Goal: Information Seeking & Learning: Get advice/opinions

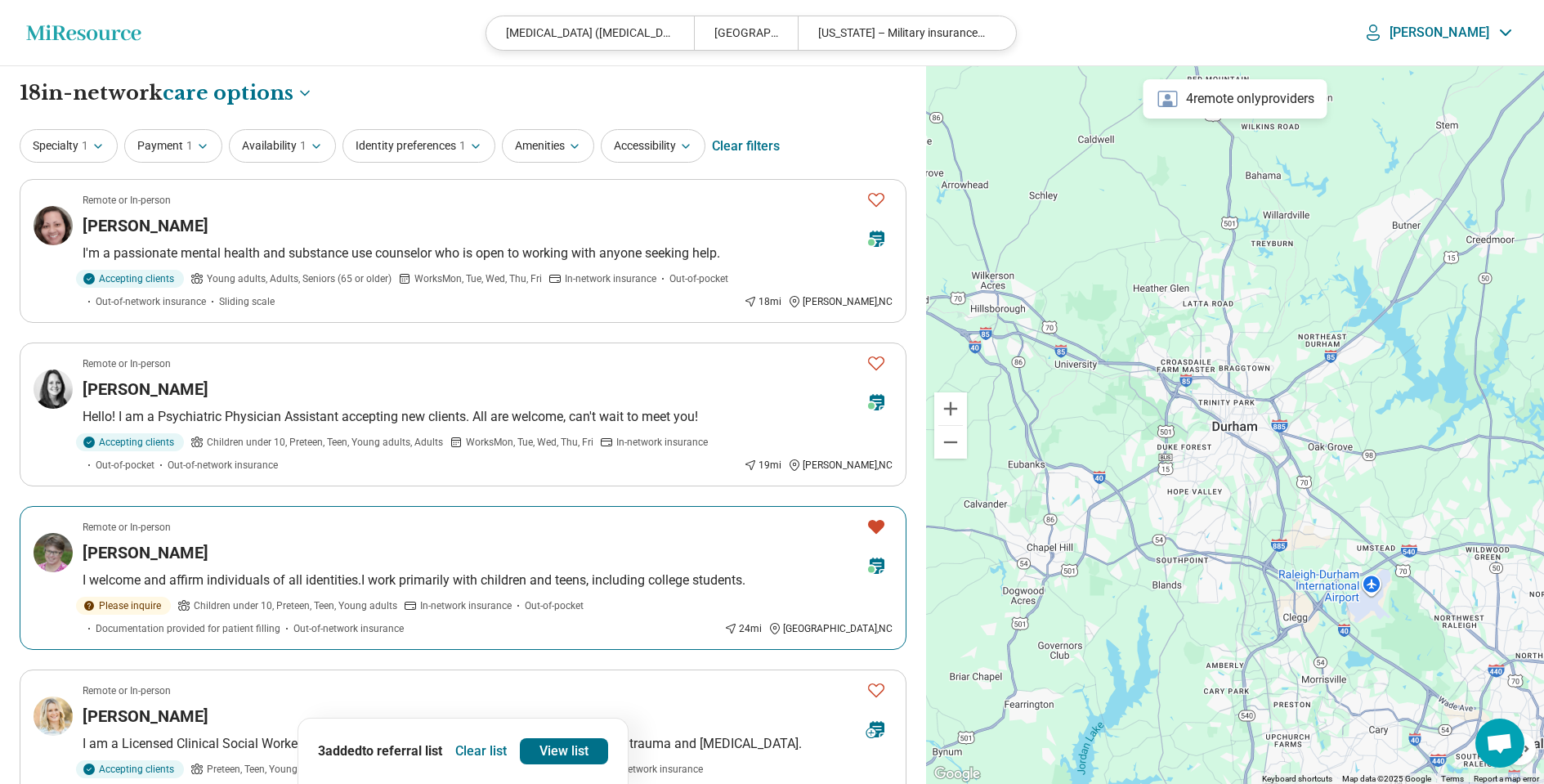
select select "***"
click at [466, 746] on button "Clear list" at bounding box center [481, 750] width 65 height 26
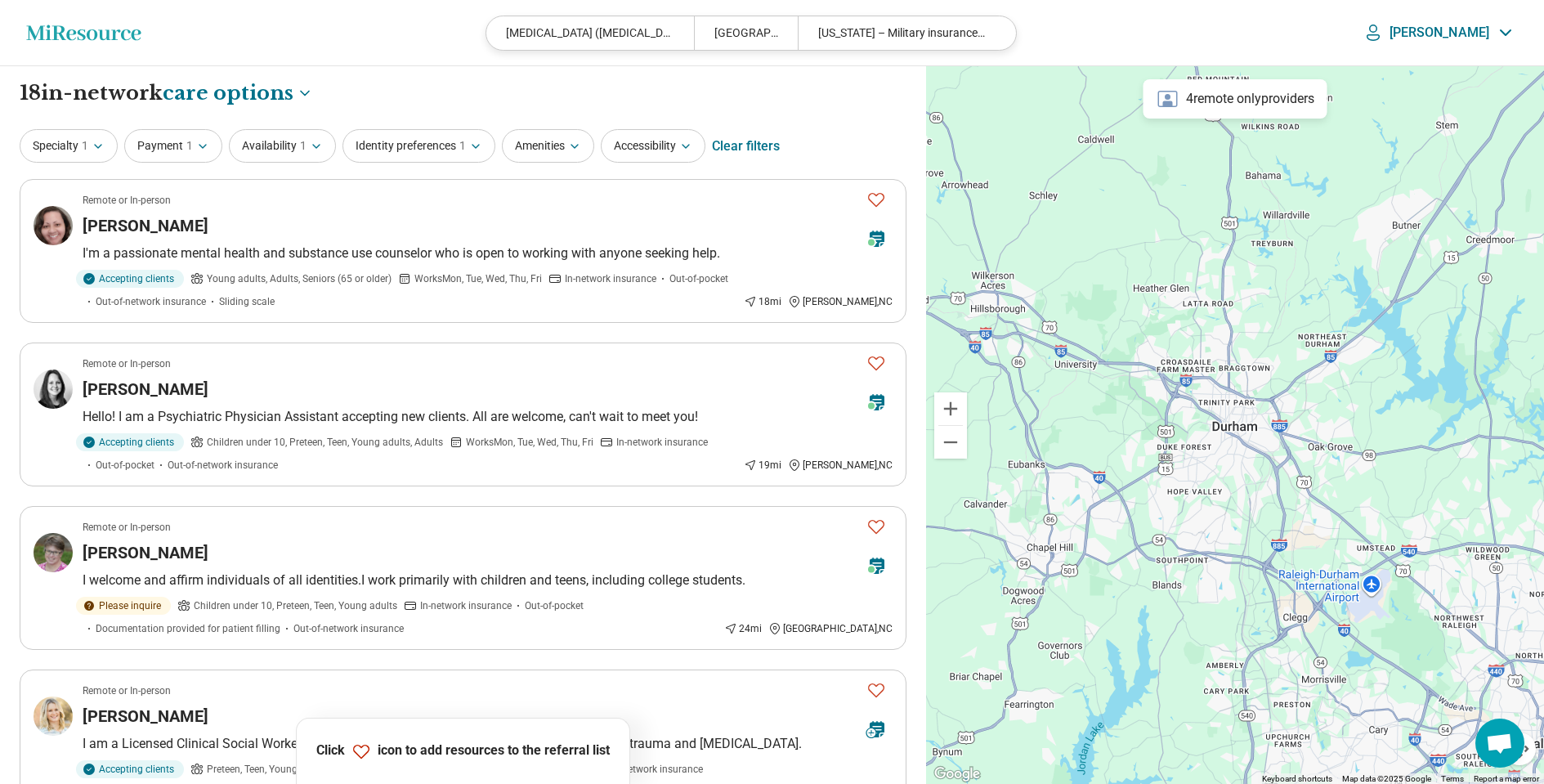
click at [86, 38] on icon "Miresource logo" at bounding box center [83, 32] width 115 height 16
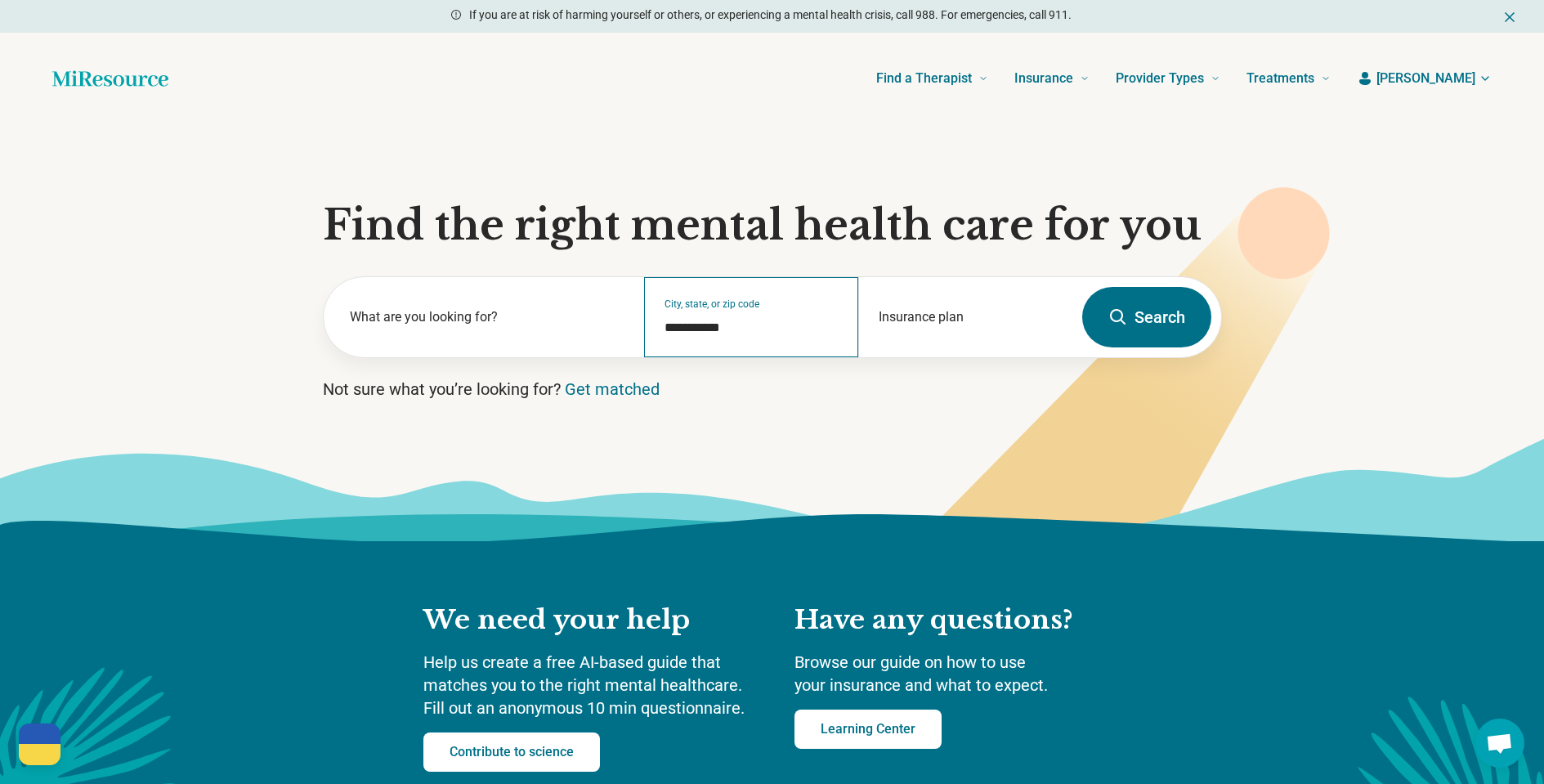
click at [749, 337] on div "**********" at bounding box center [751, 316] width 214 height 80
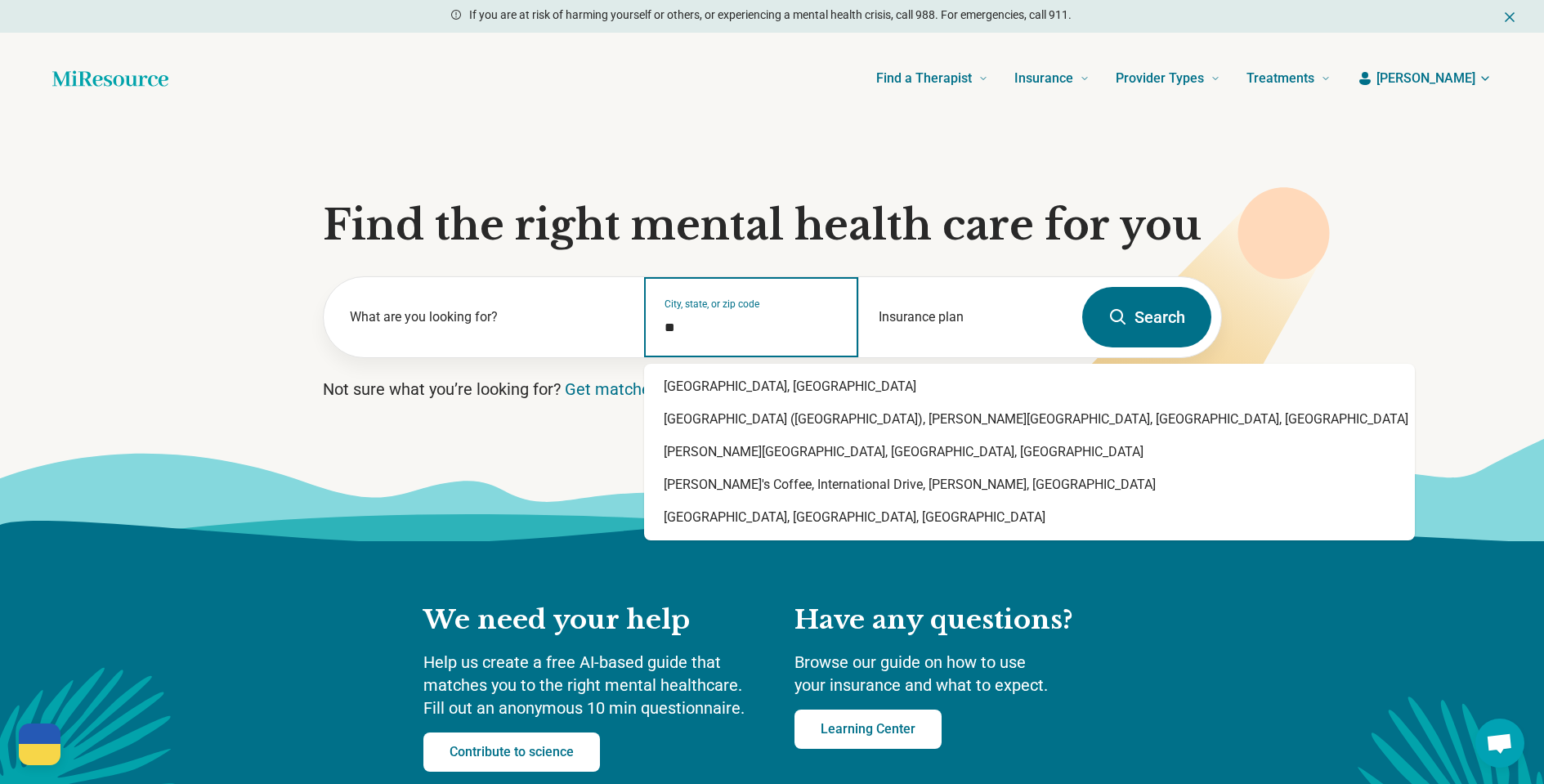
type input "*"
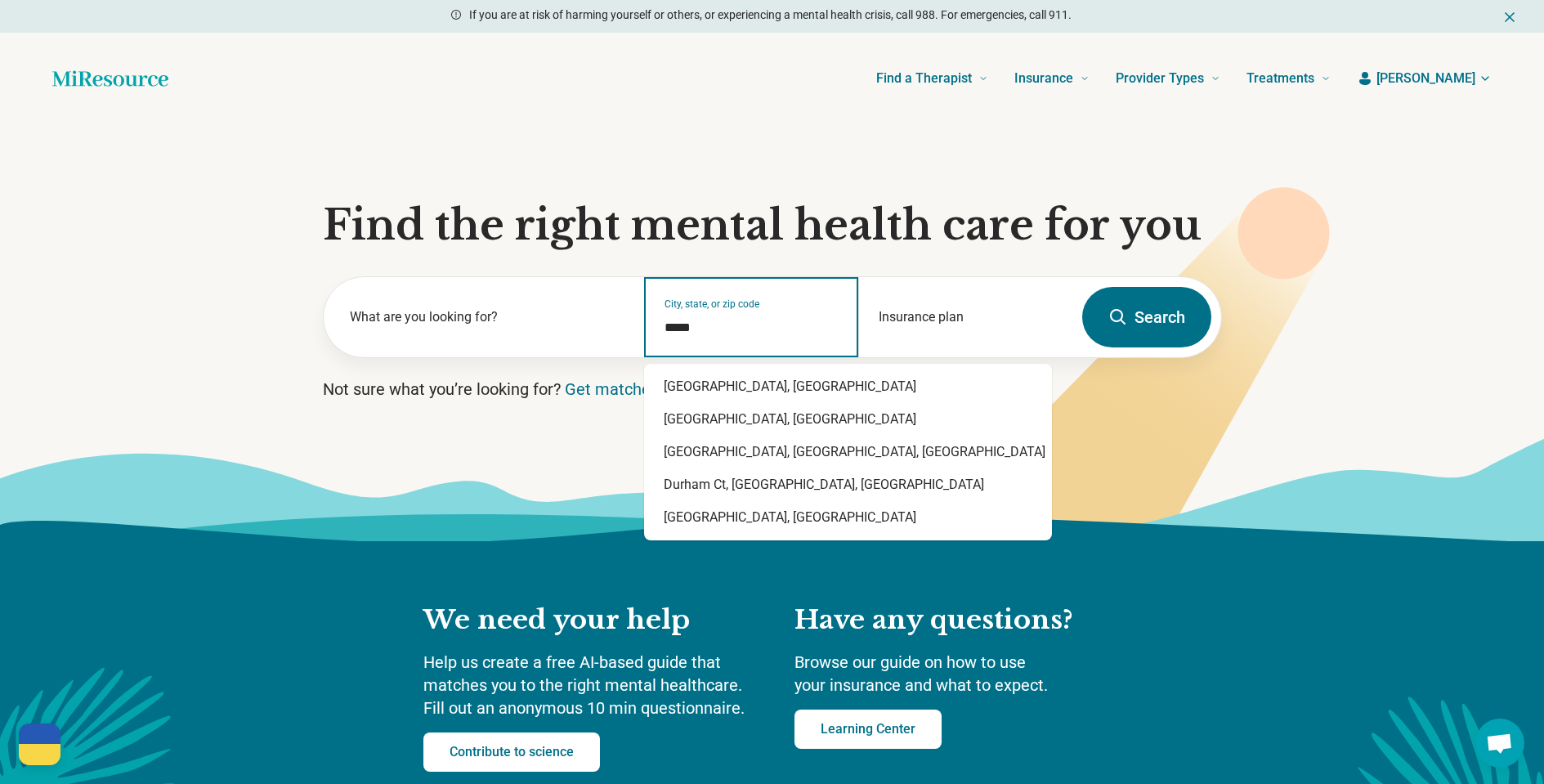
type input "******"
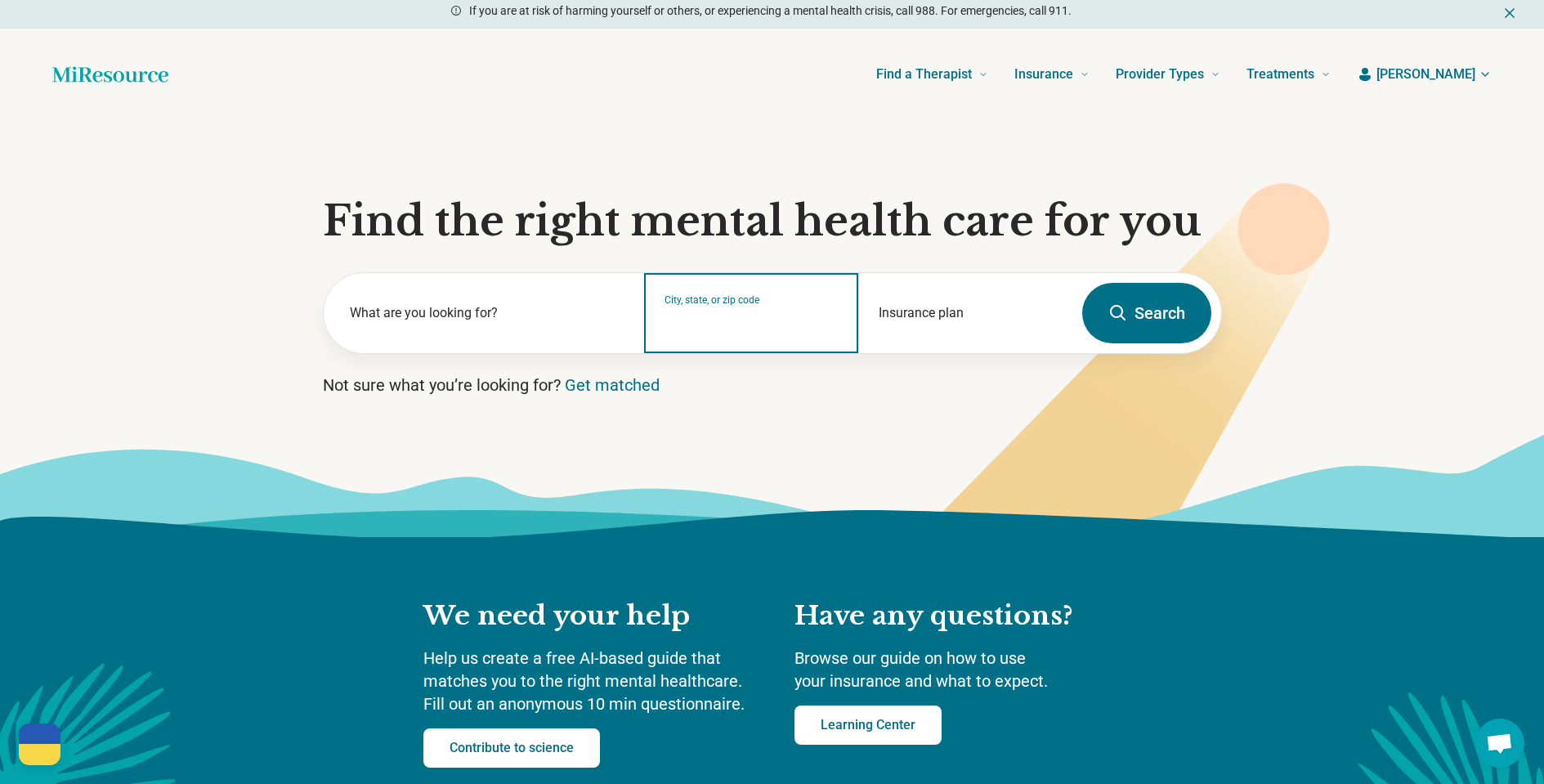
scroll to position [2, 0]
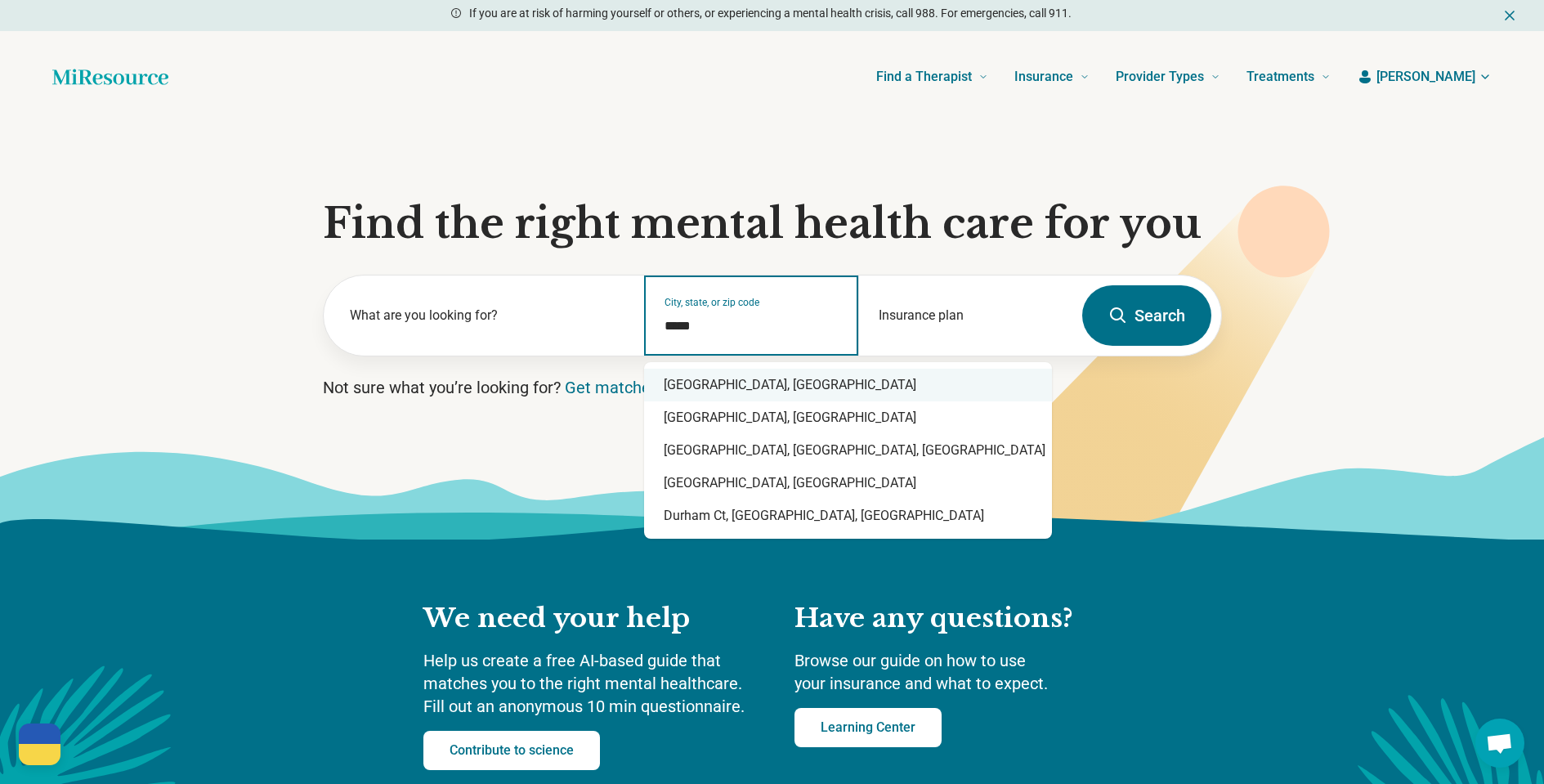
click at [692, 383] on div "Durham, NC" at bounding box center [848, 384] width 408 height 33
type input "**********"
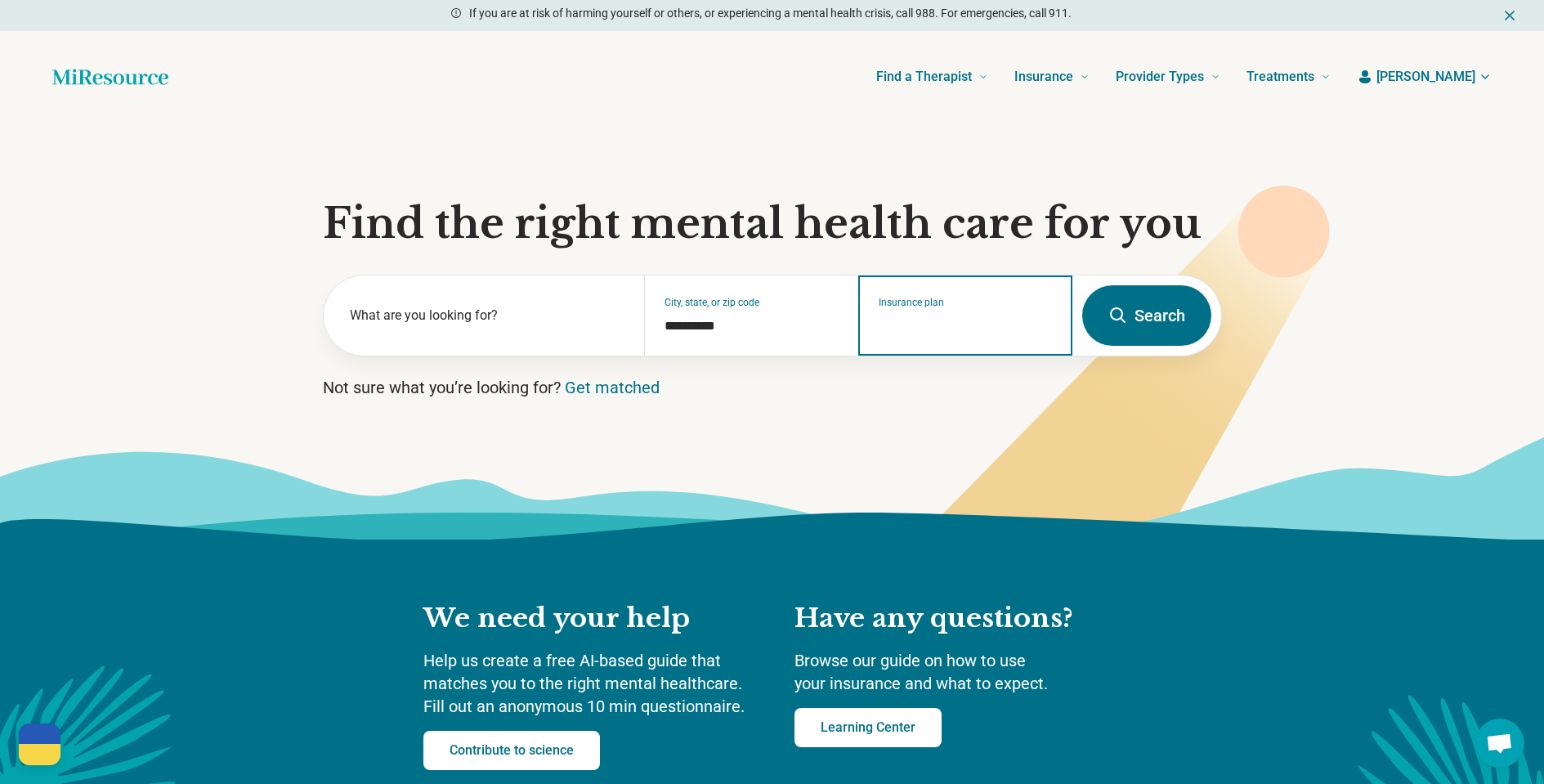
click at [975, 322] on input "Insurance plan" at bounding box center [966, 326] width 174 height 19
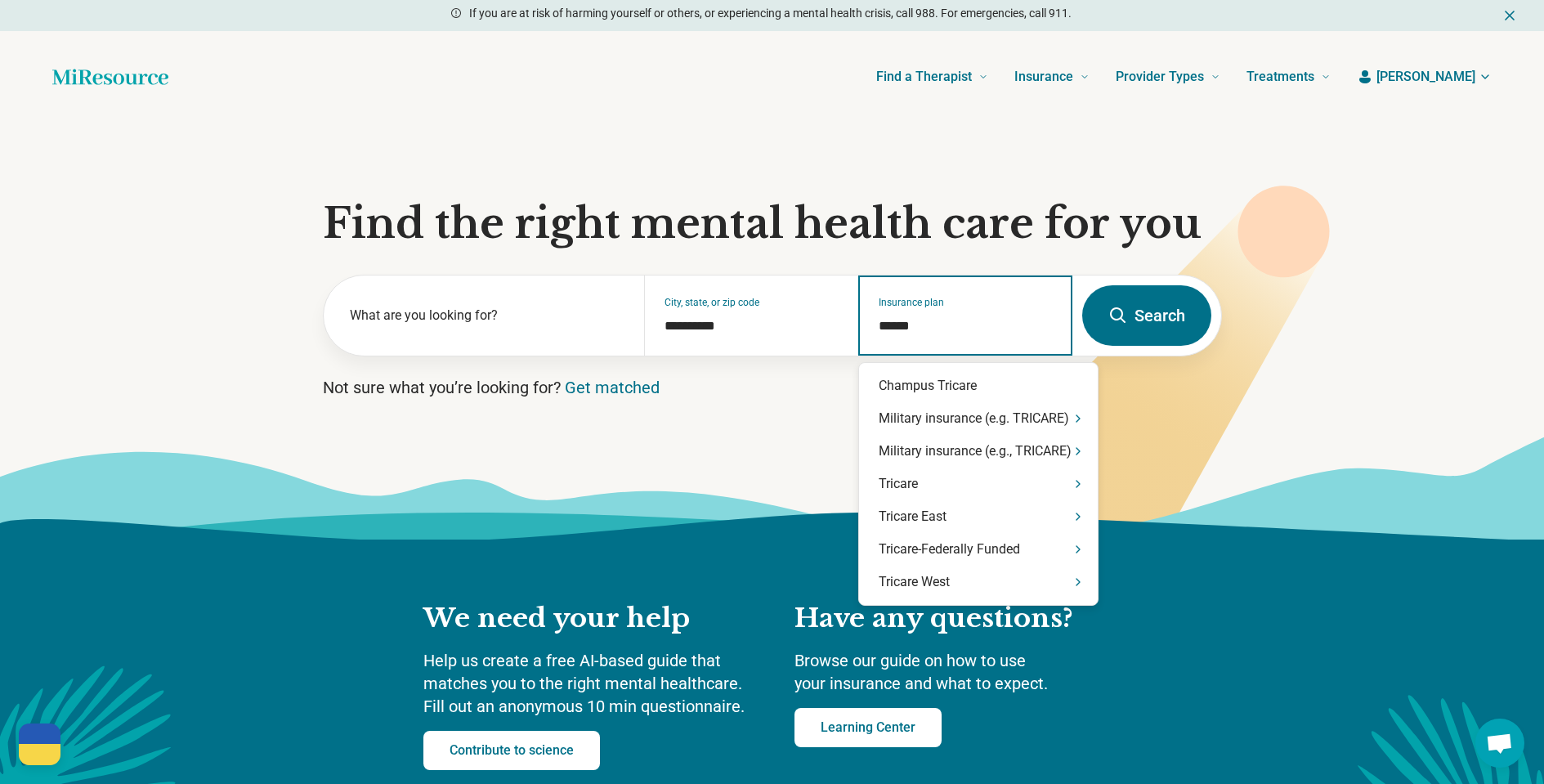
type input "*******"
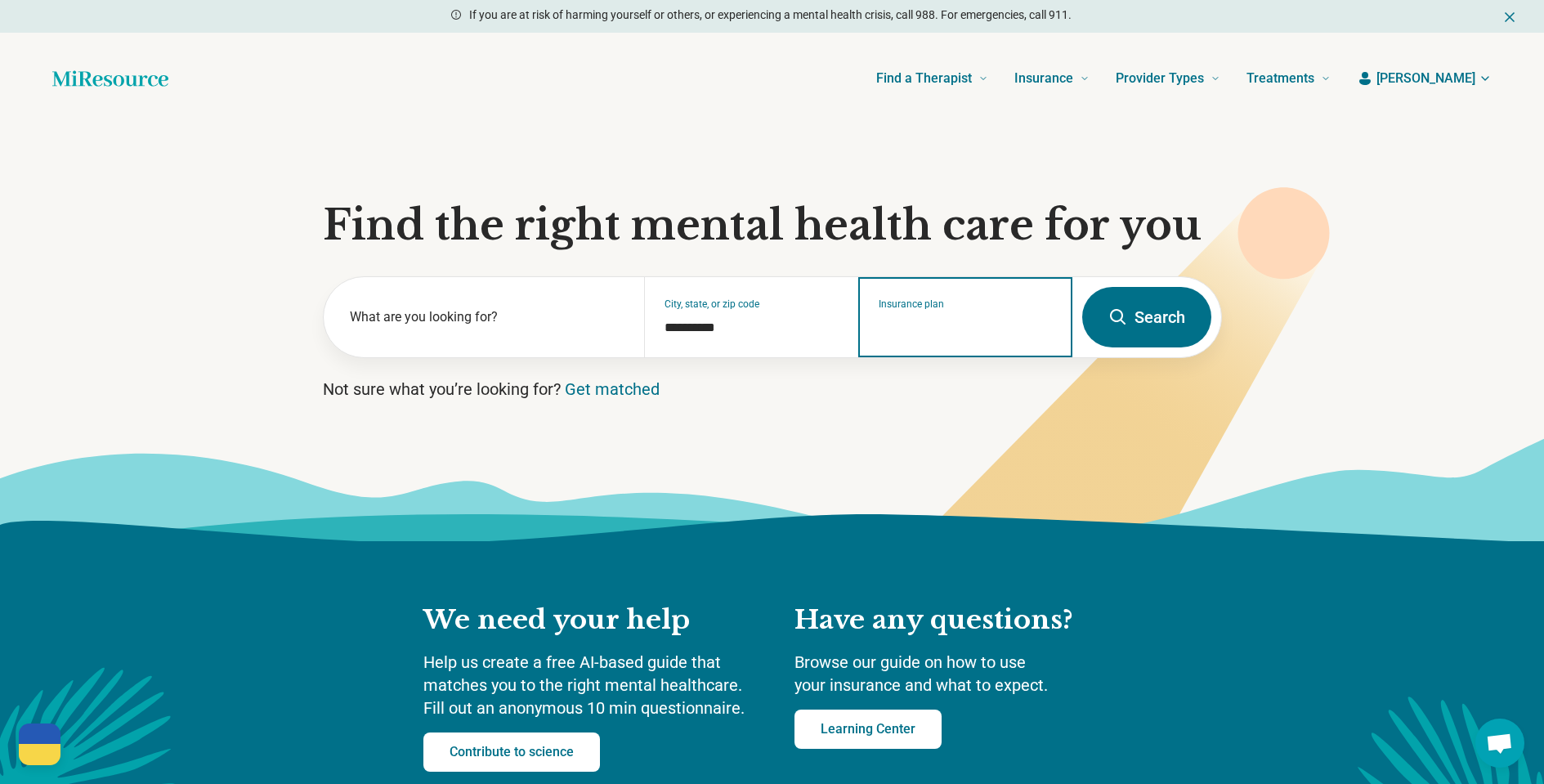
scroll to position [0, 0]
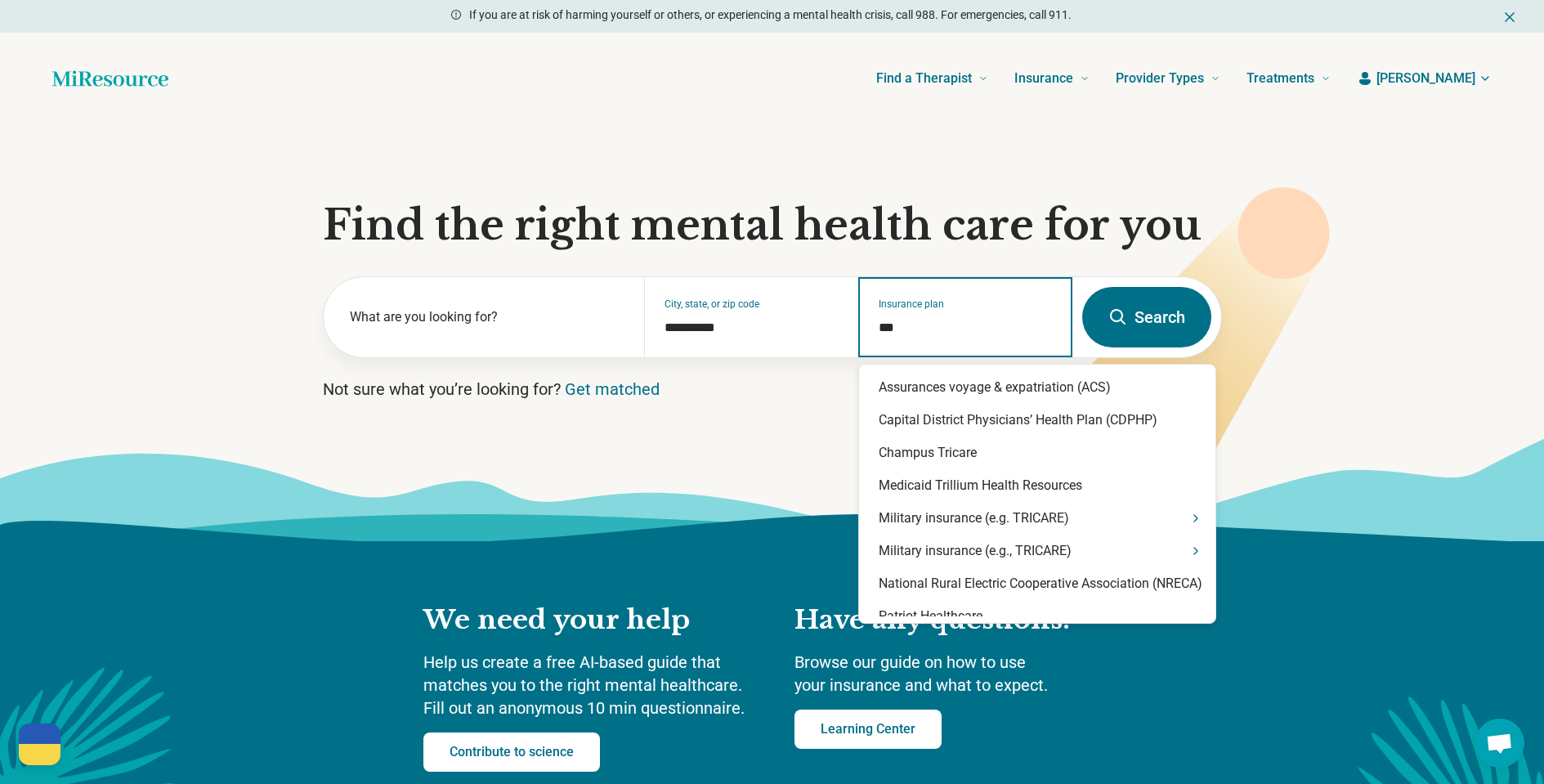
type input "****"
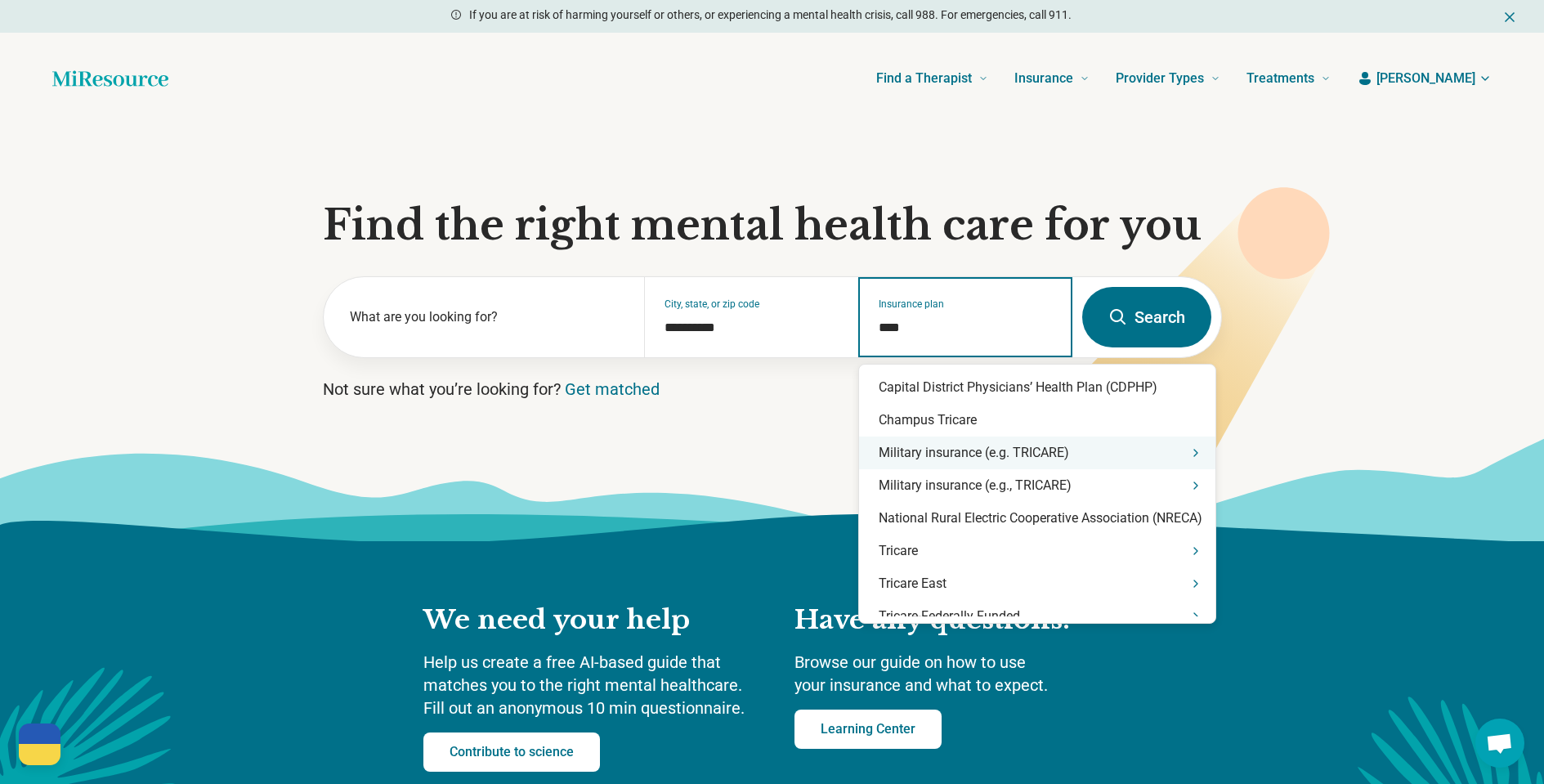
click at [1044, 450] on div "Military insurance (e.g. TRICARE)" at bounding box center [1037, 452] width 356 height 33
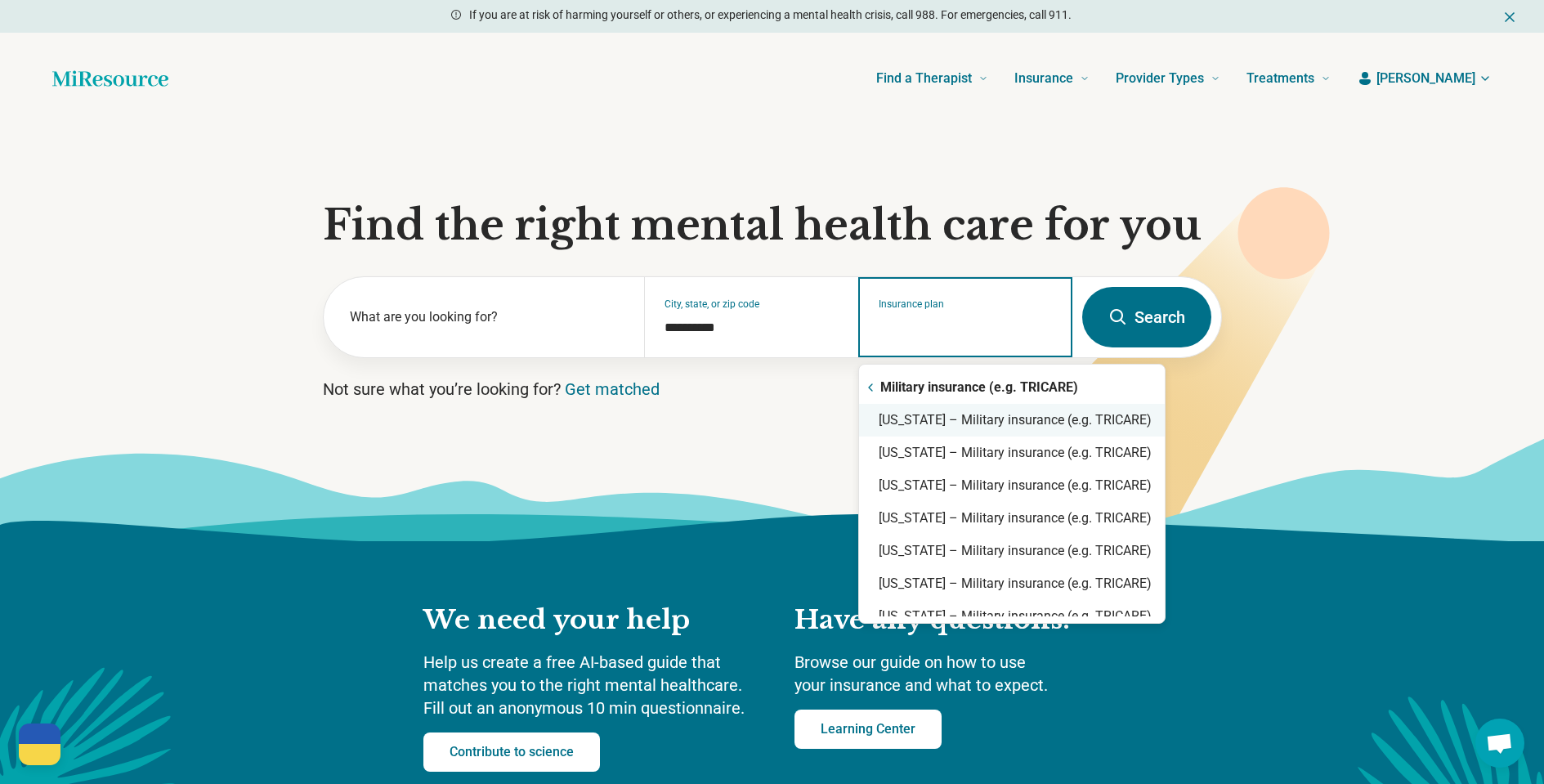
click at [1015, 421] on div "North Carolina – Military insurance (e.g. TRICARE)" at bounding box center [1012, 420] width 306 height 33
type input "**********"
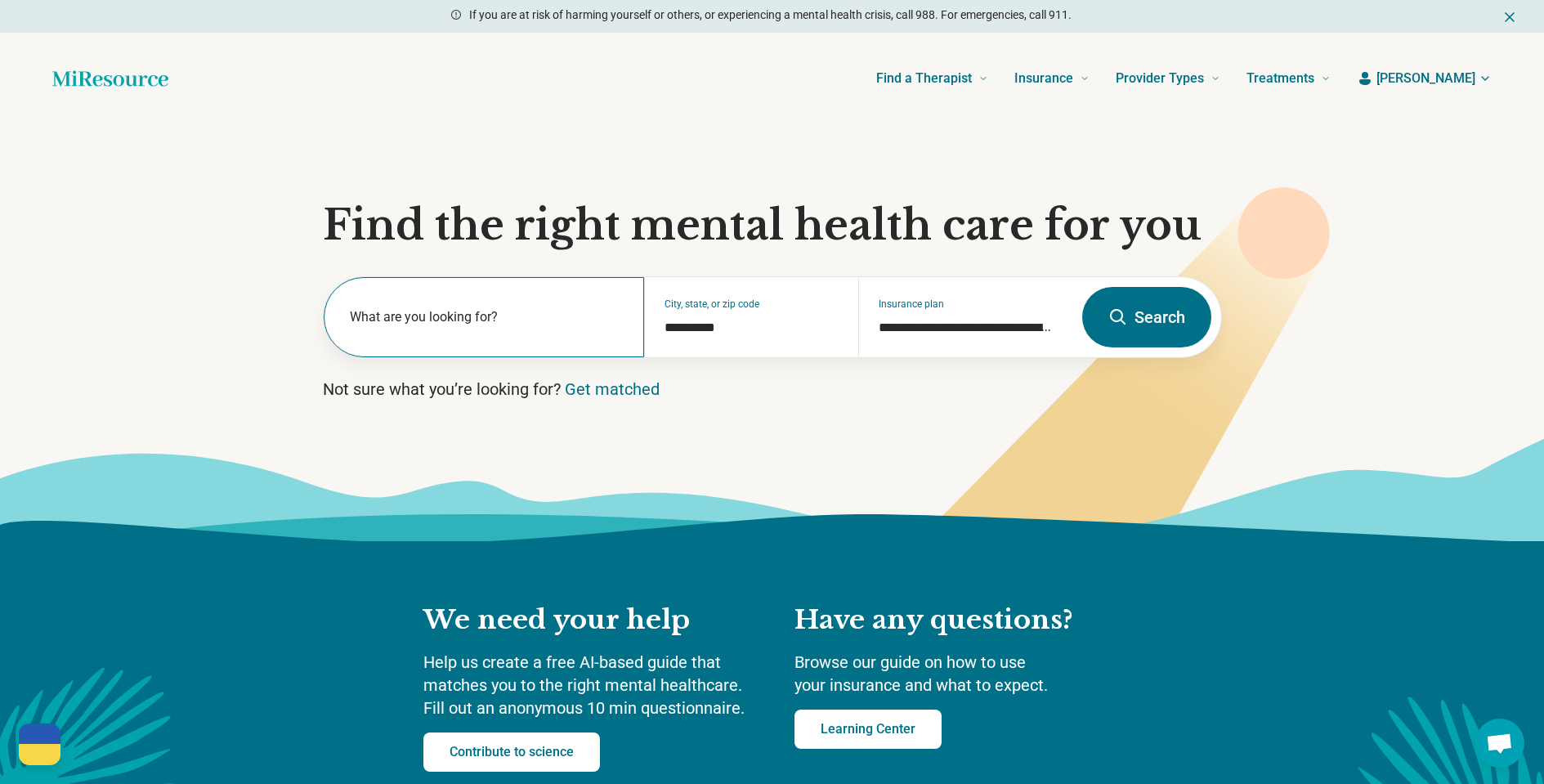
click at [412, 316] on label "What are you looking for?" at bounding box center [488, 316] width 275 height 19
click at [1149, 325] on button "Search" at bounding box center [1147, 317] width 129 height 60
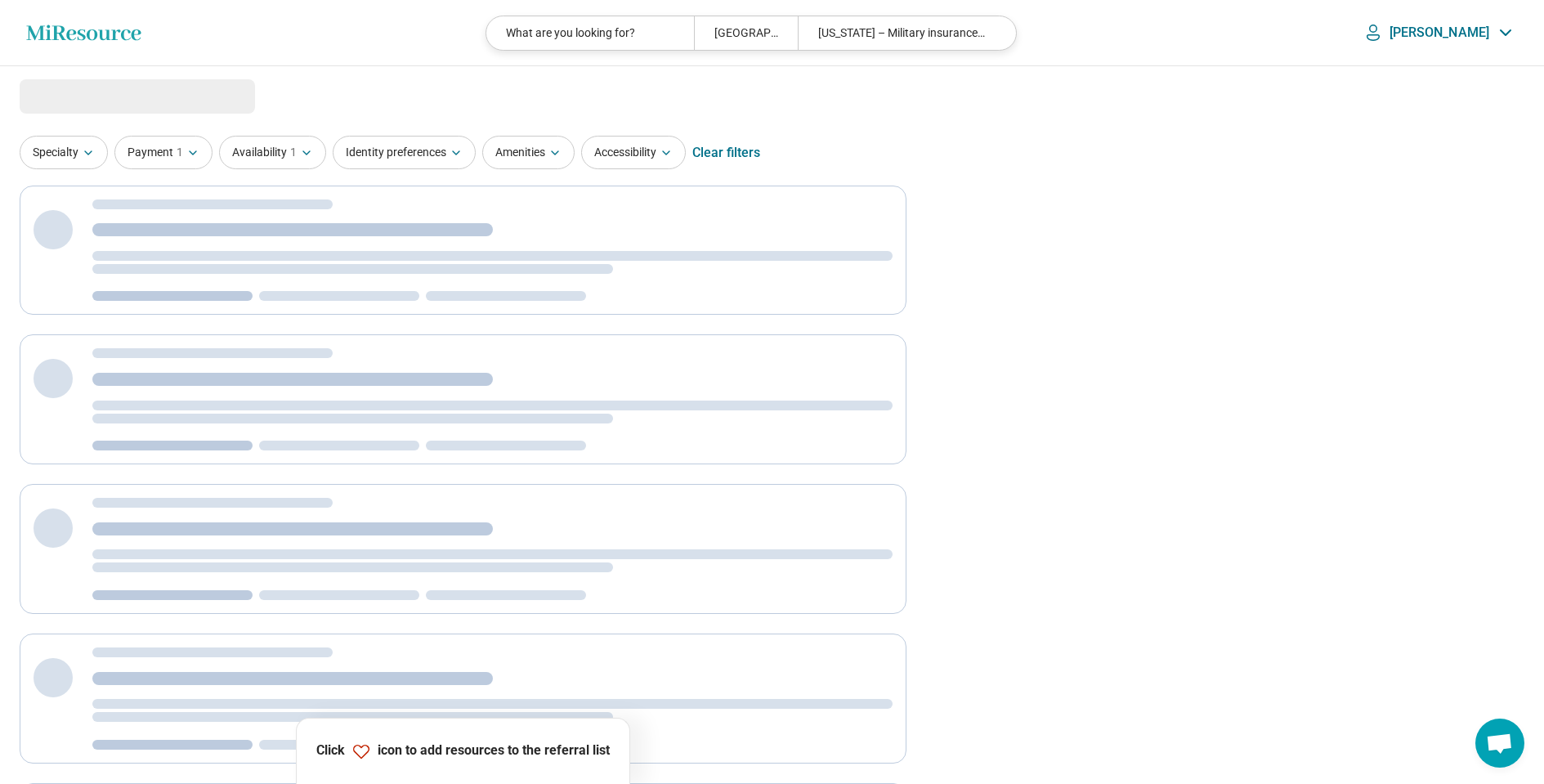
select select "***"
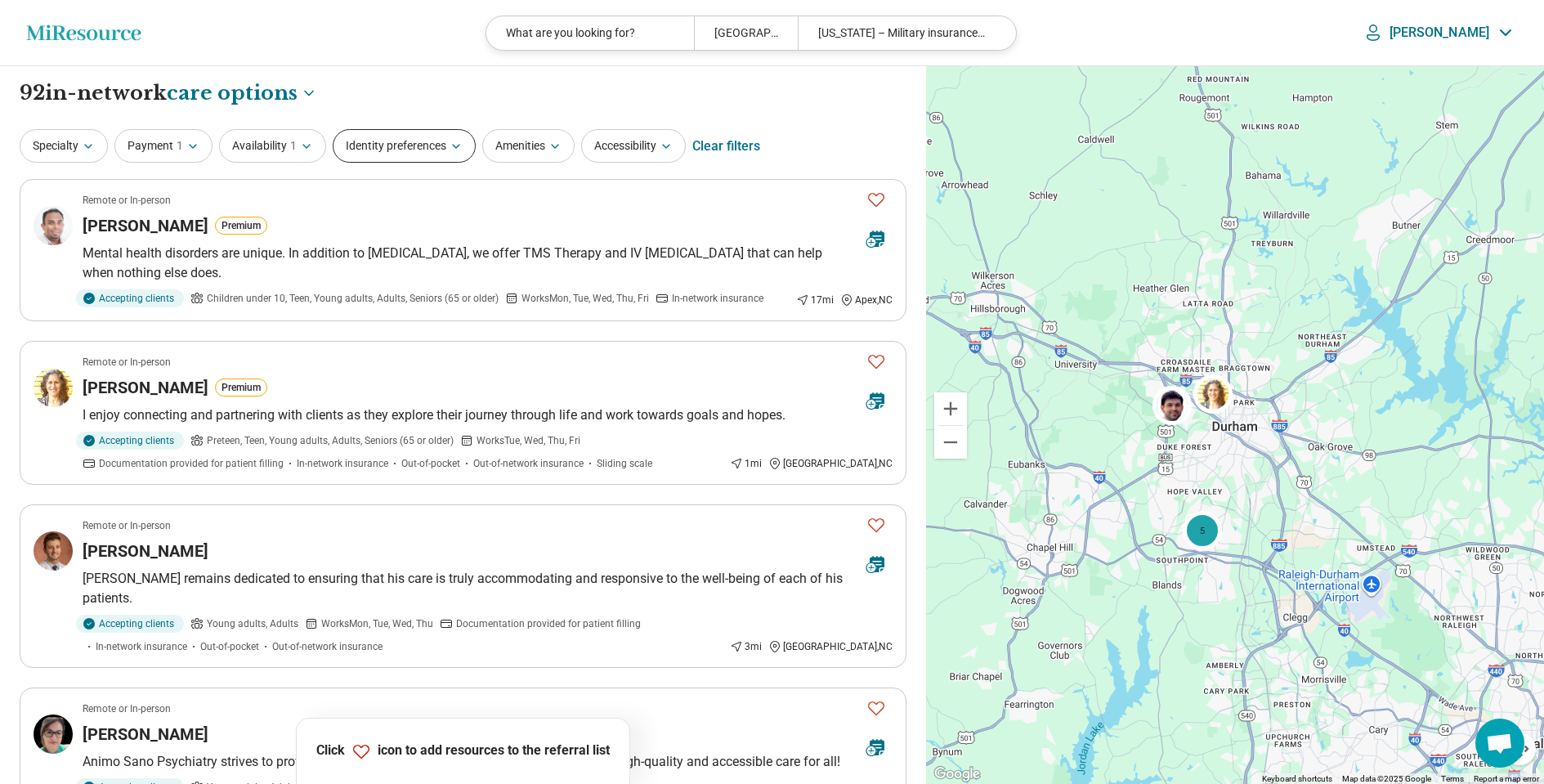
click at [420, 147] on button "Identity preferences" at bounding box center [404, 146] width 143 height 34
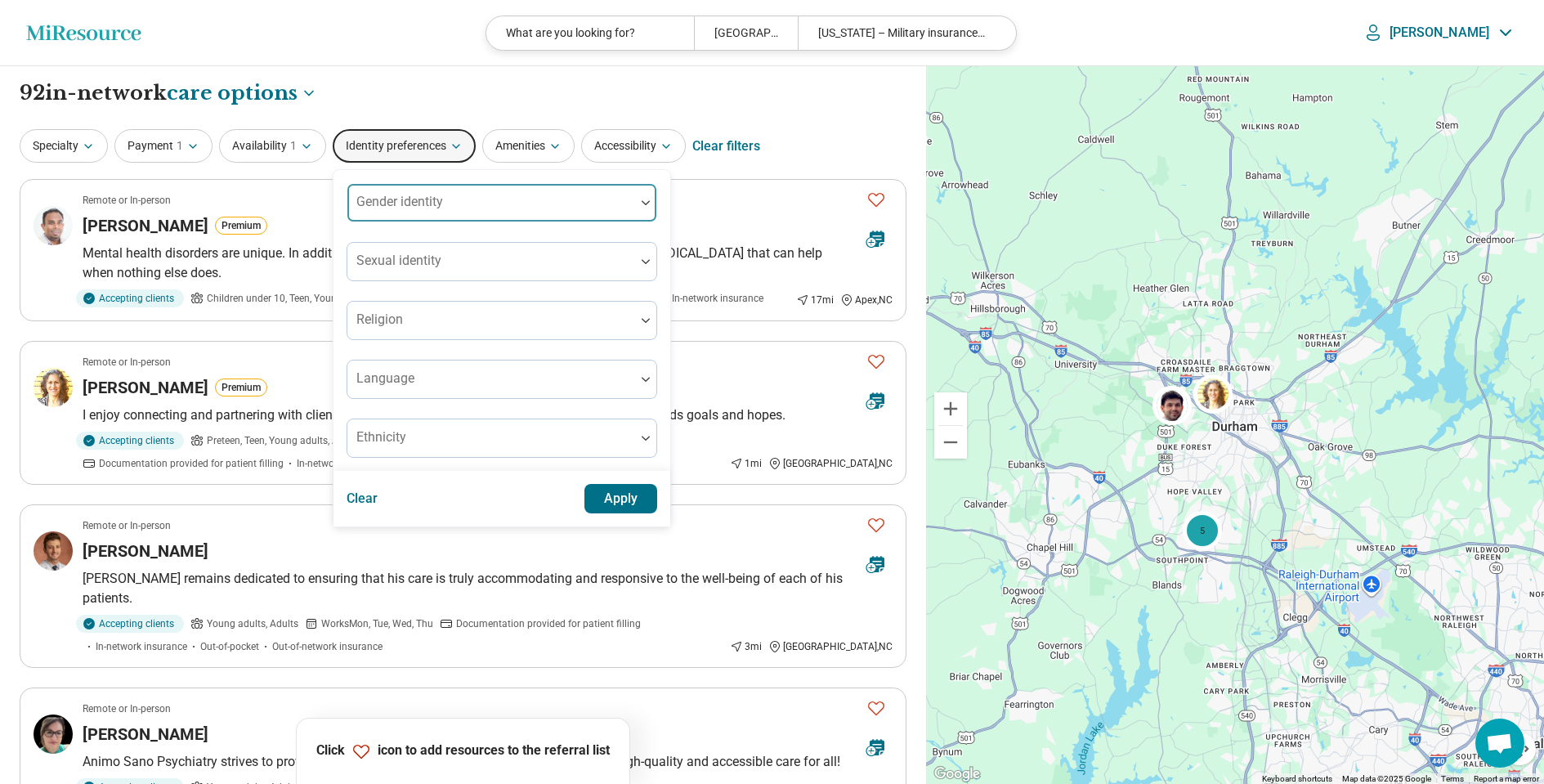
click at [426, 201] on div "Gender identity" at bounding box center [502, 202] width 311 height 39
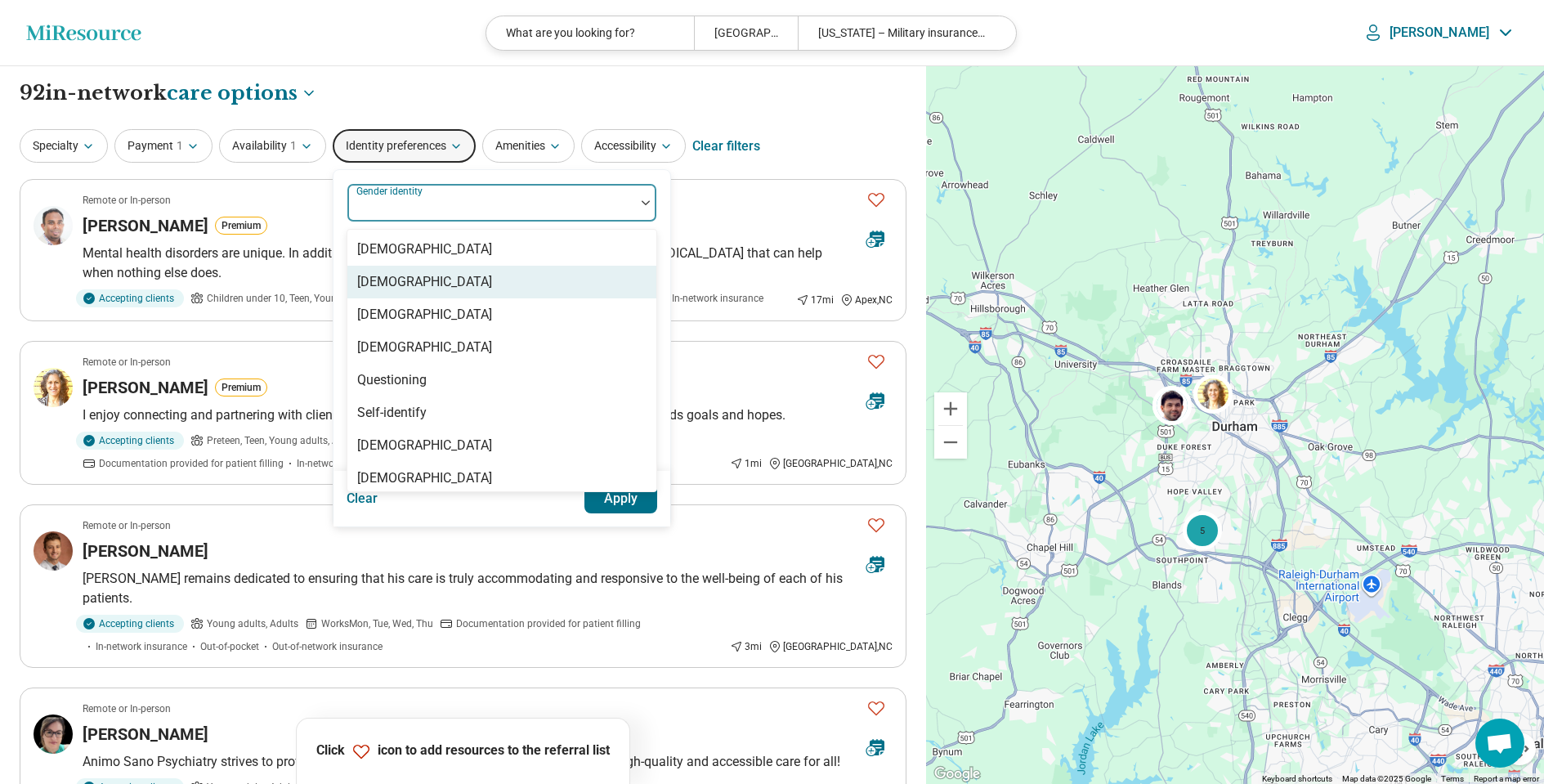
click at [421, 280] on div "[DEMOGRAPHIC_DATA]" at bounding box center [424, 281] width 135 height 19
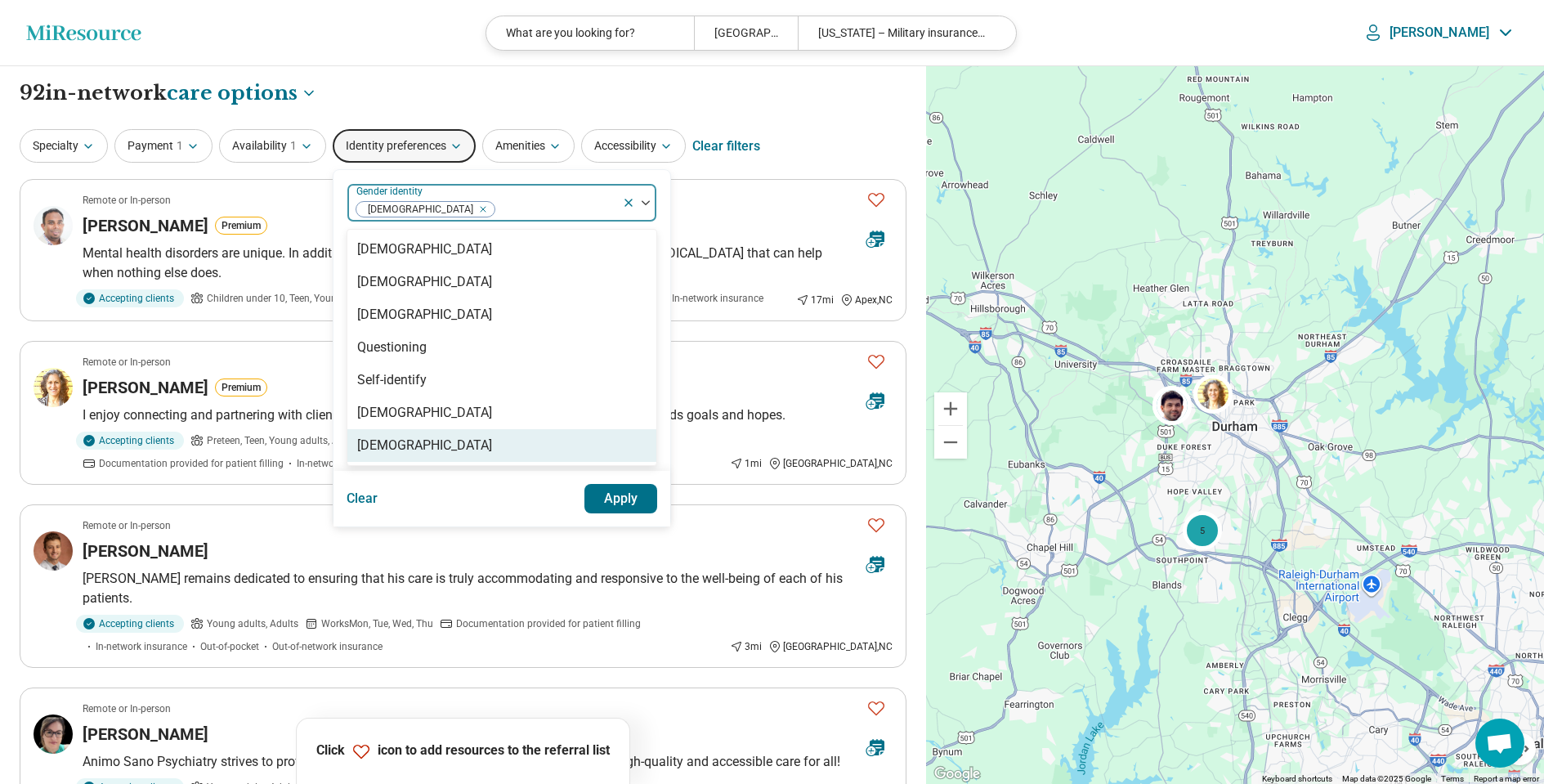
click at [604, 498] on button "Apply" at bounding box center [621, 498] width 74 height 29
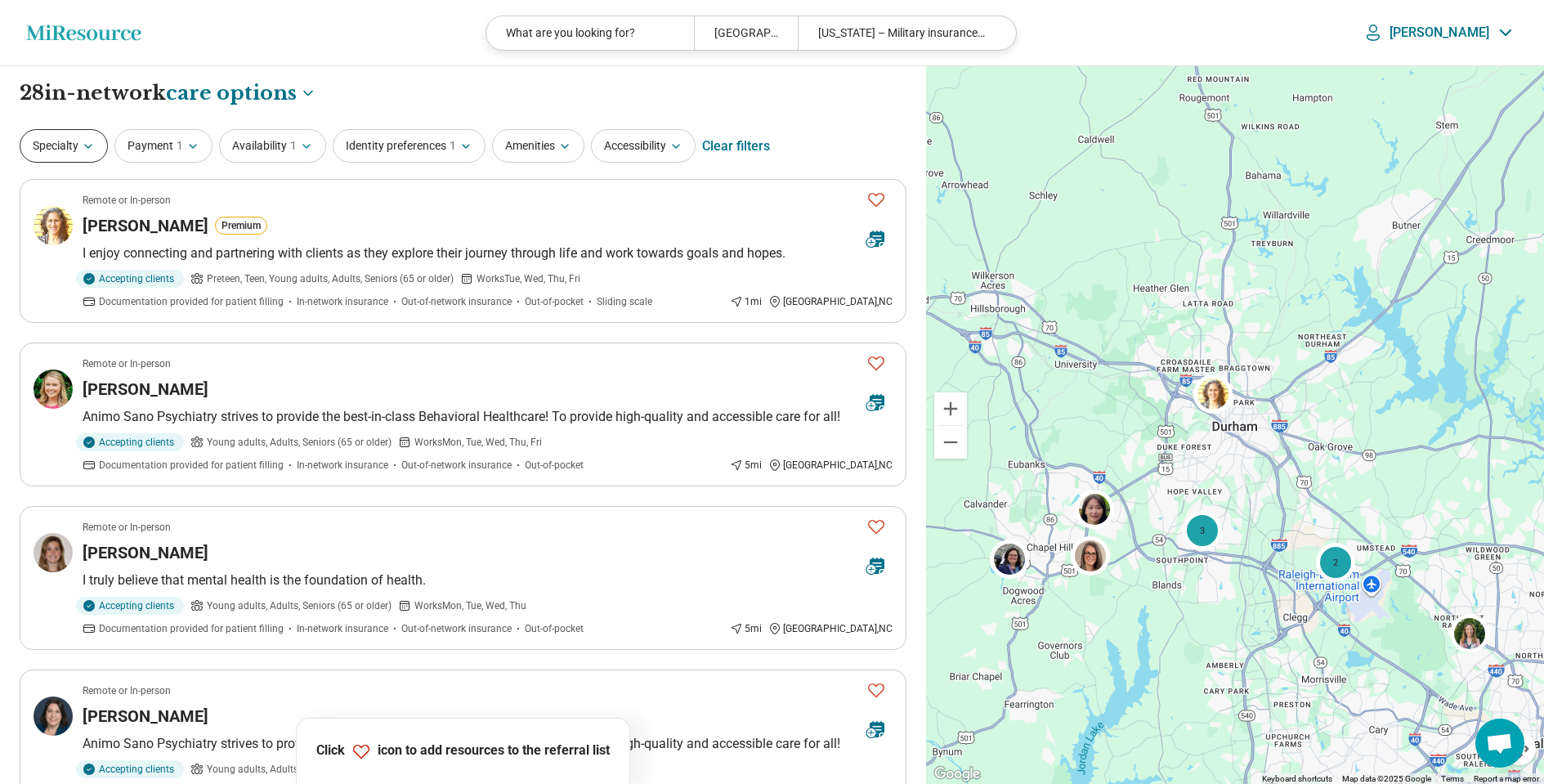
click at [80, 144] on button "Specialty" at bounding box center [63, 146] width 88 height 34
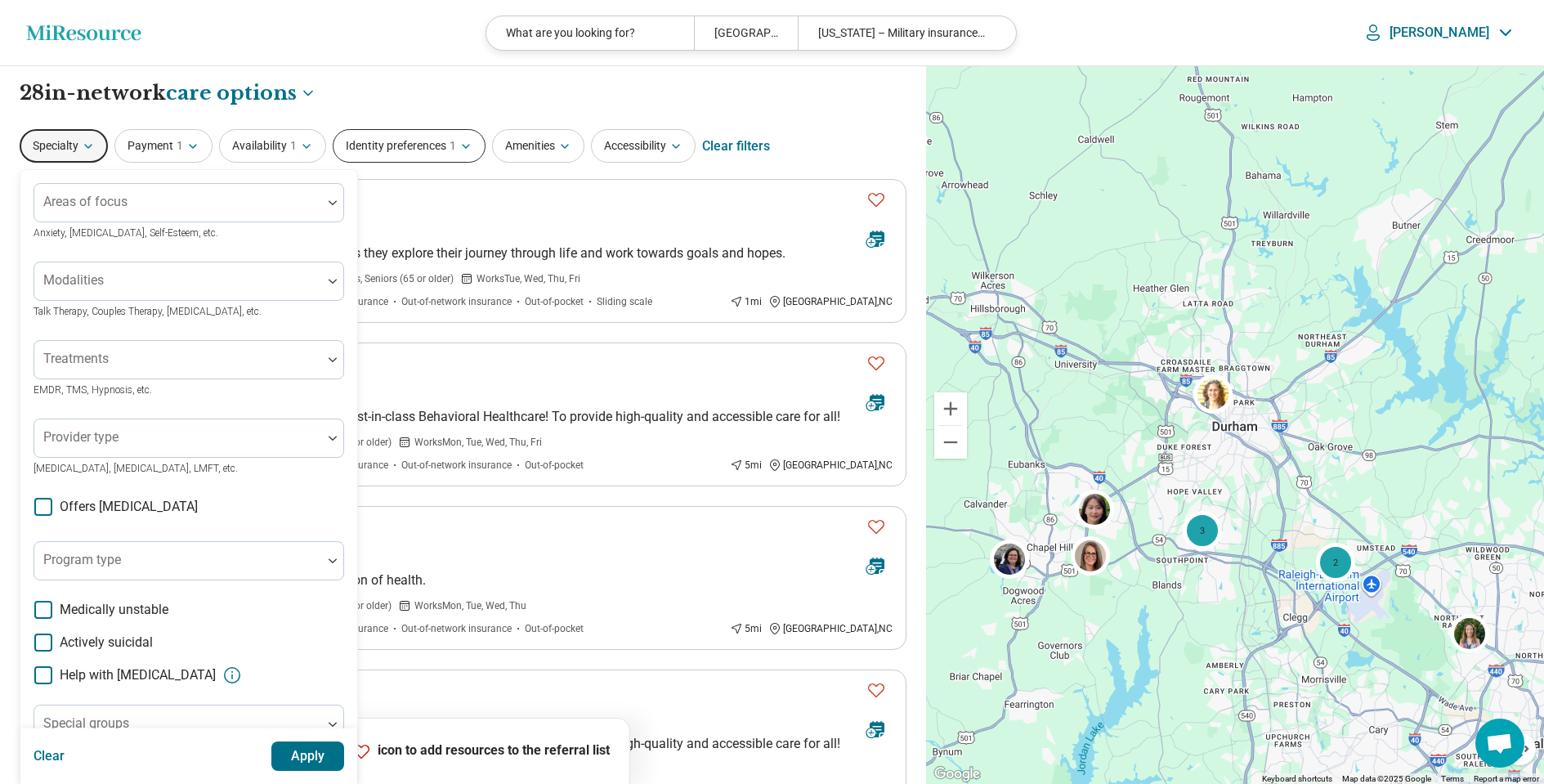
click at [422, 139] on button "Identity preferences 1" at bounding box center [409, 146] width 153 height 34
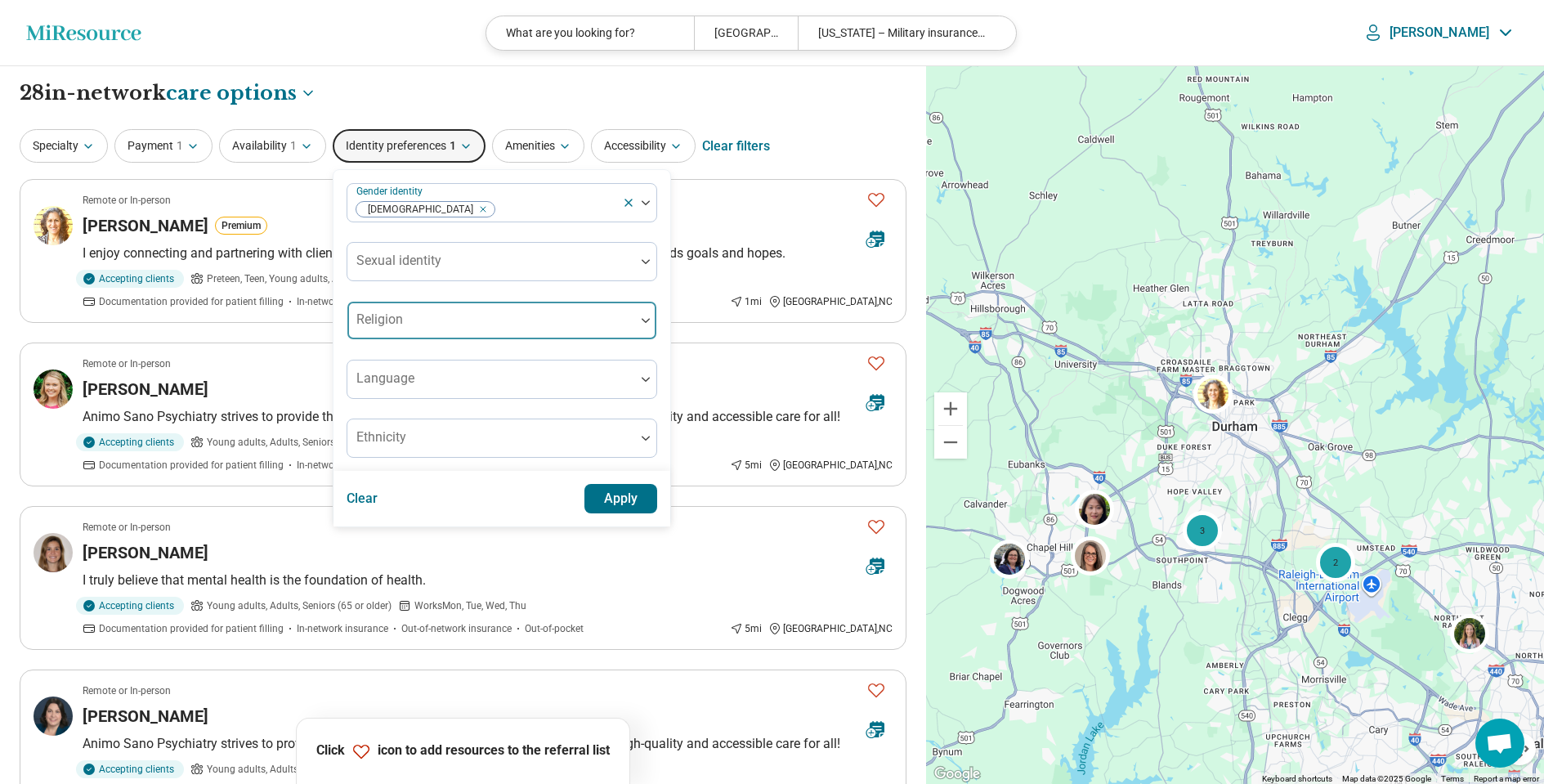
click at [422, 319] on div at bounding box center [491, 327] width 275 height 23
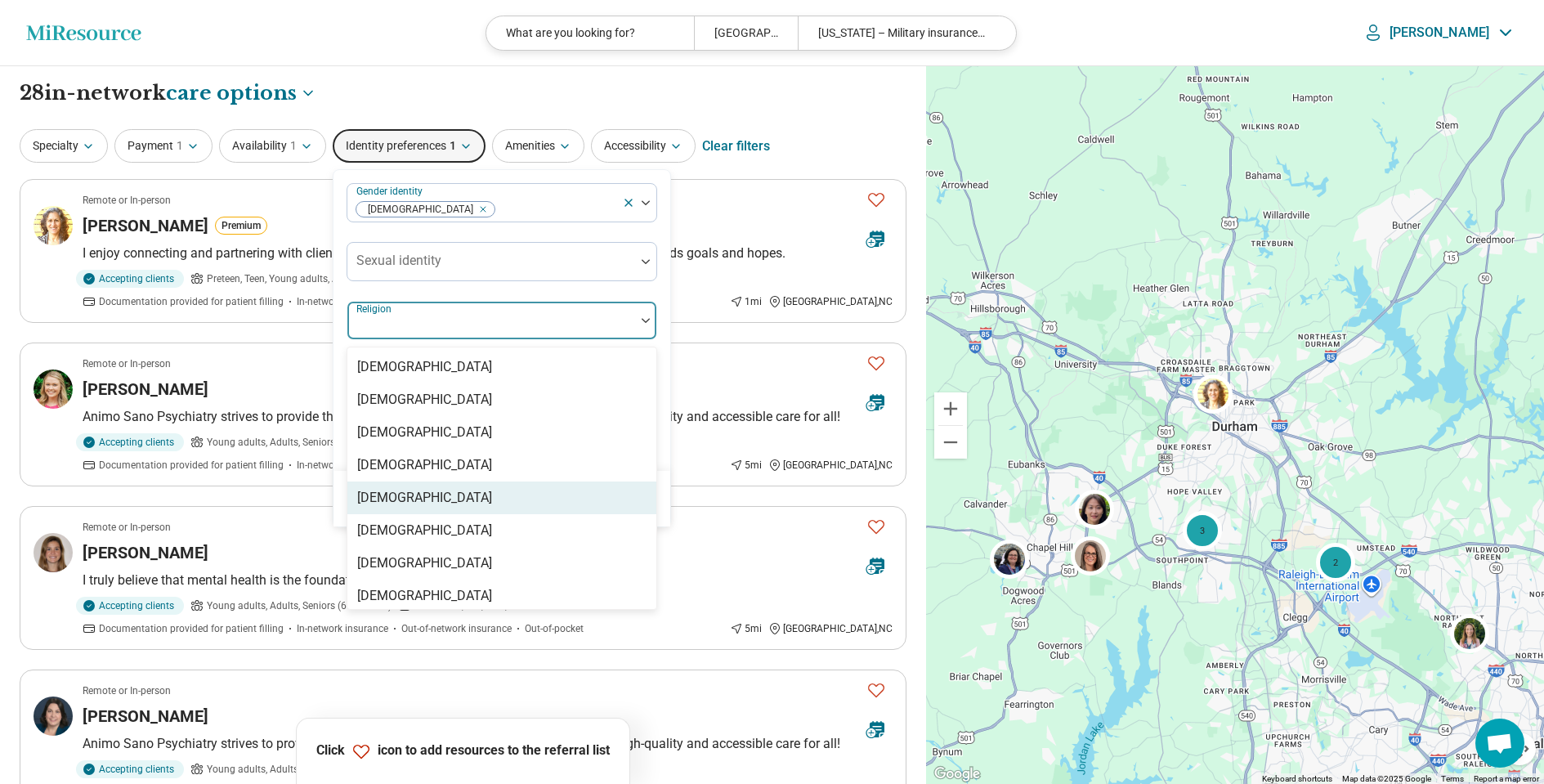
click at [386, 495] on div "Christianity" at bounding box center [424, 497] width 135 height 19
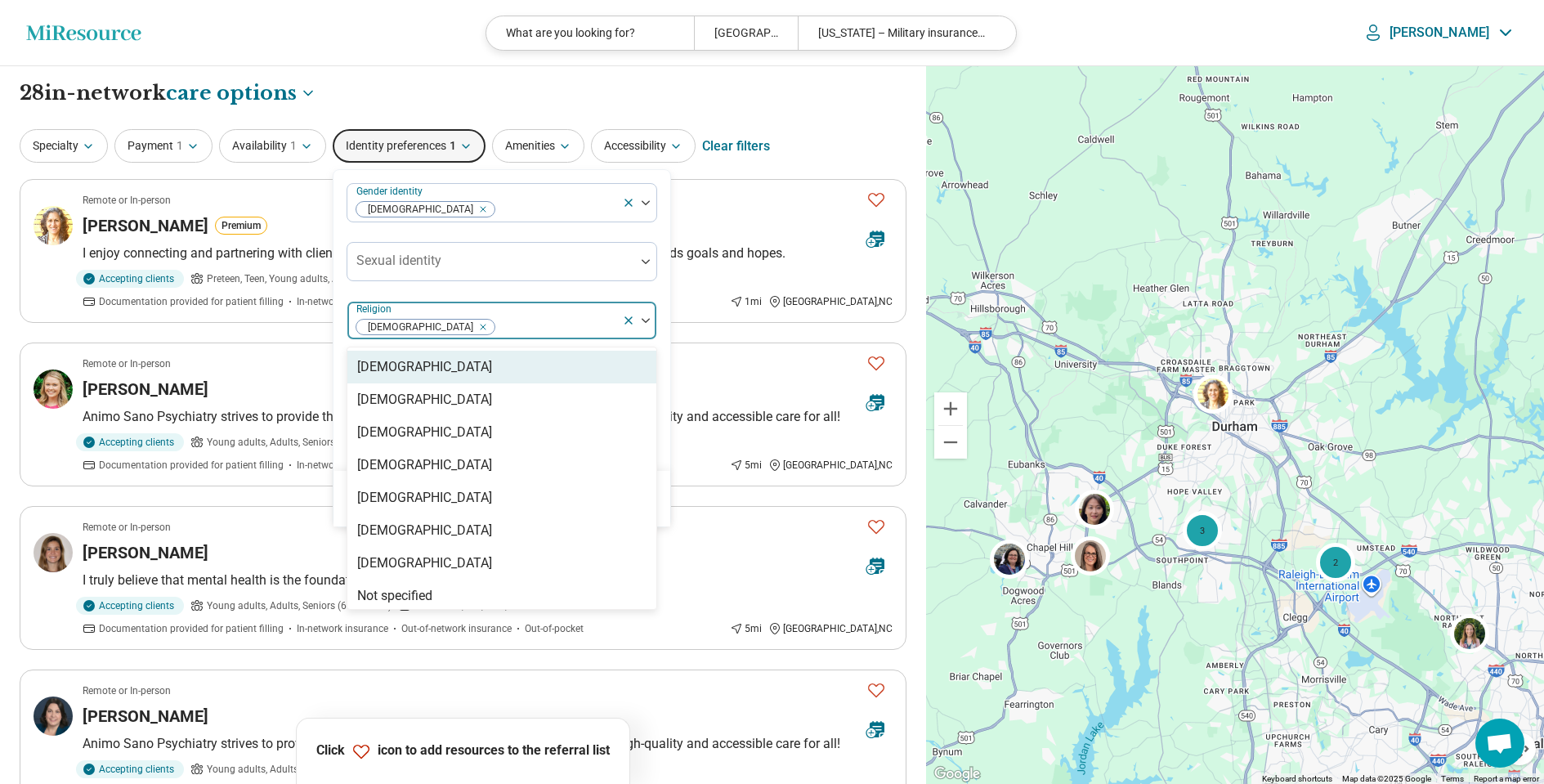
click at [660, 404] on div "Gender identity Cisgender Woman Sexual identity option Christianity, selected. …" at bounding box center [501, 321] width 337 height 301
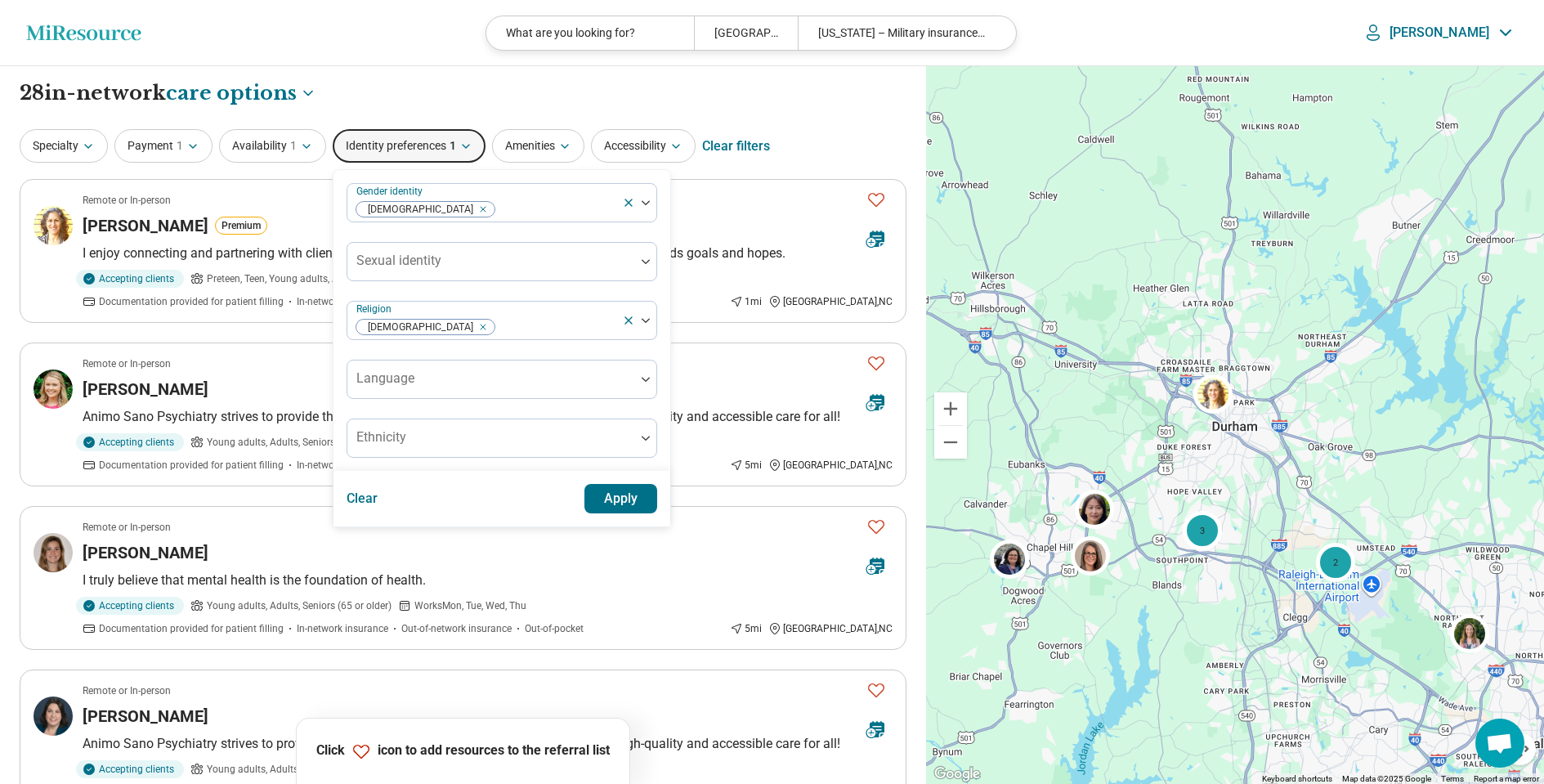
click at [628, 495] on button "Apply" at bounding box center [621, 498] width 74 height 29
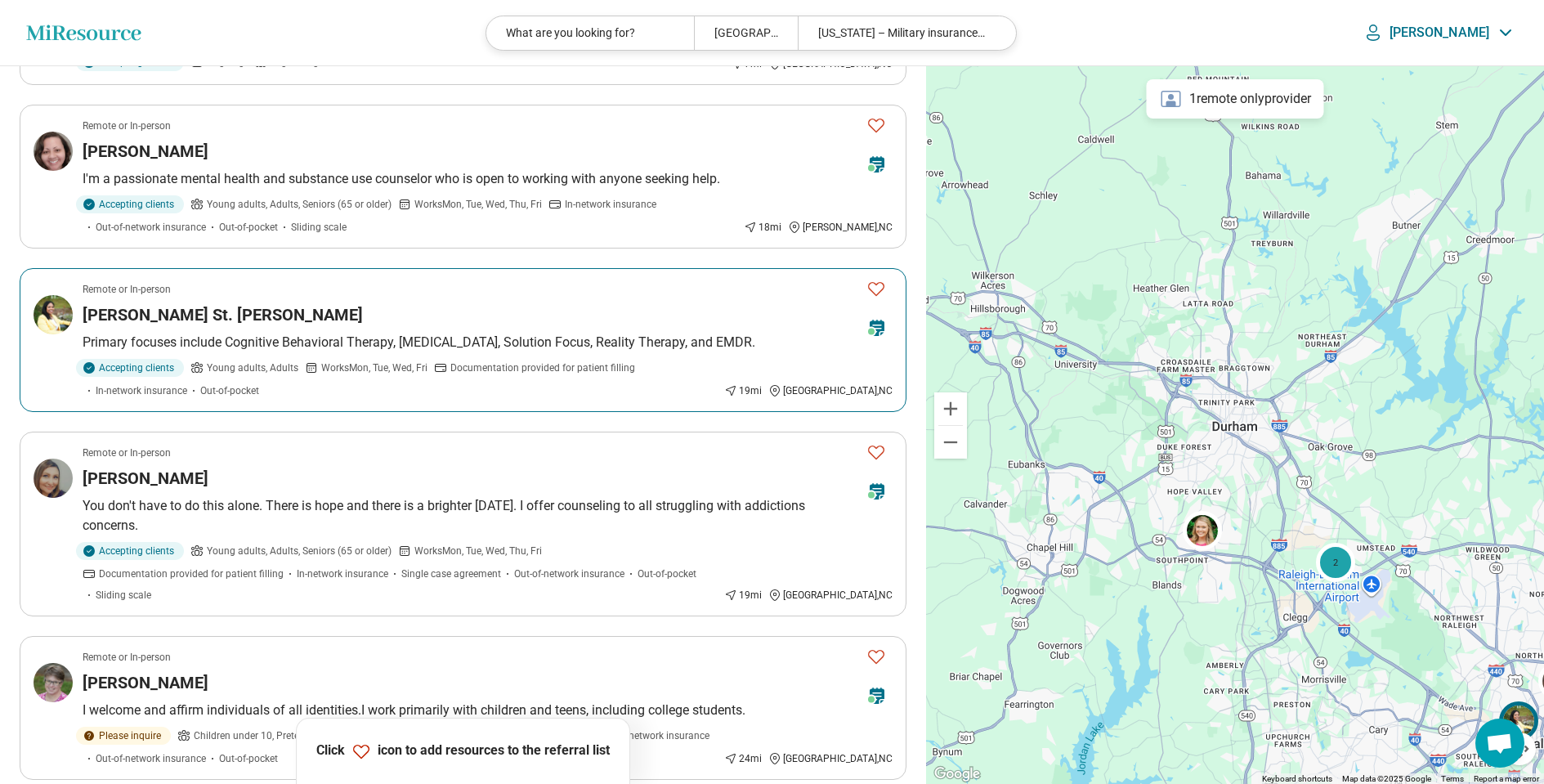
scroll to position [529, 0]
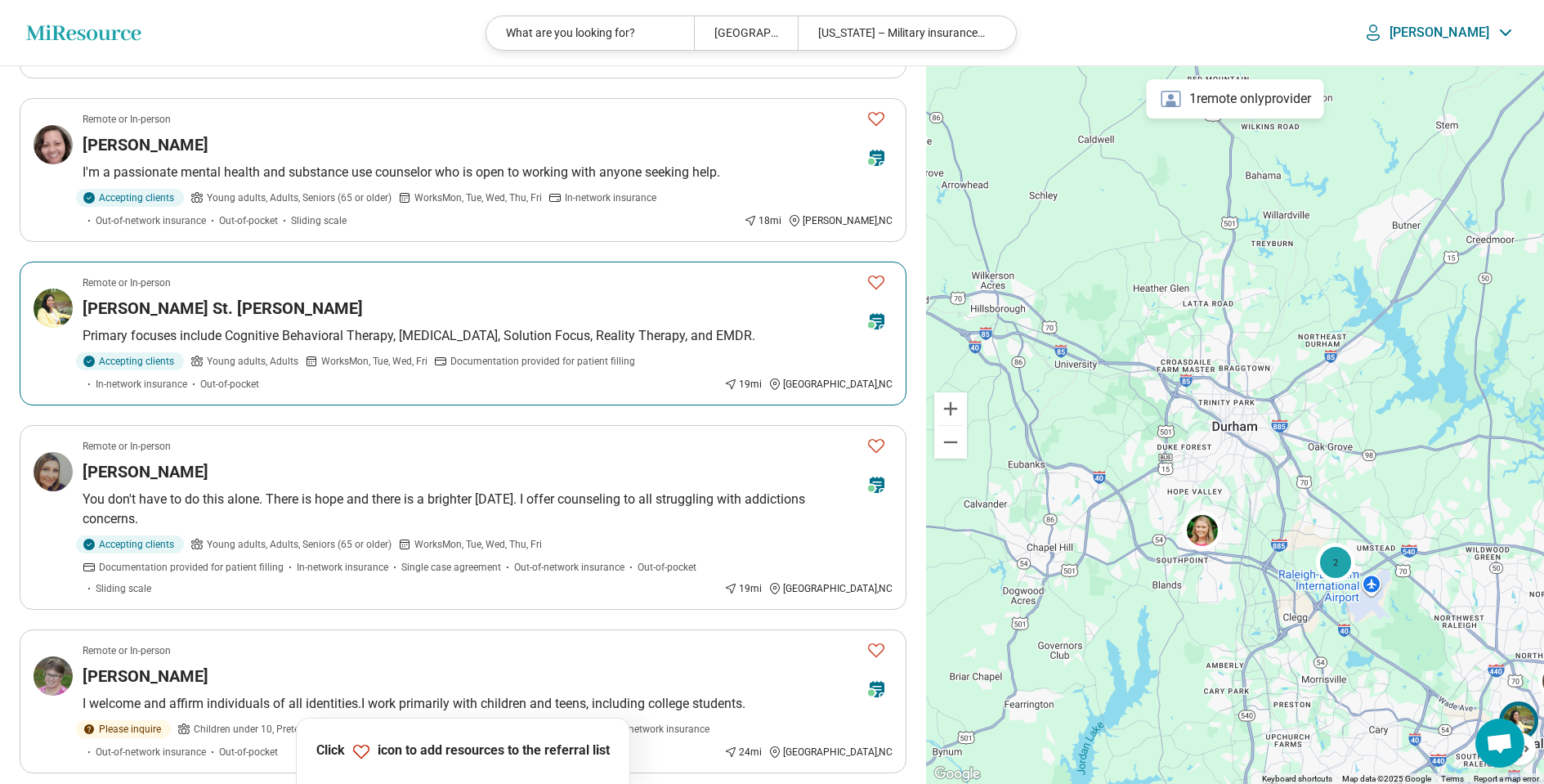
click at [301, 304] on div "Tanya St. Julien-Denson" at bounding box center [468, 307] width 771 height 23
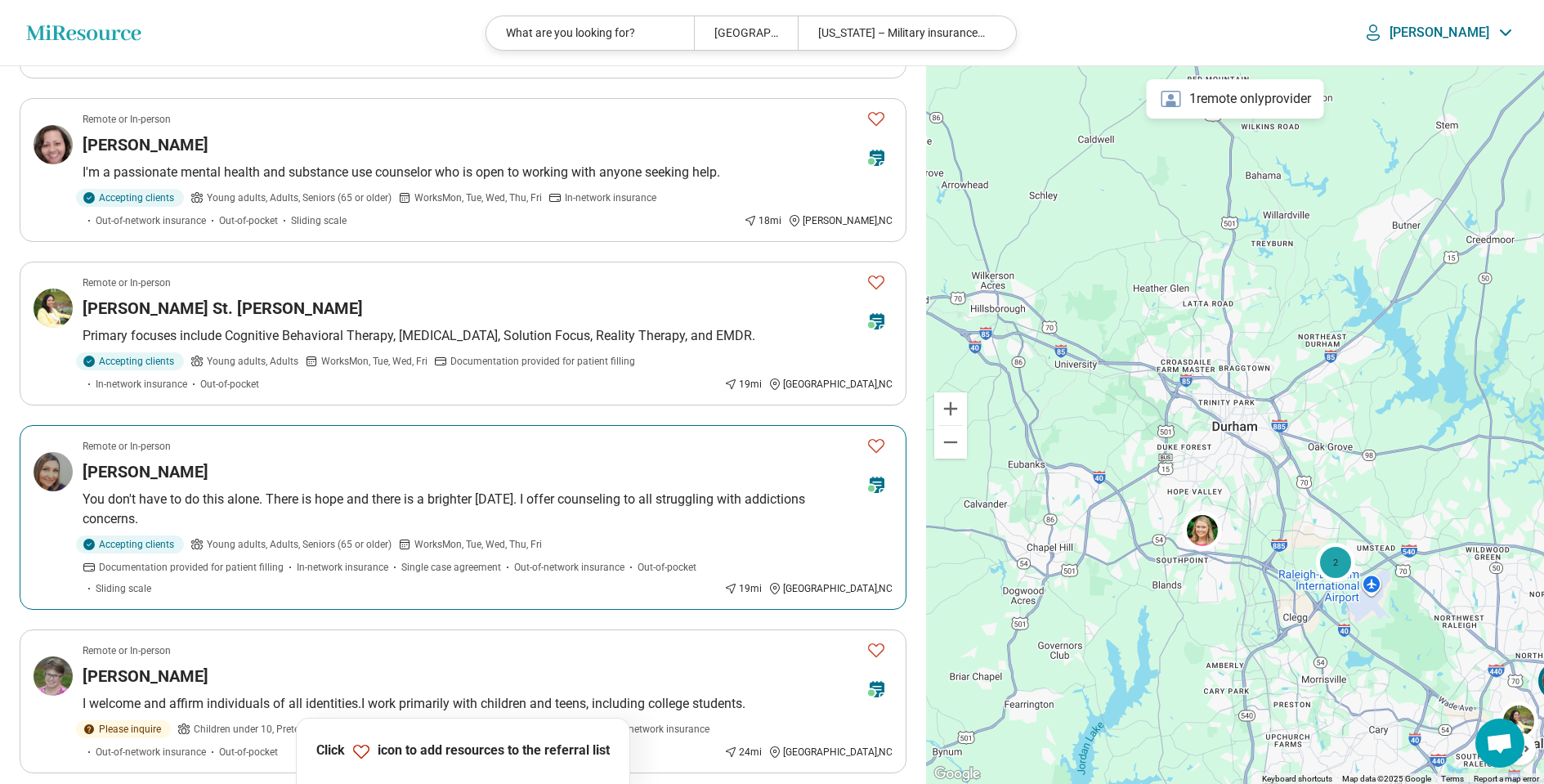
click at [318, 483] on div "Christina Ayers-Klose" at bounding box center [468, 471] width 771 height 23
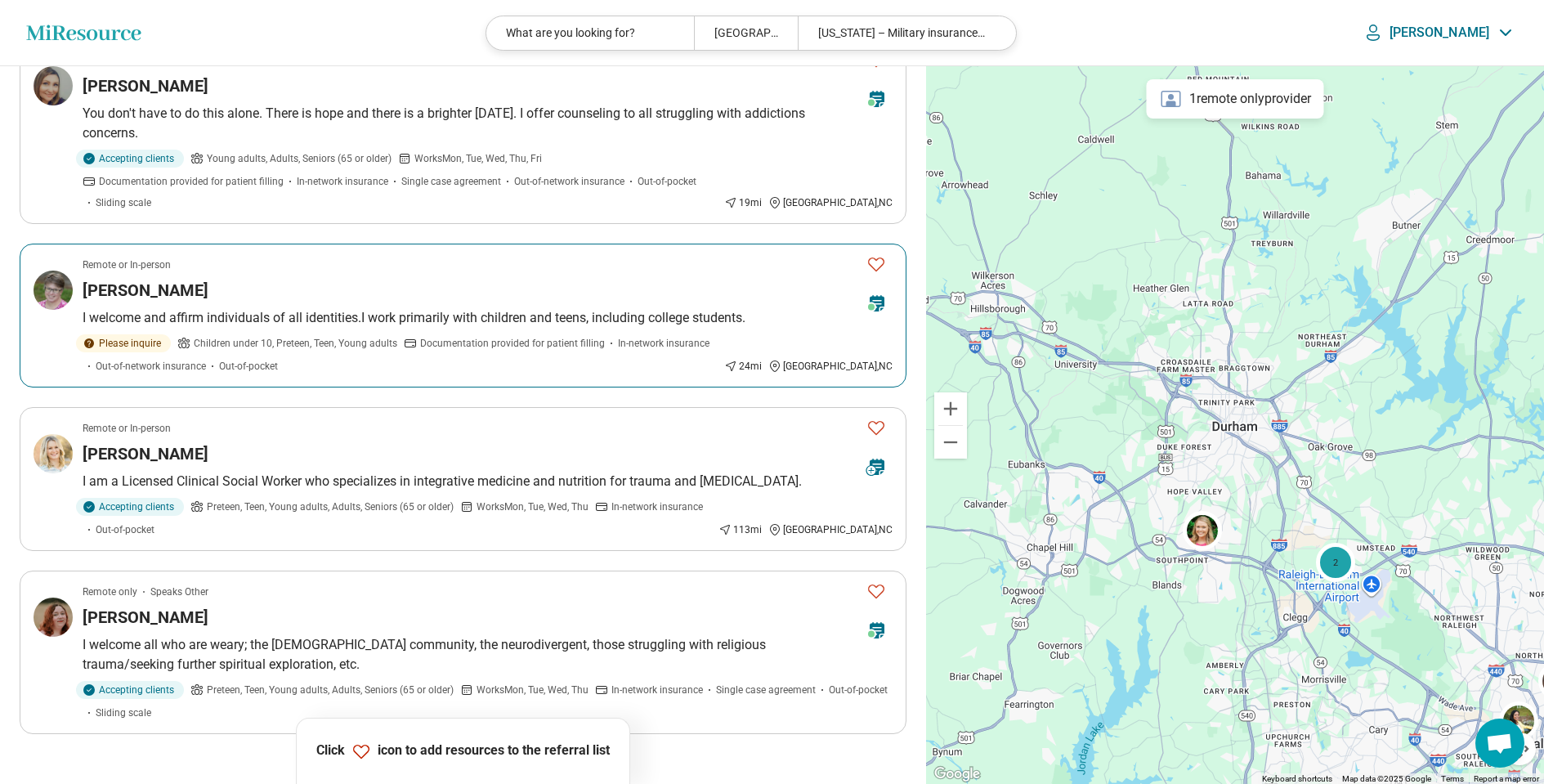
scroll to position [933, 0]
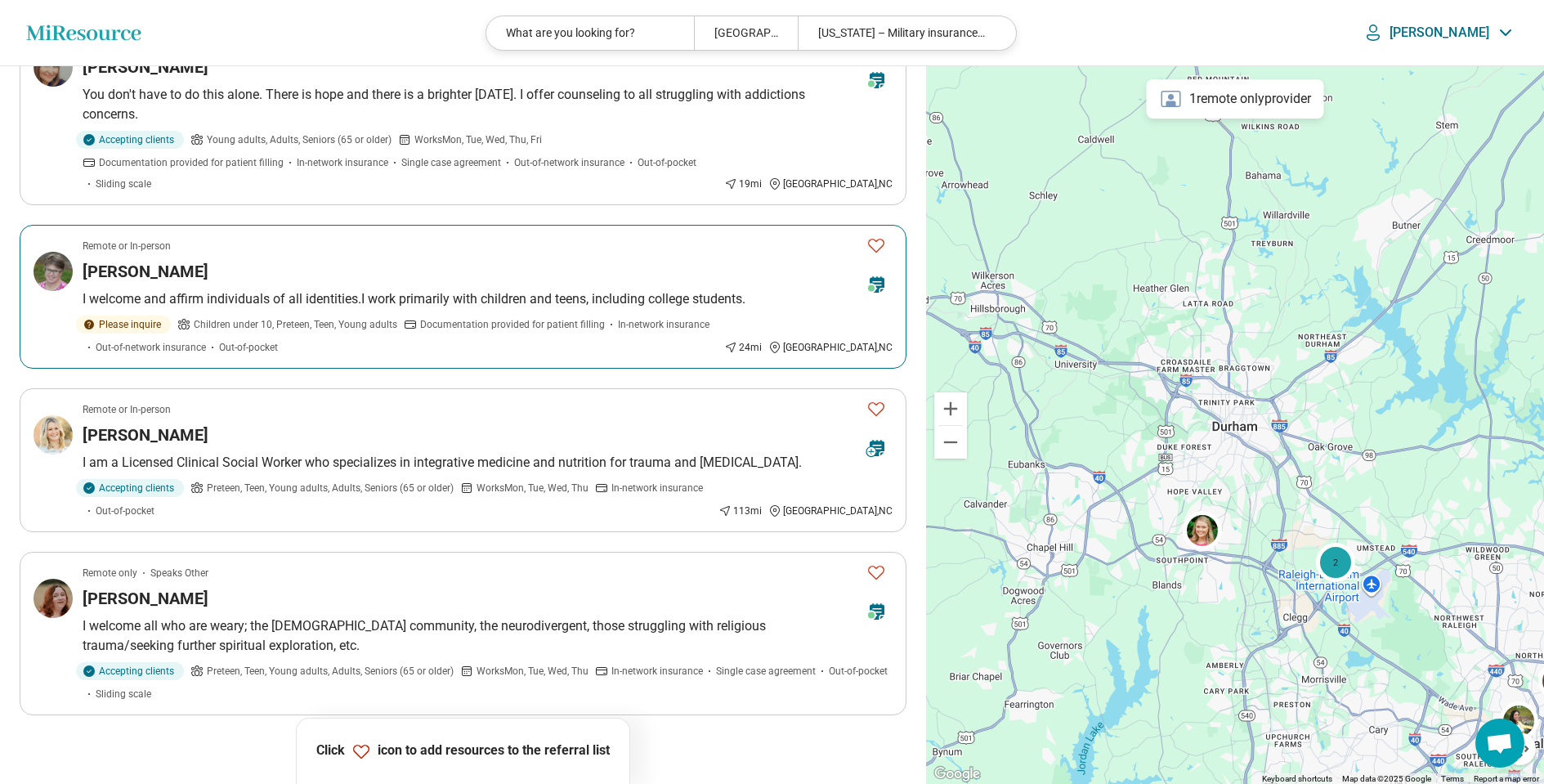
click at [345, 255] on article "Remote or In-person Heather Scheffler I welcome and affirm individuals of all i…" at bounding box center [463, 296] width 887 height 144
click at [413, 420] on article "Remote or In-person Kristina Richendollar I am a Licensed Clinical Social Worke…" at bounding box center [463, 459] width 887 height 144
click at [875, 413] on icon "Favorite" at bounding box center [876, 409] width 16 height 14
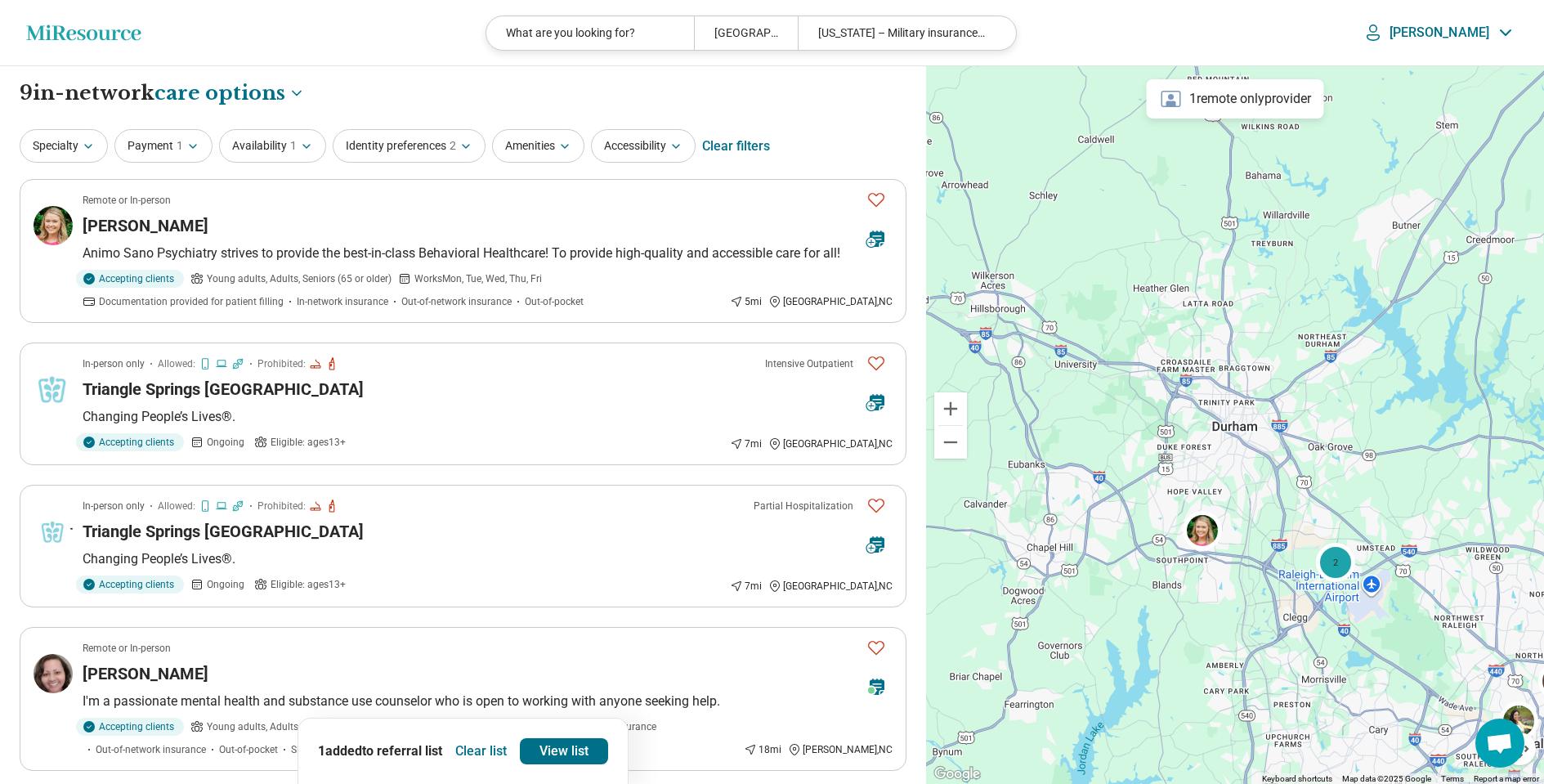
scroll to position [0, 0]
click at [360, 217] on div "Maddison Henley" at bounding box center [468, 225] width 771 height 23
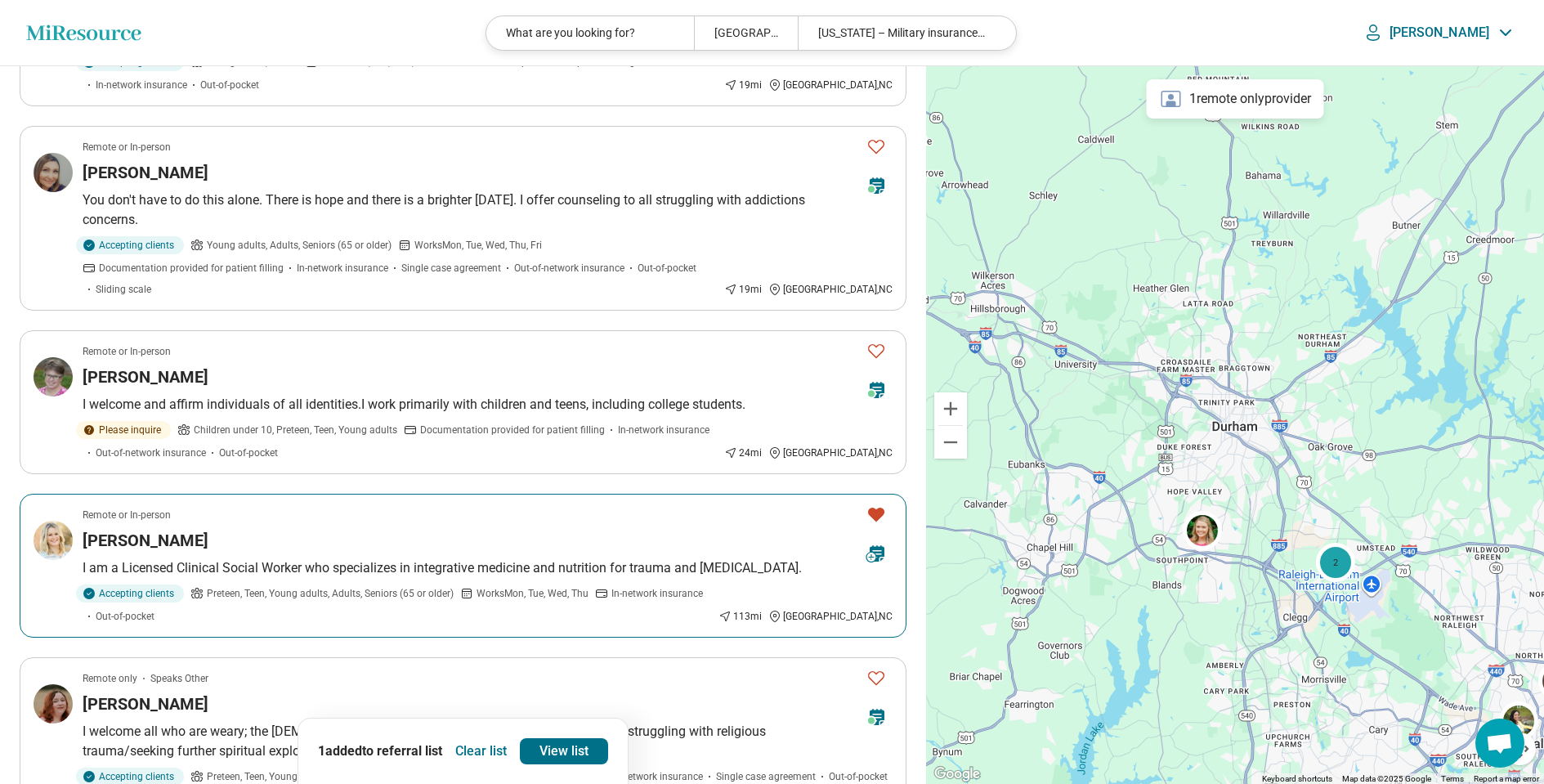
scroll to position [829, 0]
click at [299, 527] on div "Kristina Richendollar" at bounding box center [468, 538] width 771 height 23
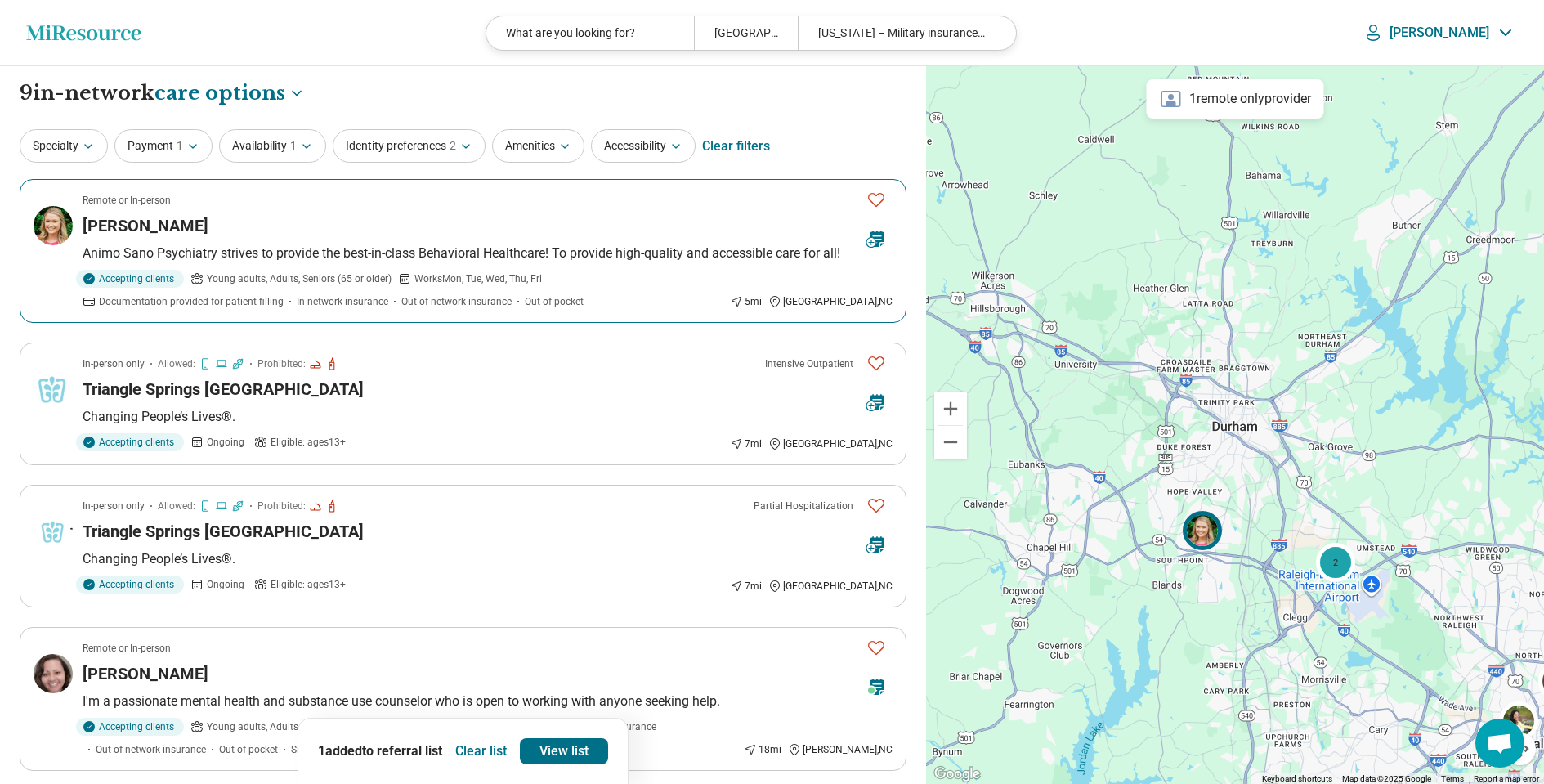
scroll to position [0, 0]
click at [773, 33] on div "Durham, NC" at bounding box center [746, 33] width 104 height 34
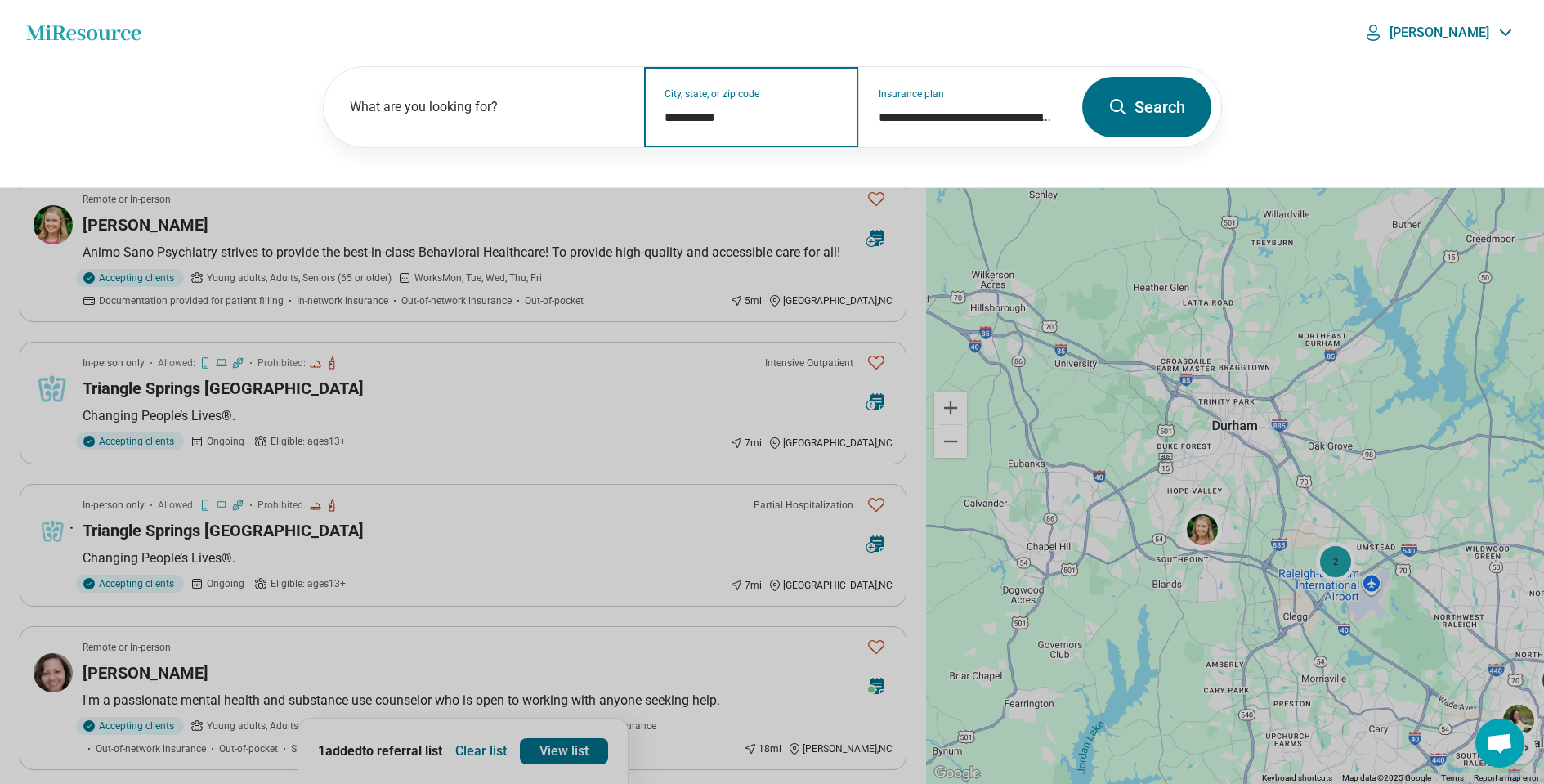
click at [753, 119] on input "**********" at bounding box center [751, 118] width 174 height 19
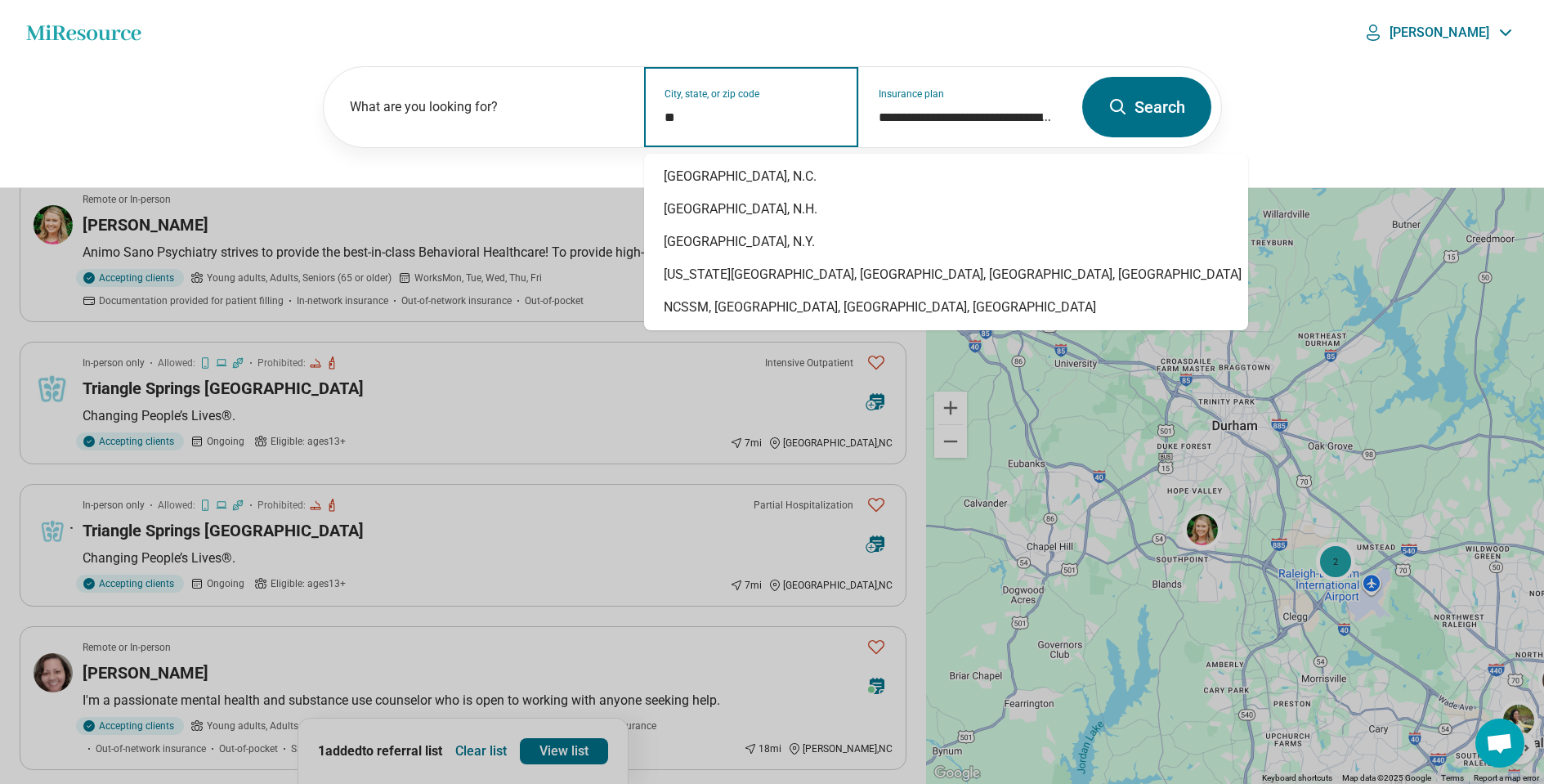
type input "*"
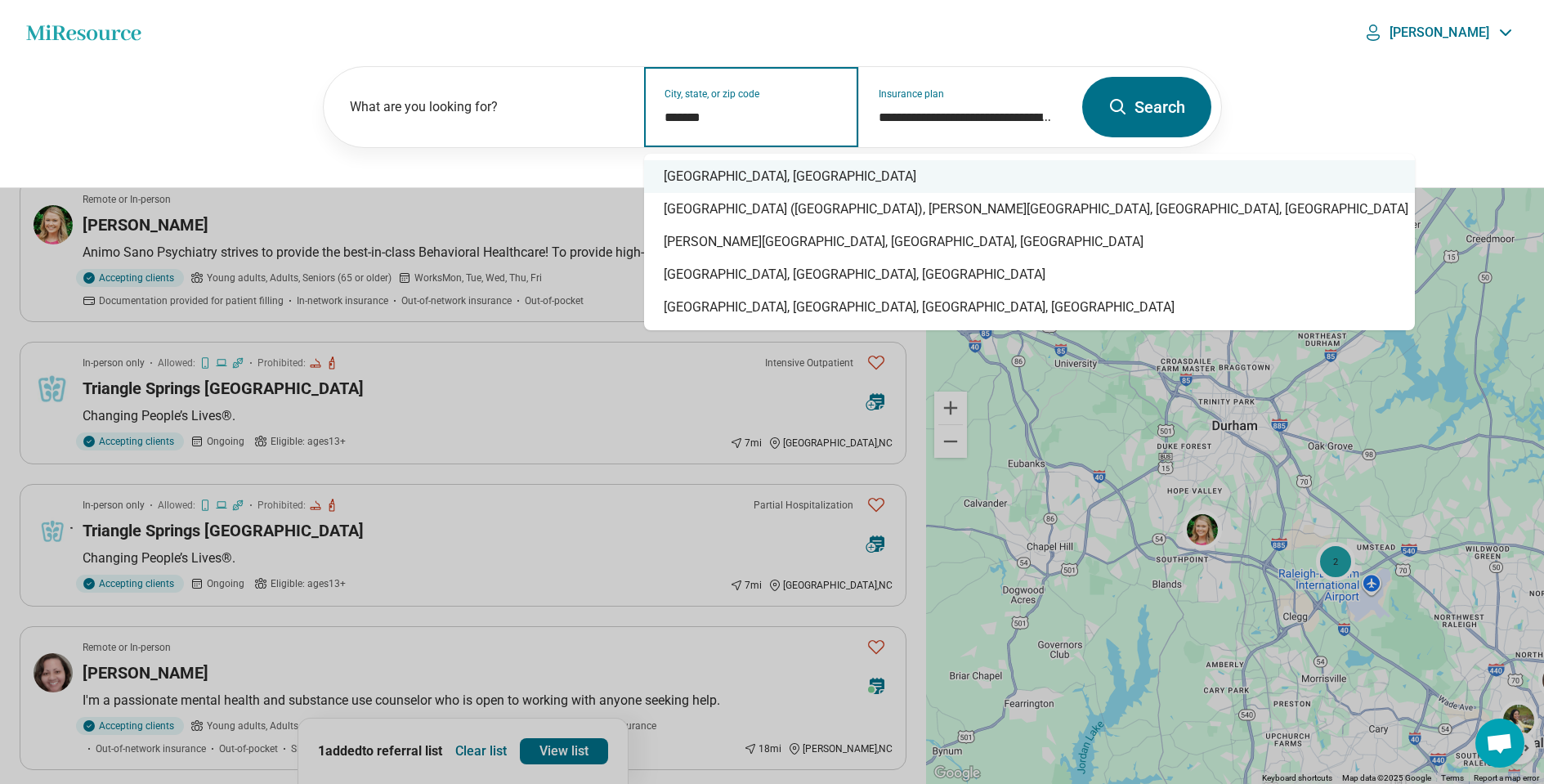
click at [681, 182] on div "Raleigh, NC" at bounding box center [1029, 176] width 771 height 33
type input "**********"
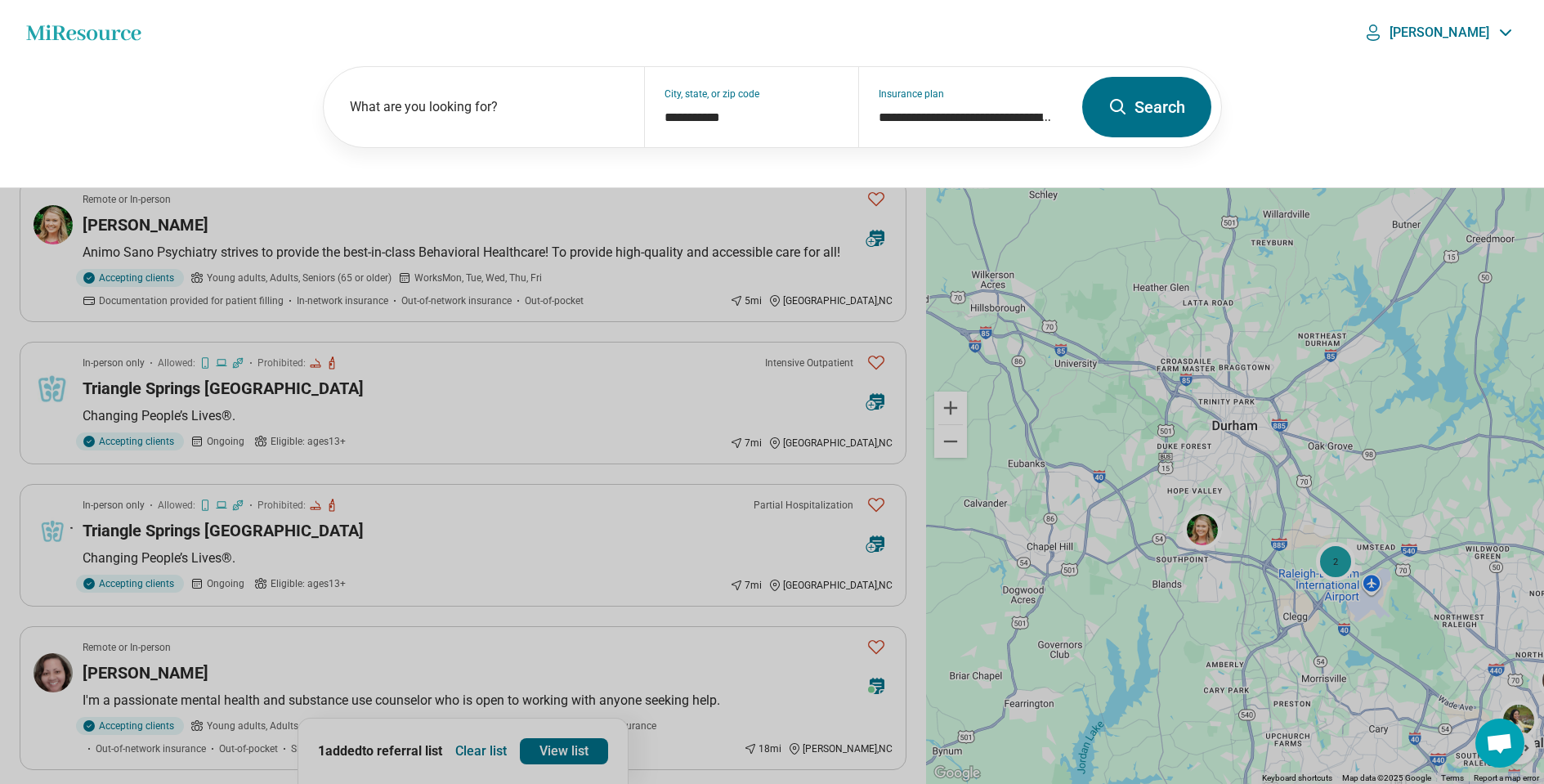
drag, startPoint x: 1143, startPoint y: 106, endPoint x: 1126, endPoint y: 121, distance: 22.7
click at [1144, 106] on button "Search" at bounding box center [1147, 107] width 129 height 60
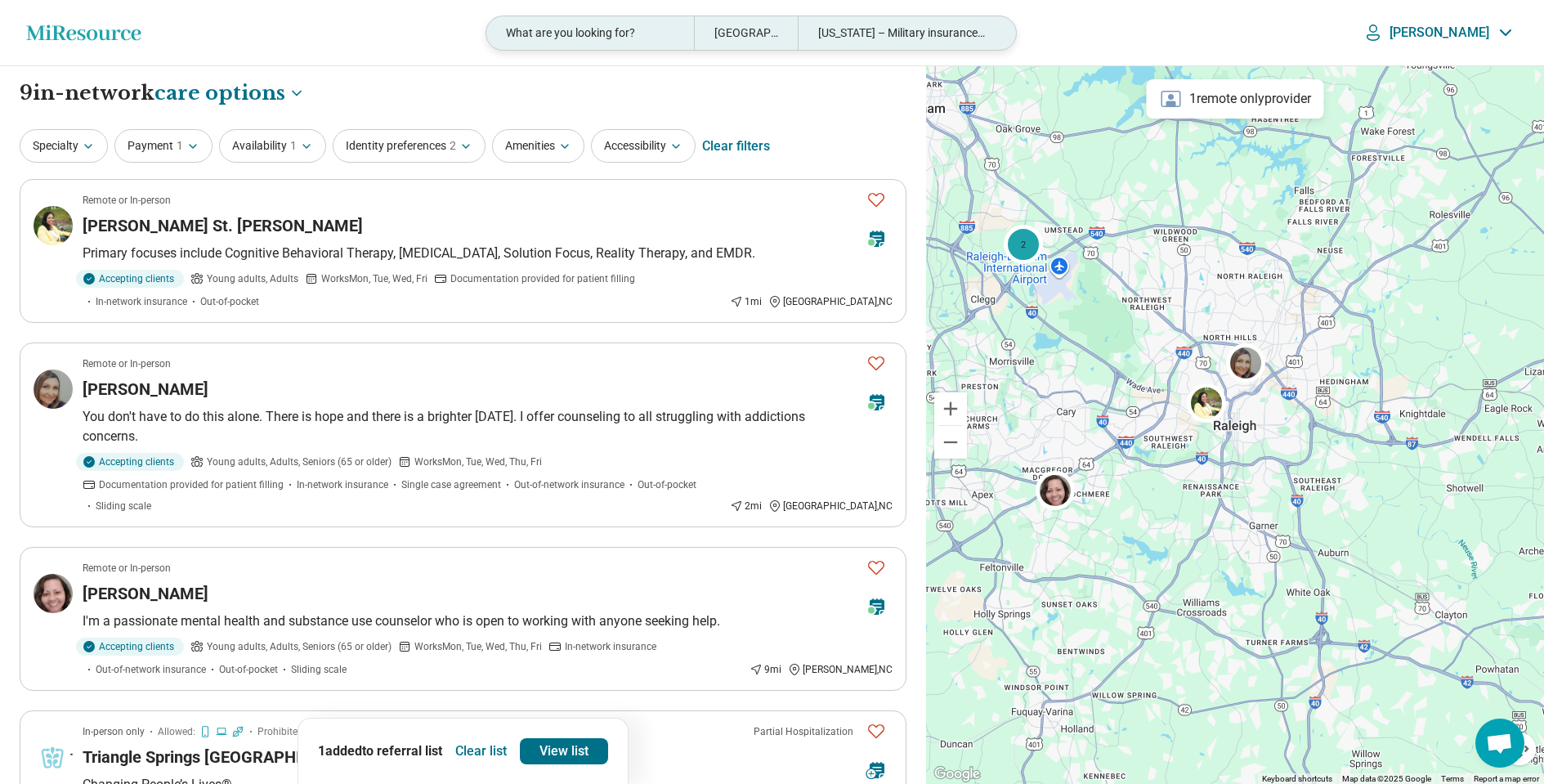
click at [639, 38] on div "What are you looking for?" at bounding box center [589, 33] width 207 height 34
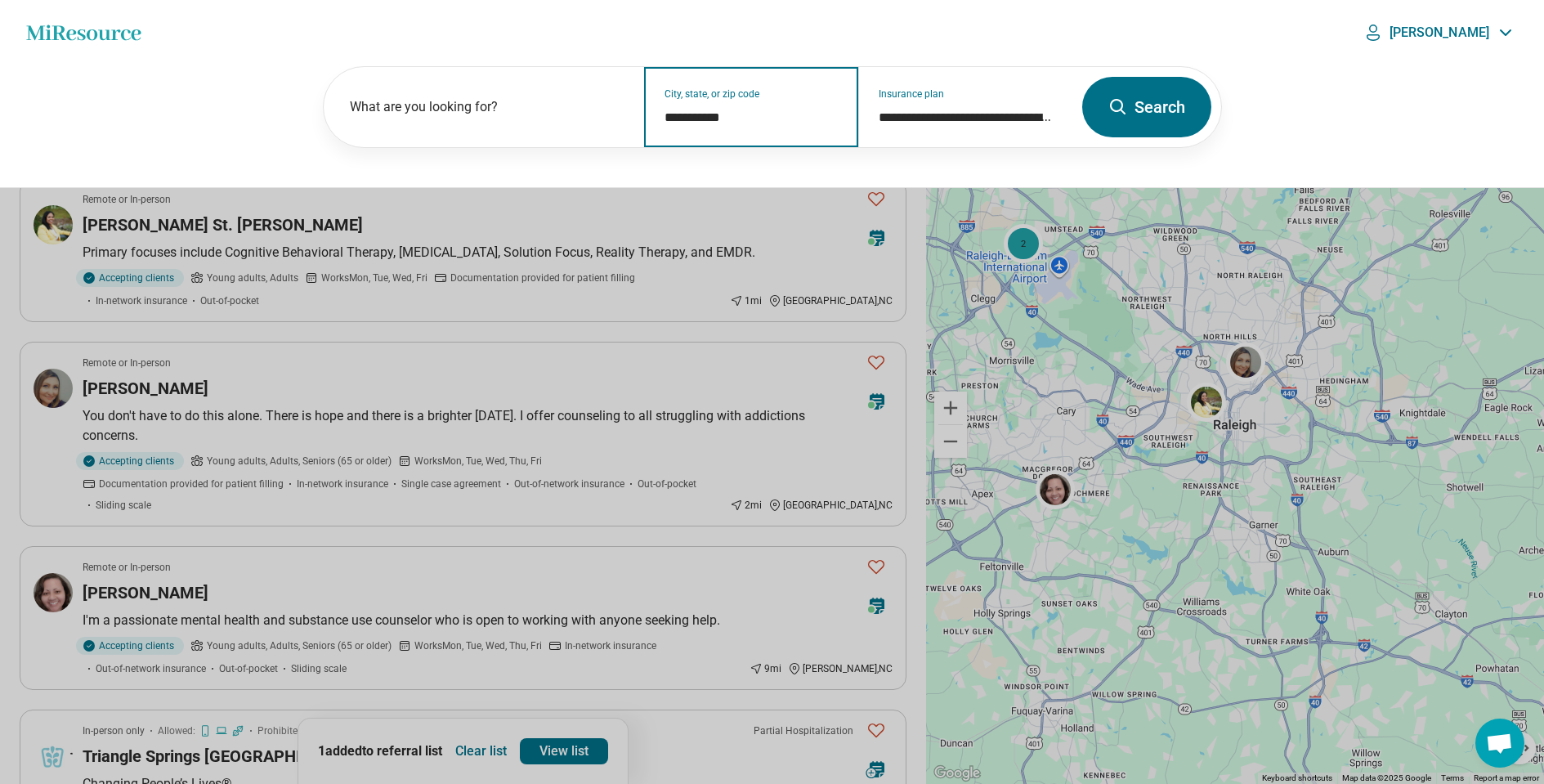
click at [739, 125] on input "**********" at bounding box center [751, 118] width 174 height 19
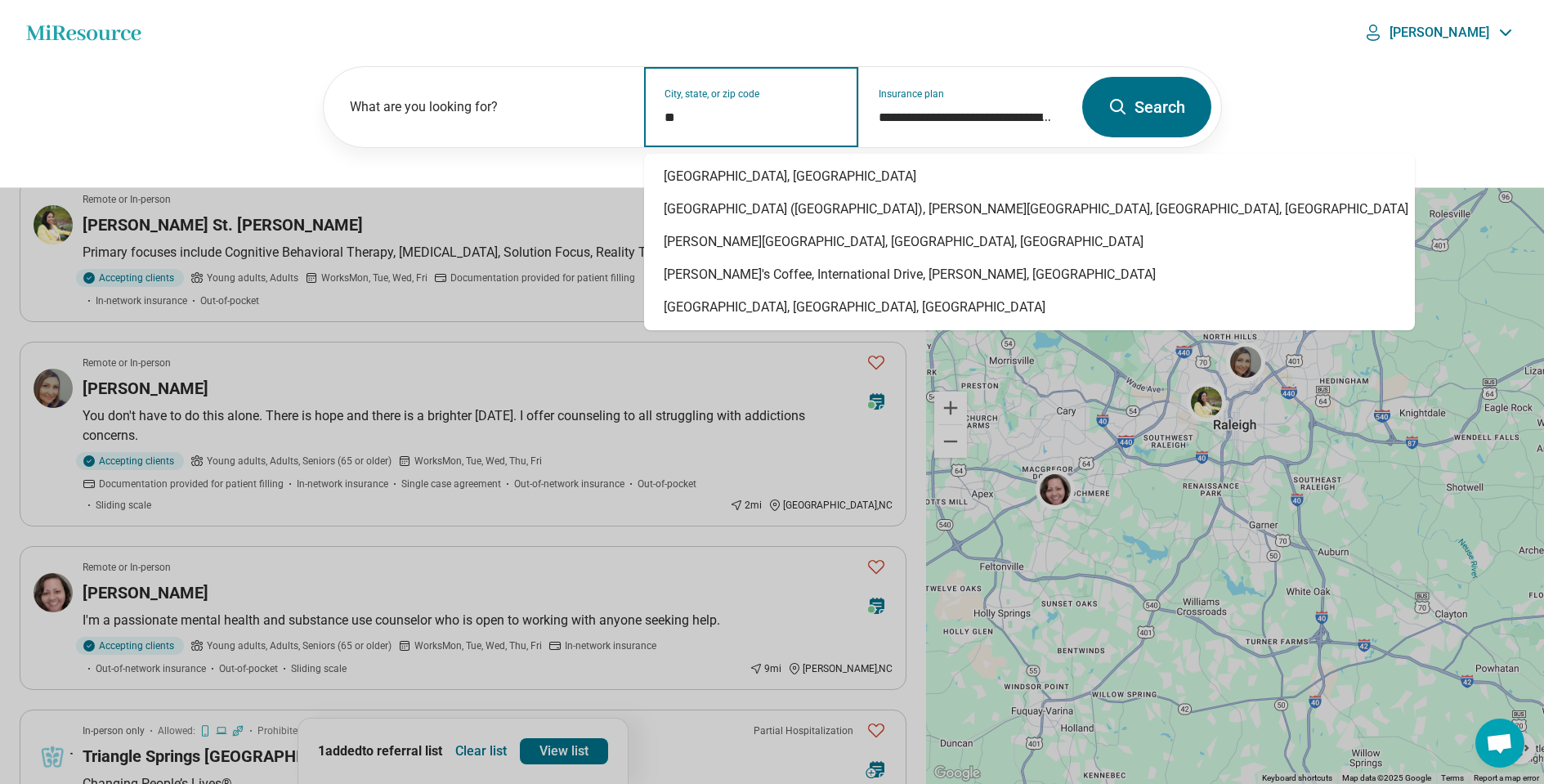
type input "*"
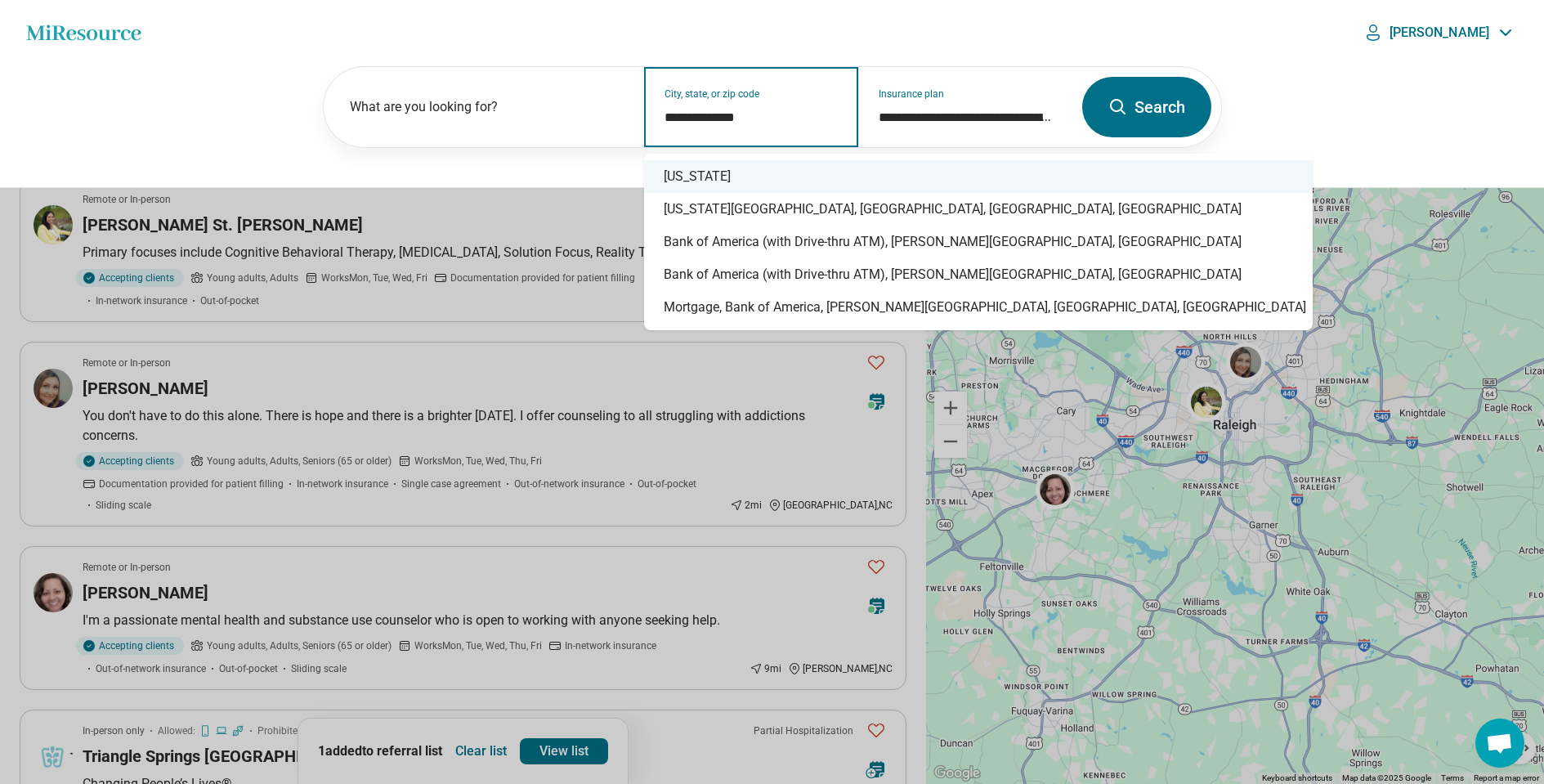
drag, startPoint x: 687, startPoint y: 182, endPoint x: 695, endPoint y: 179, distance: 8.5
click at [687, 181] on div "[US_STATE]" at bounding box center [978, 176] width 668 height 33
type input "**********"
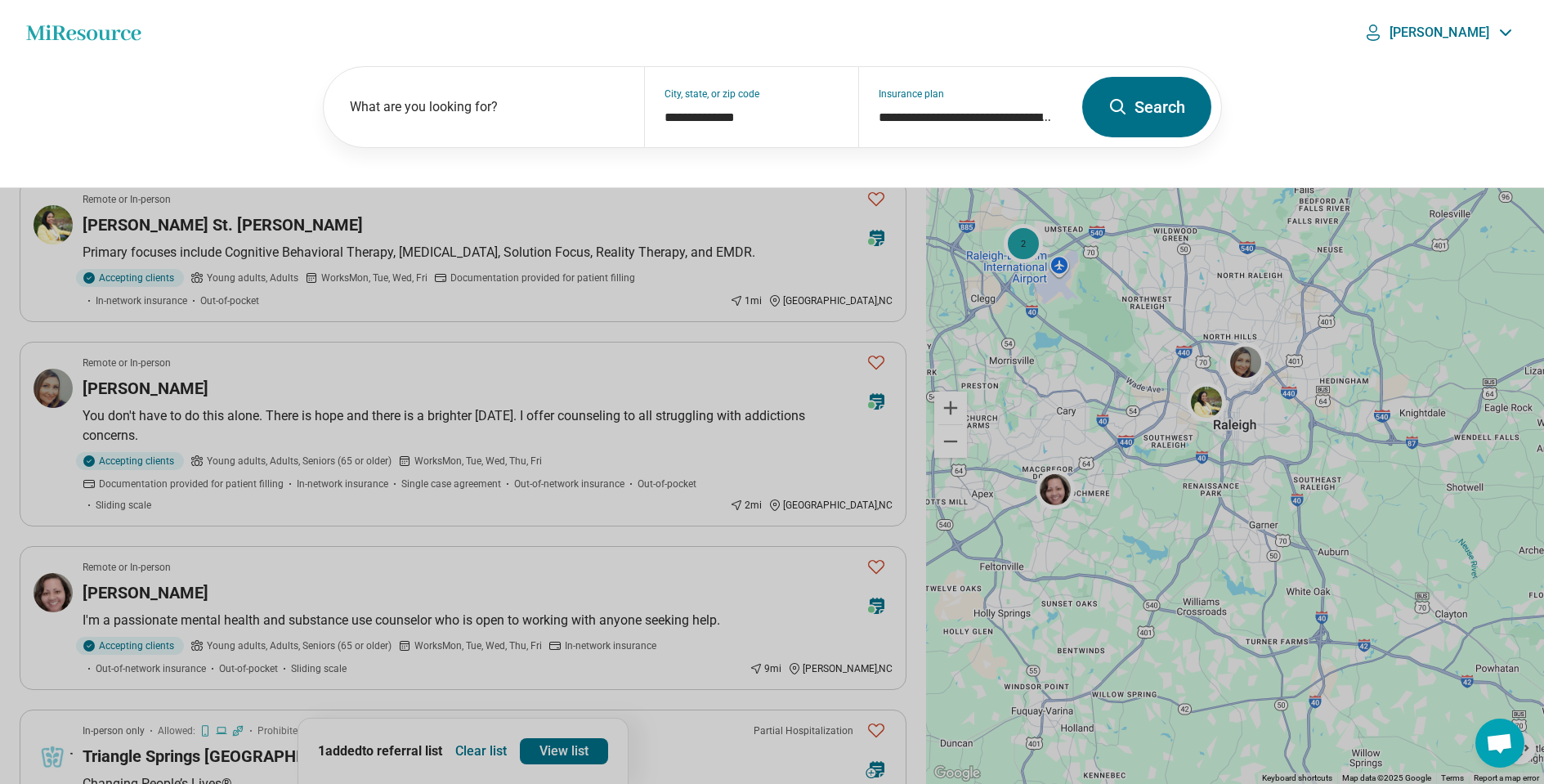
click at [1155, 110] on button "Search" at bounding box center [1147, 107] width 129 height 60
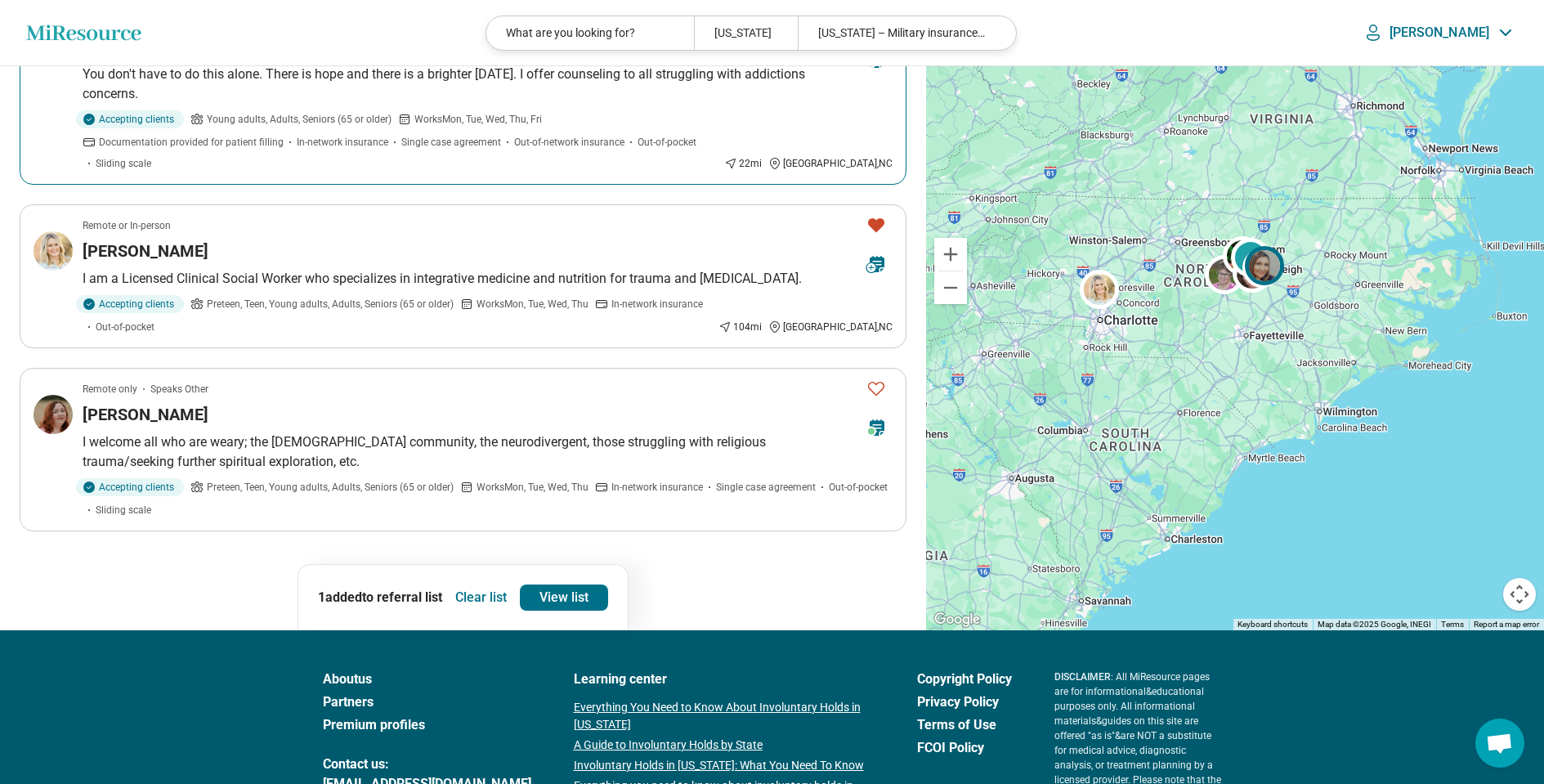
scroll to position [1118, 0]
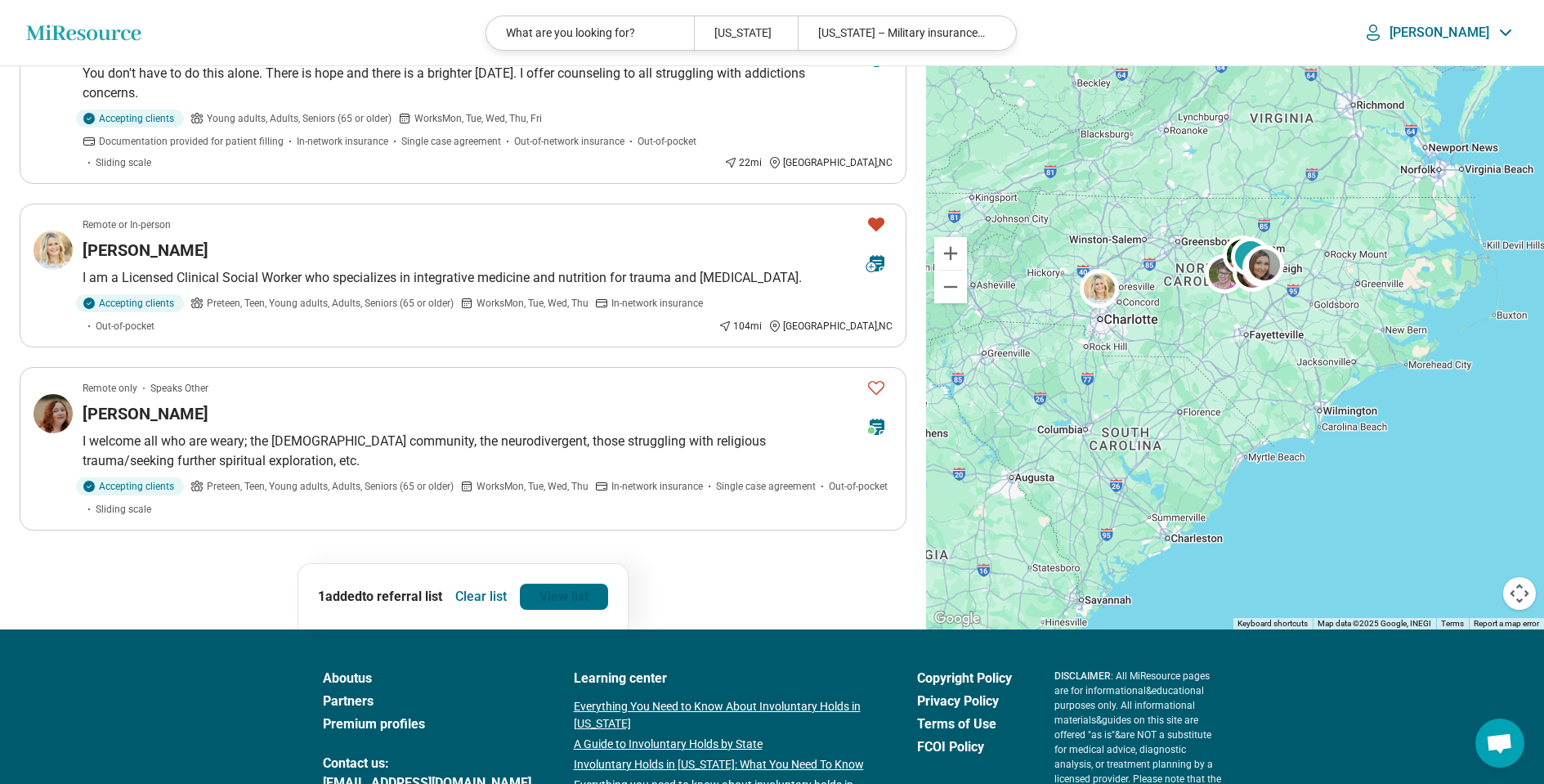
click at [571, 590] on link "View list" at bounding box center [563, 596] width 88 height 26
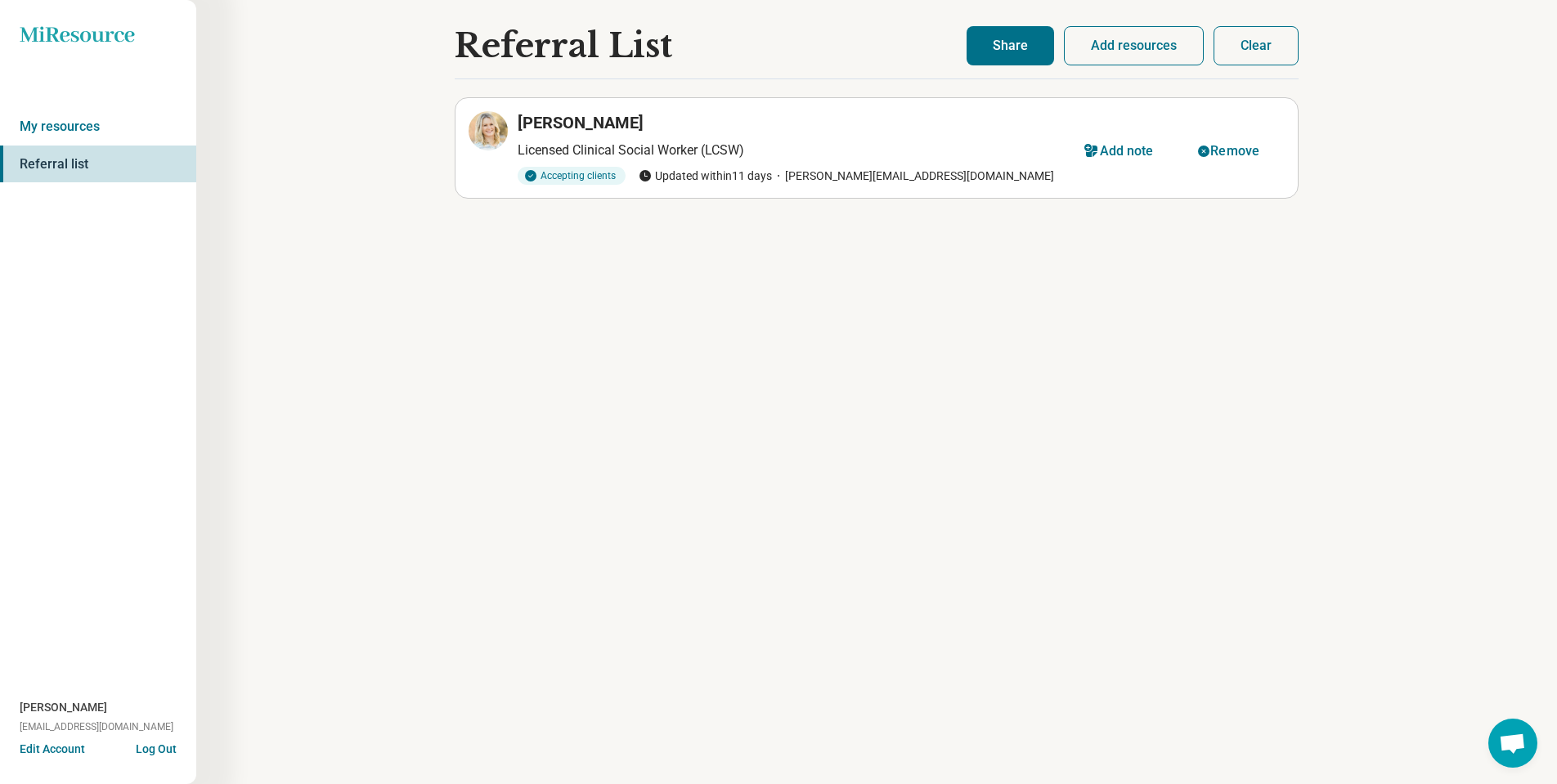
click at [1015, 50] on button "Share" at bounding box center [1010, 45] width 87 height 39
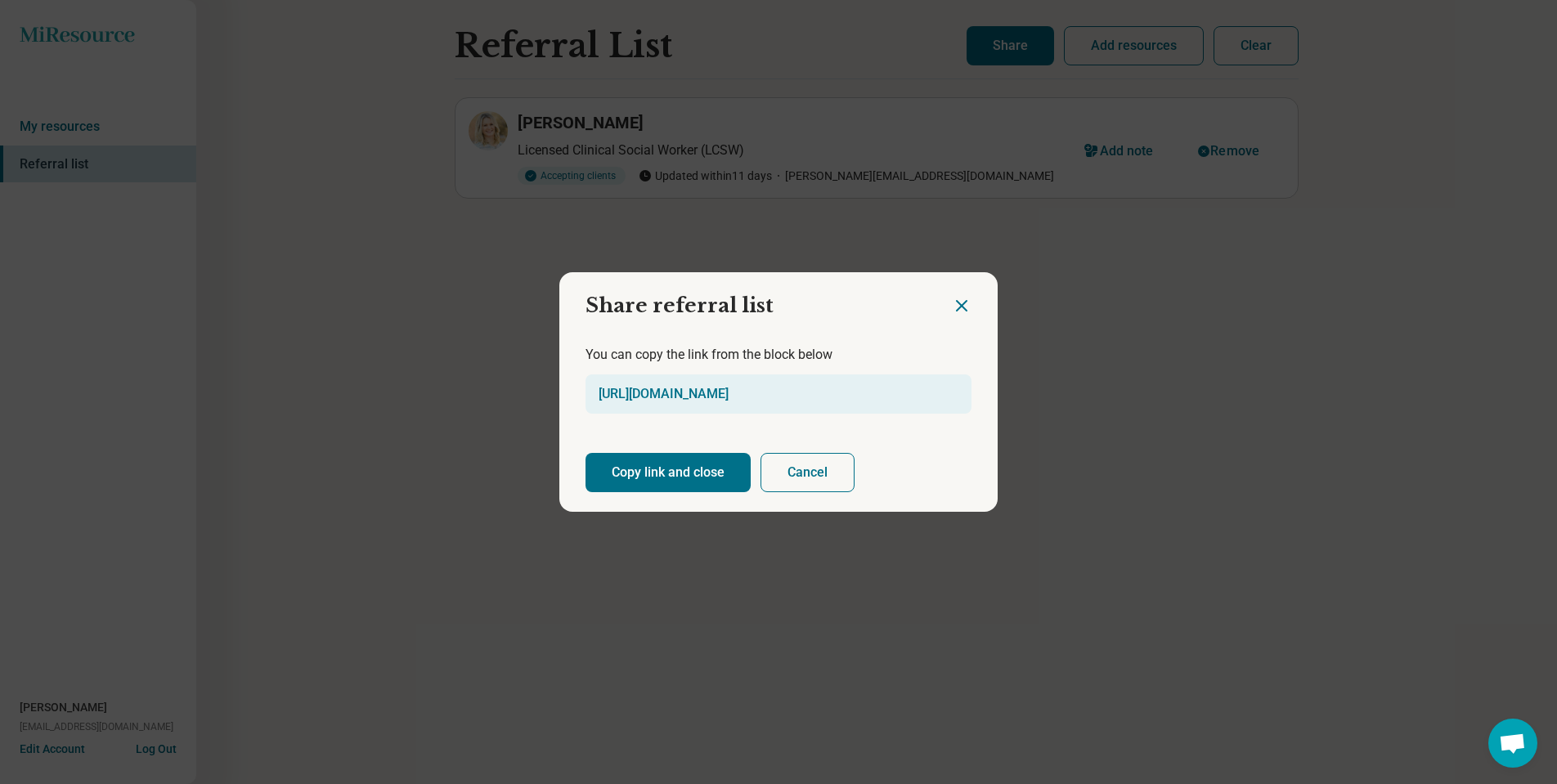
click at [648, 468] on button "Copy link and close" at bounding box center [668, 472] width 165 height 39
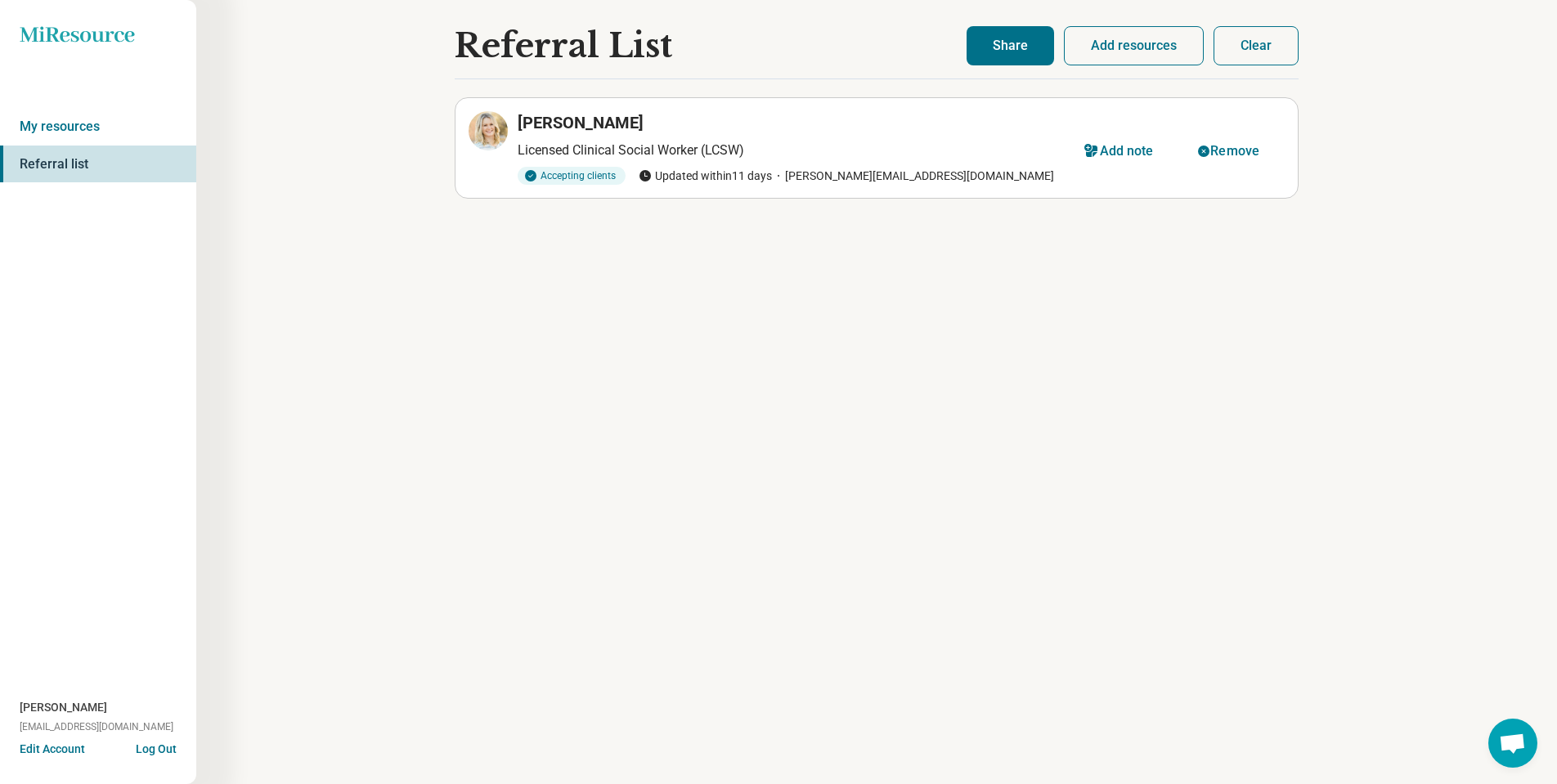
click at [1106, 43] on button "Add resources" at bounding box center [1134, 45] width 139 height 39
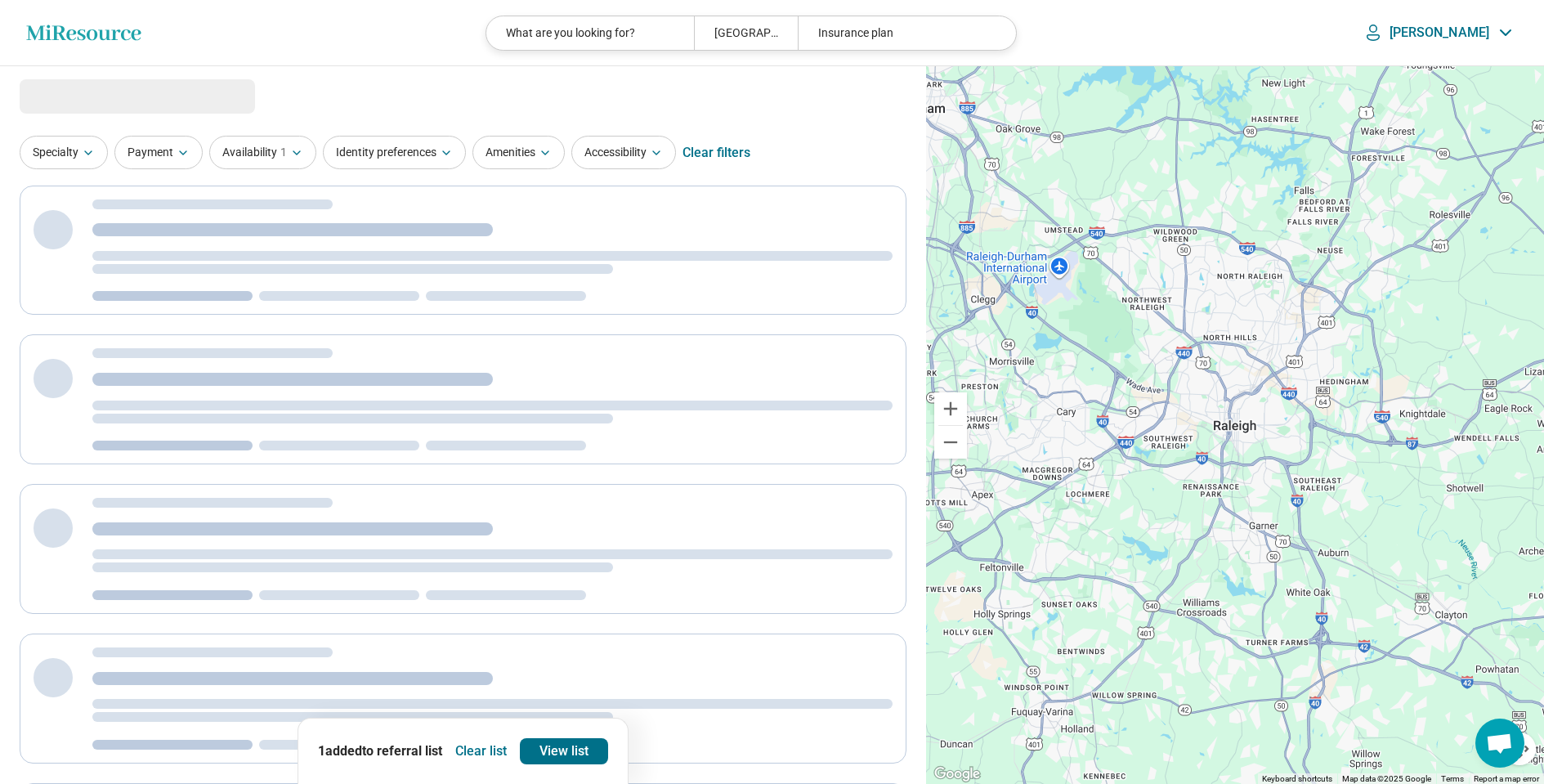
select select "***"
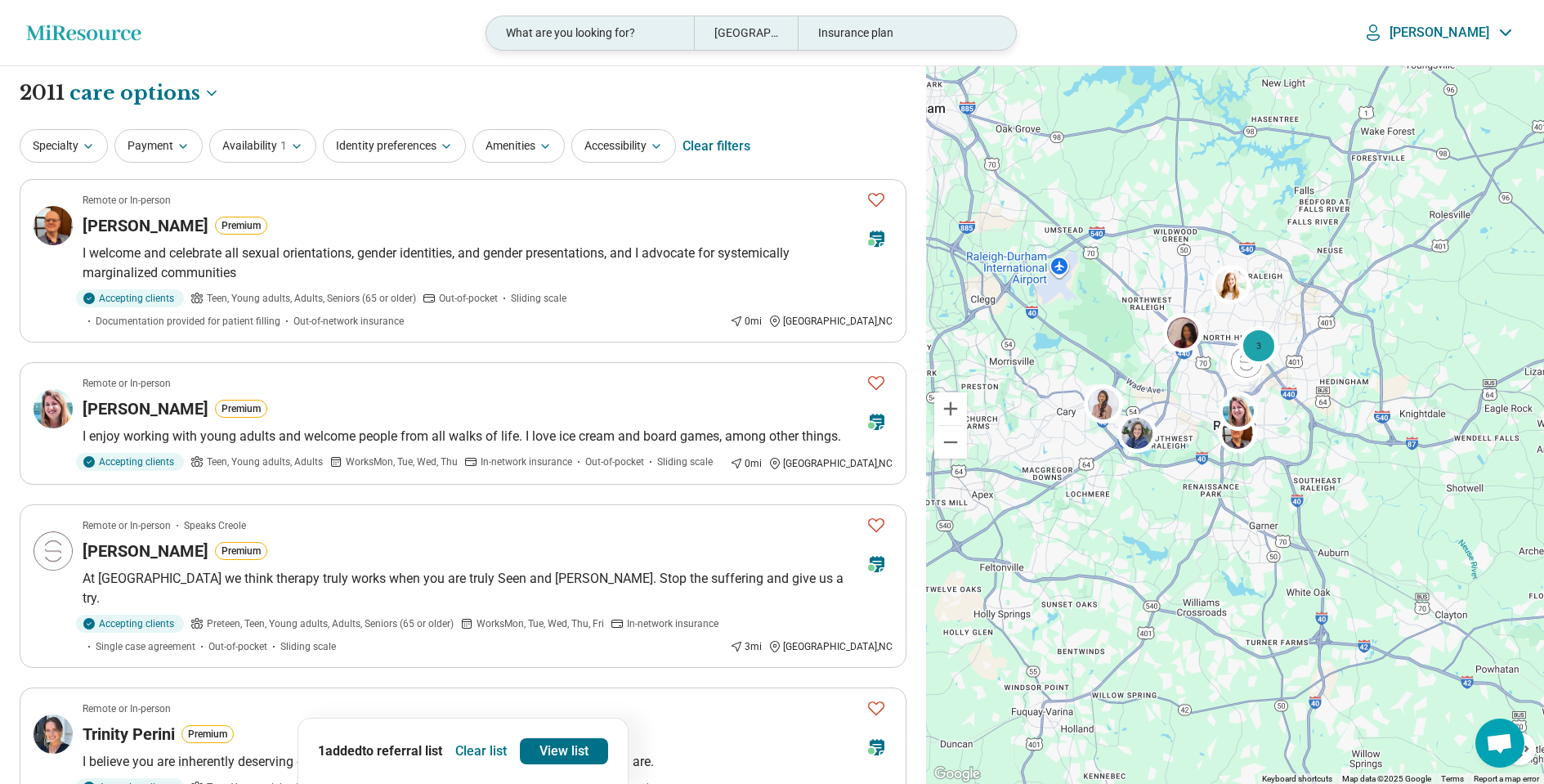
click at [562, 37] on div "What are you looking for?" at bounding box center [589, 33] width 207 height 34
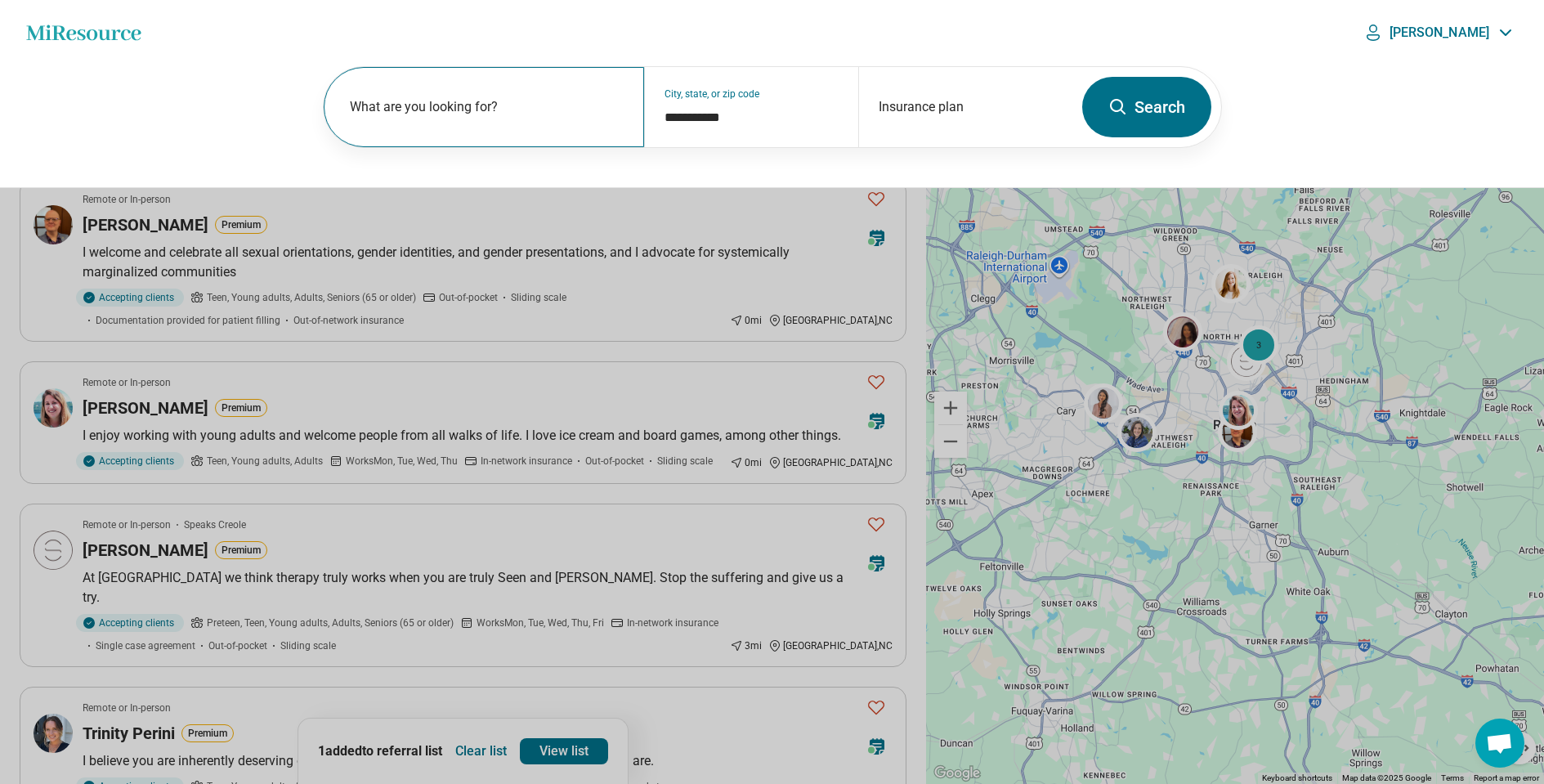
click at [489, 110] on label "What are you looking for?" at bounding box center [488, 107] width 275 height 19
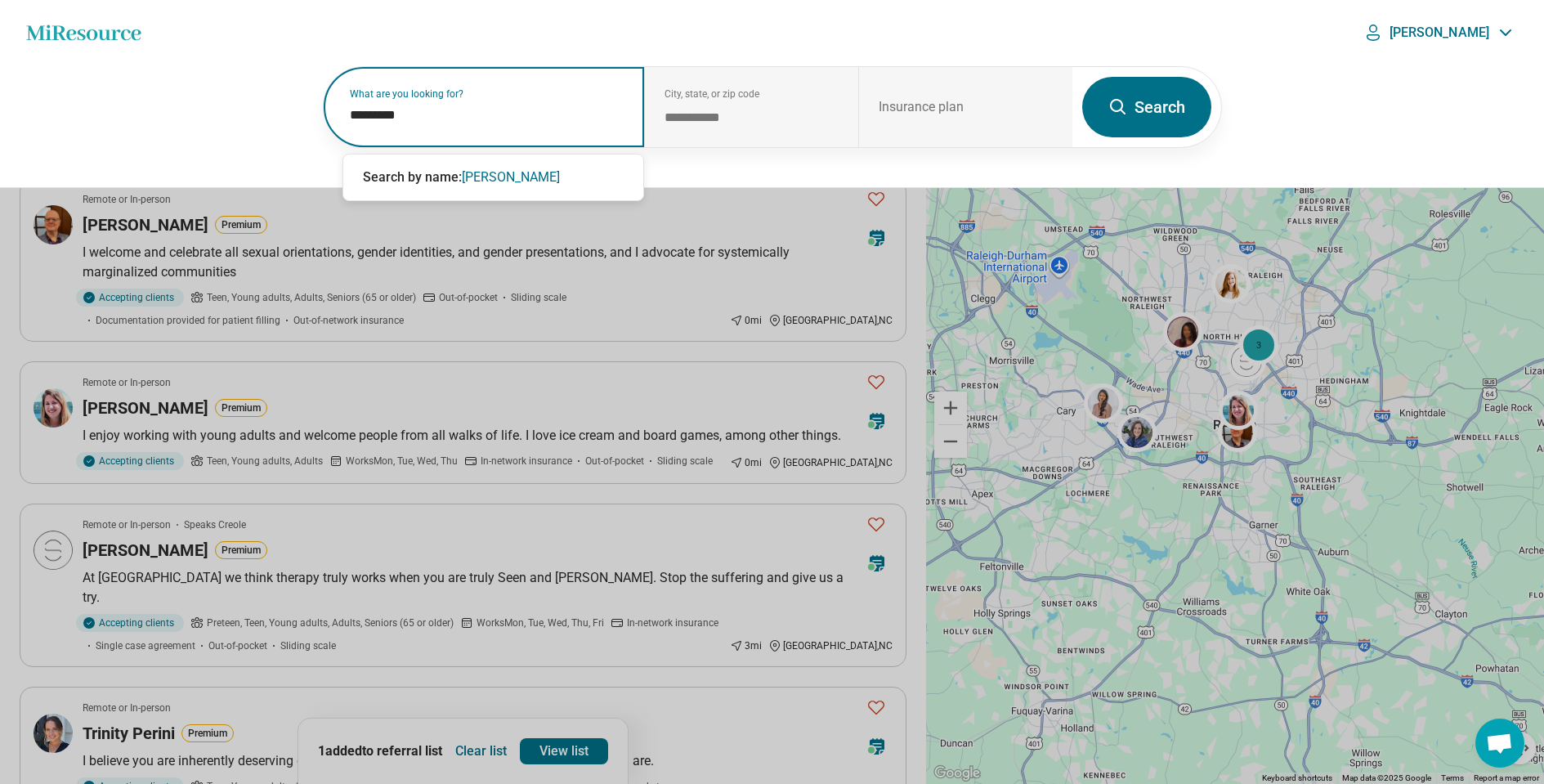
type input "**********"
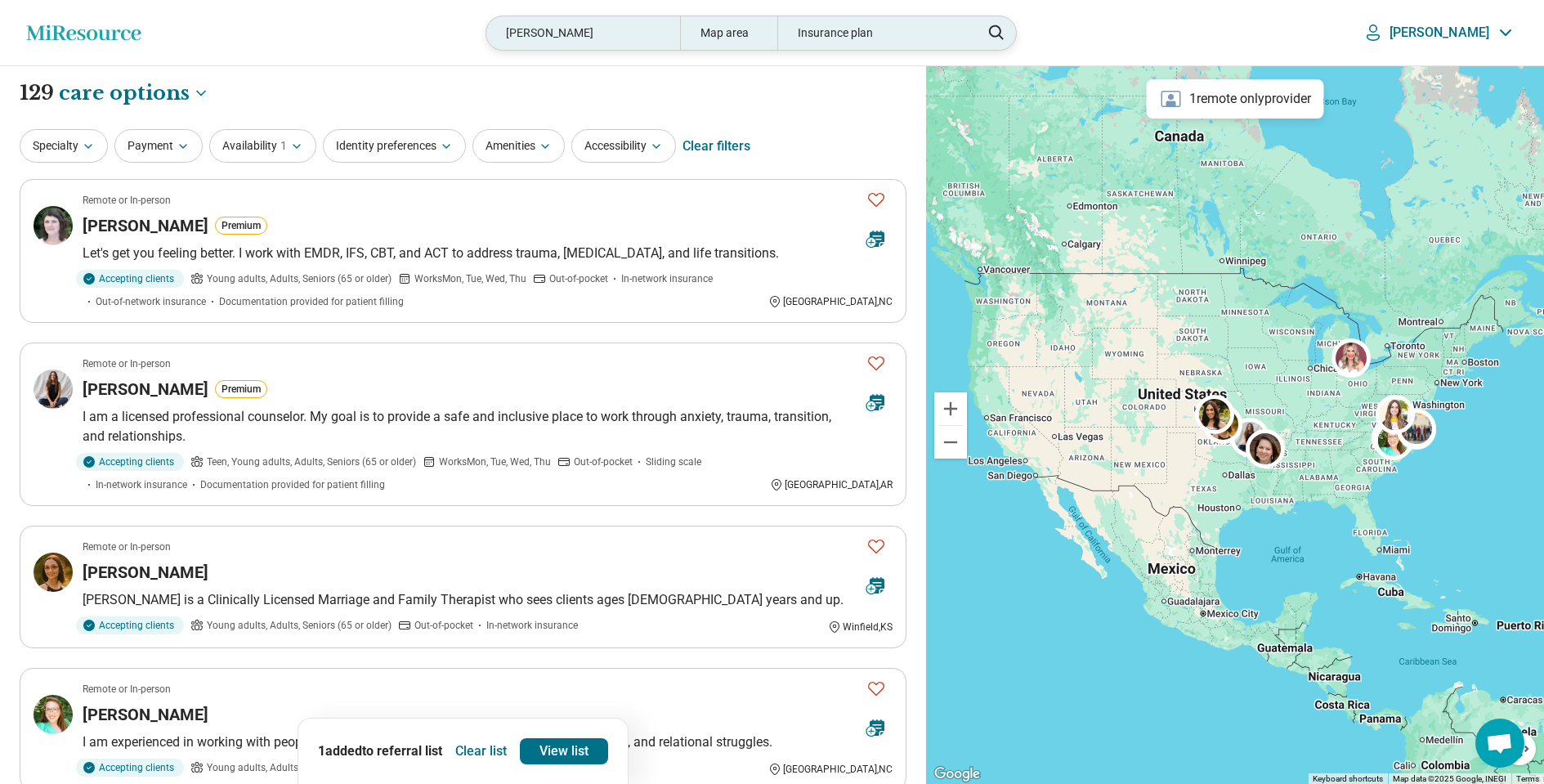
click at [645, 29] on div "sarah fine" at bounding box center [583, 33] width 194 height 34
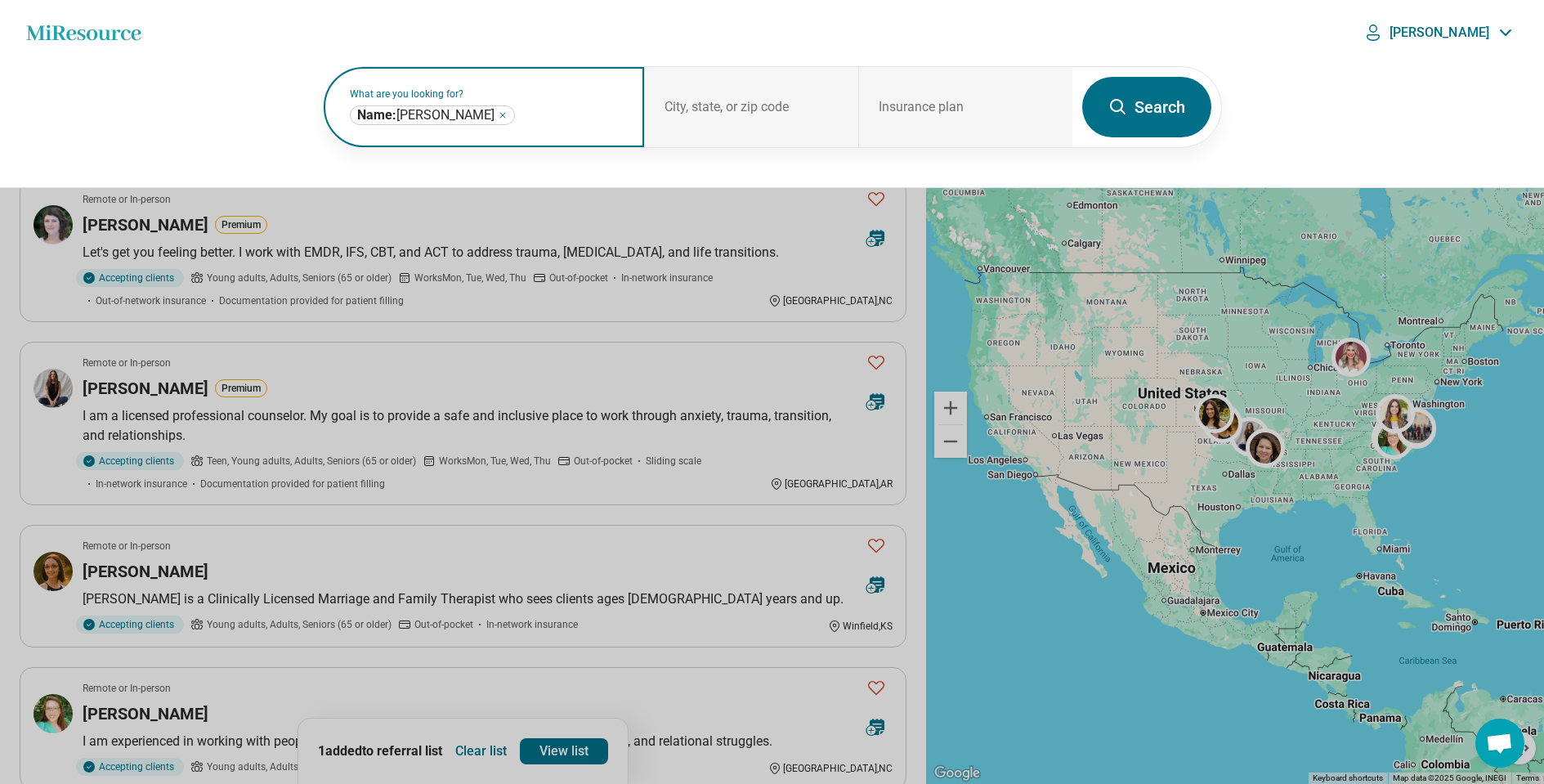
click at [498, 112] on icon "Remove" at bounding box center [503, 115] width 10 height 10
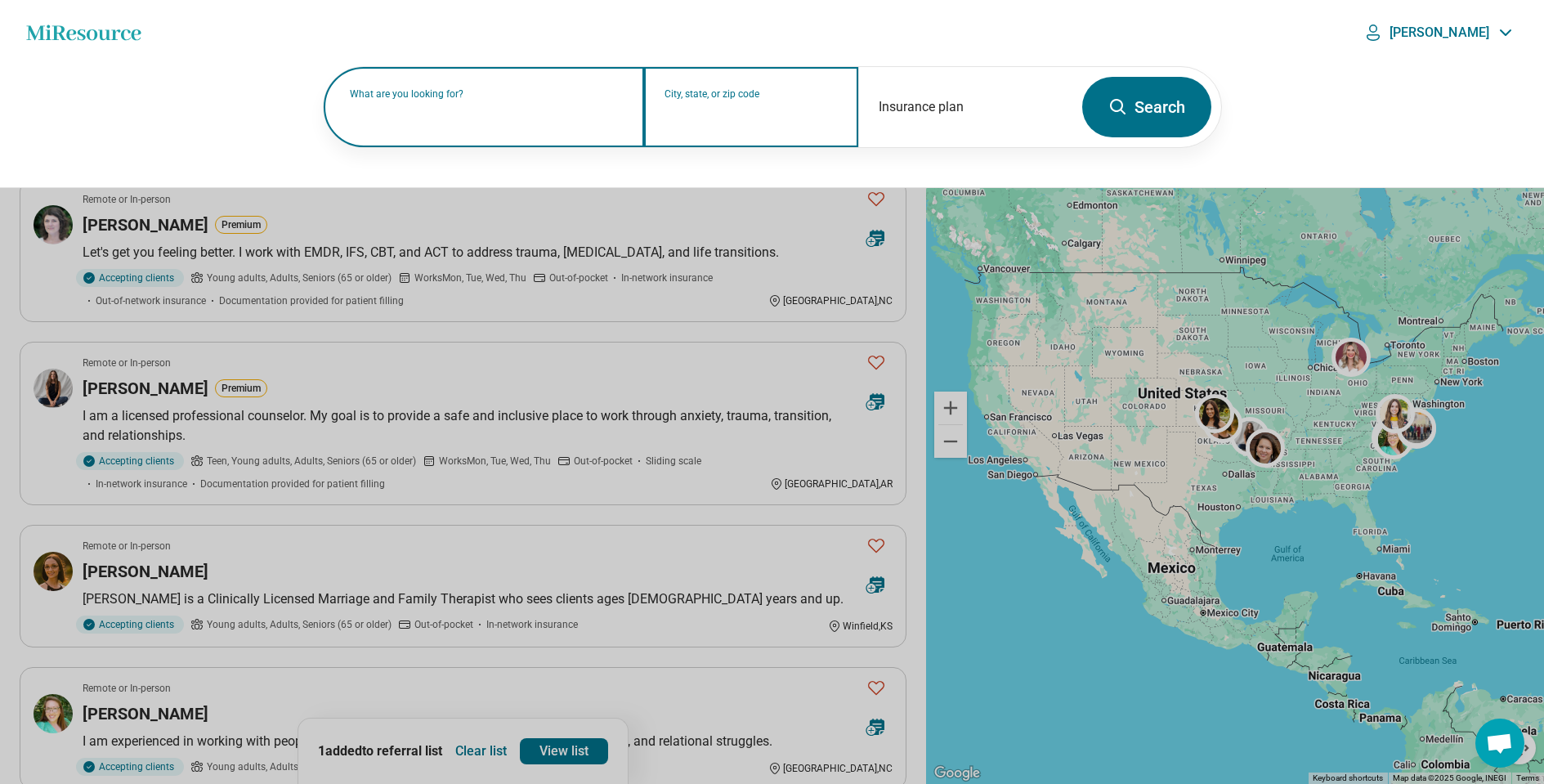
click at [686, 114] on input "City, state, or zip code" at bounding box center [751, 118] width 174 height 19
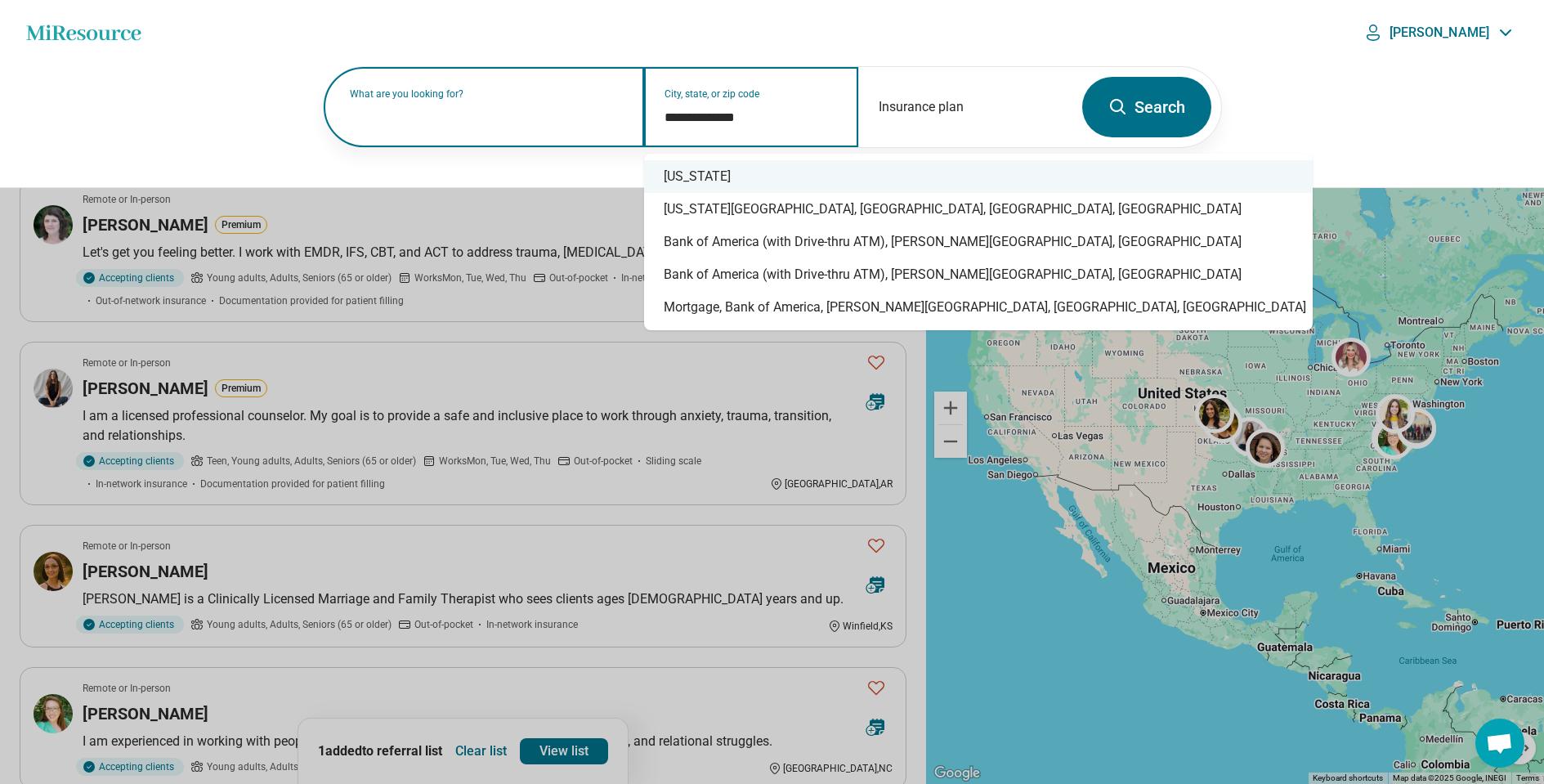
drag, startPoint x: 686, startPoint y: 174, endPoint x: 800, endPoint y: 156, distance: 115.4
click at [688, 173] on div "[US_STATE]" at bounding box center [978, 176] width 668 height 33
type input "**********"
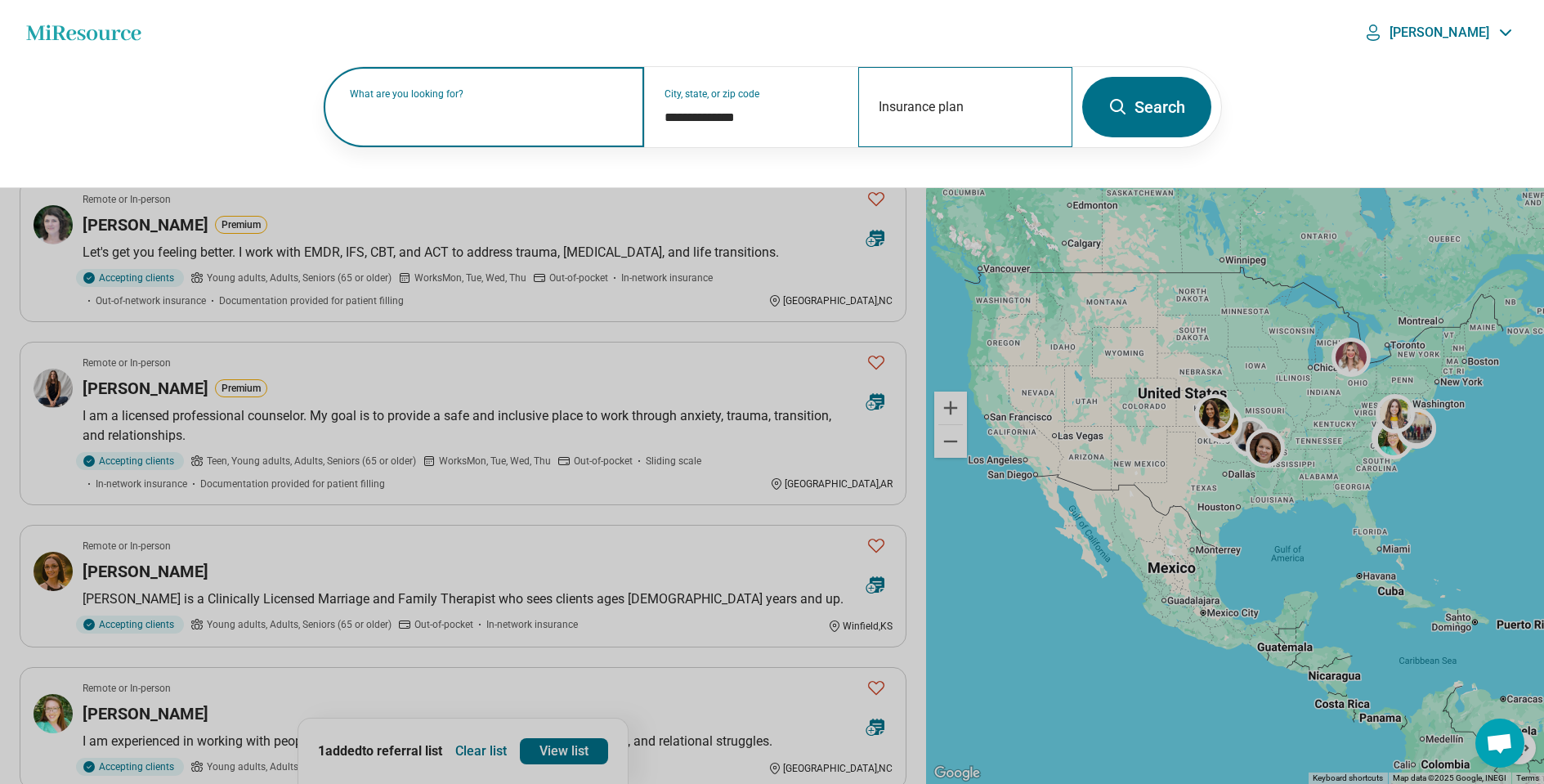
click at [932, 102] on div "Insurance plan" at bounding box center [965, 107] width 214 height 80
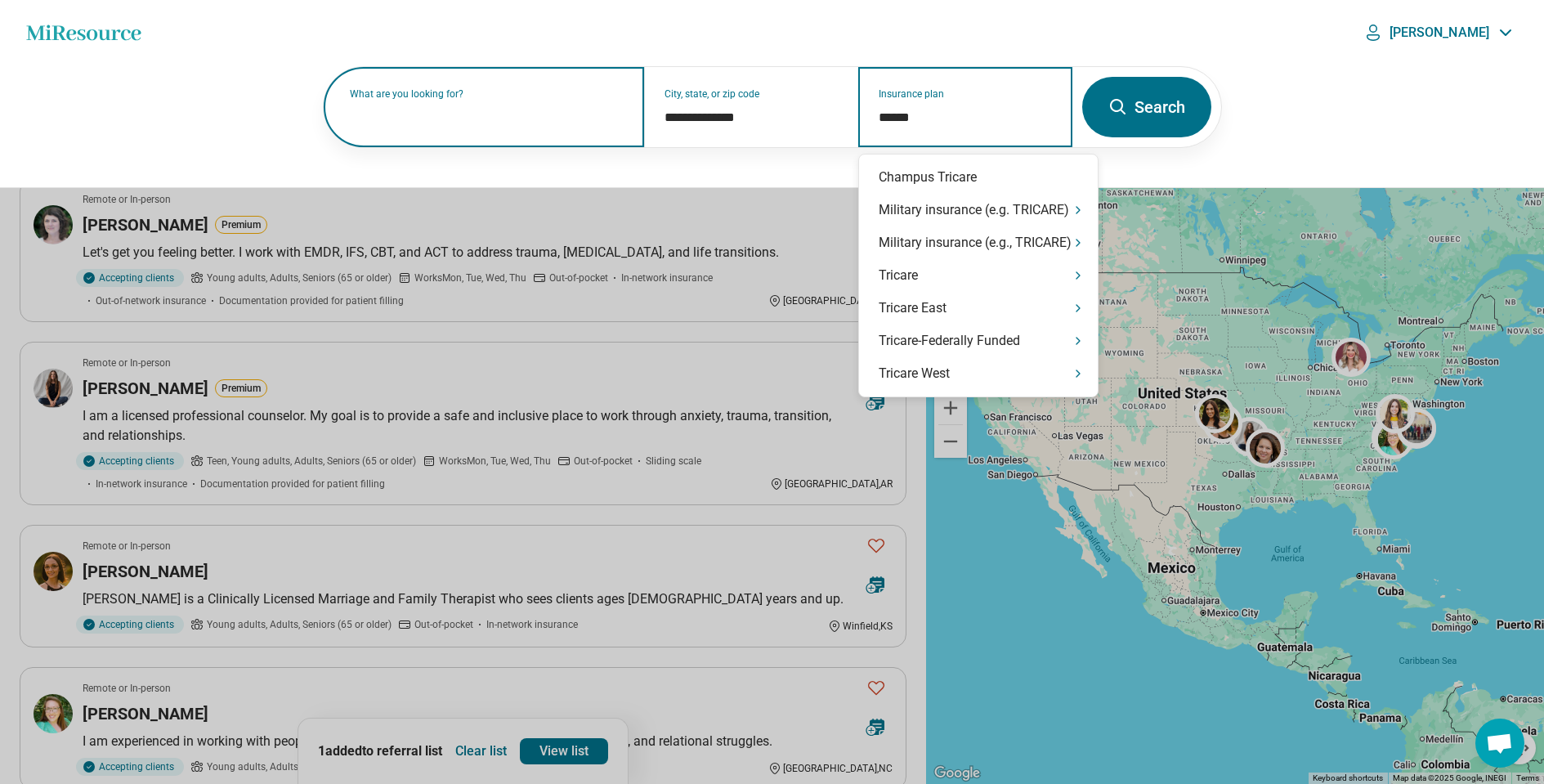
type input "*******"
click at [912, 206] on div "Military insurance (e.g. TRICARE)" at bounding box center [978, 210] width 238 height 33
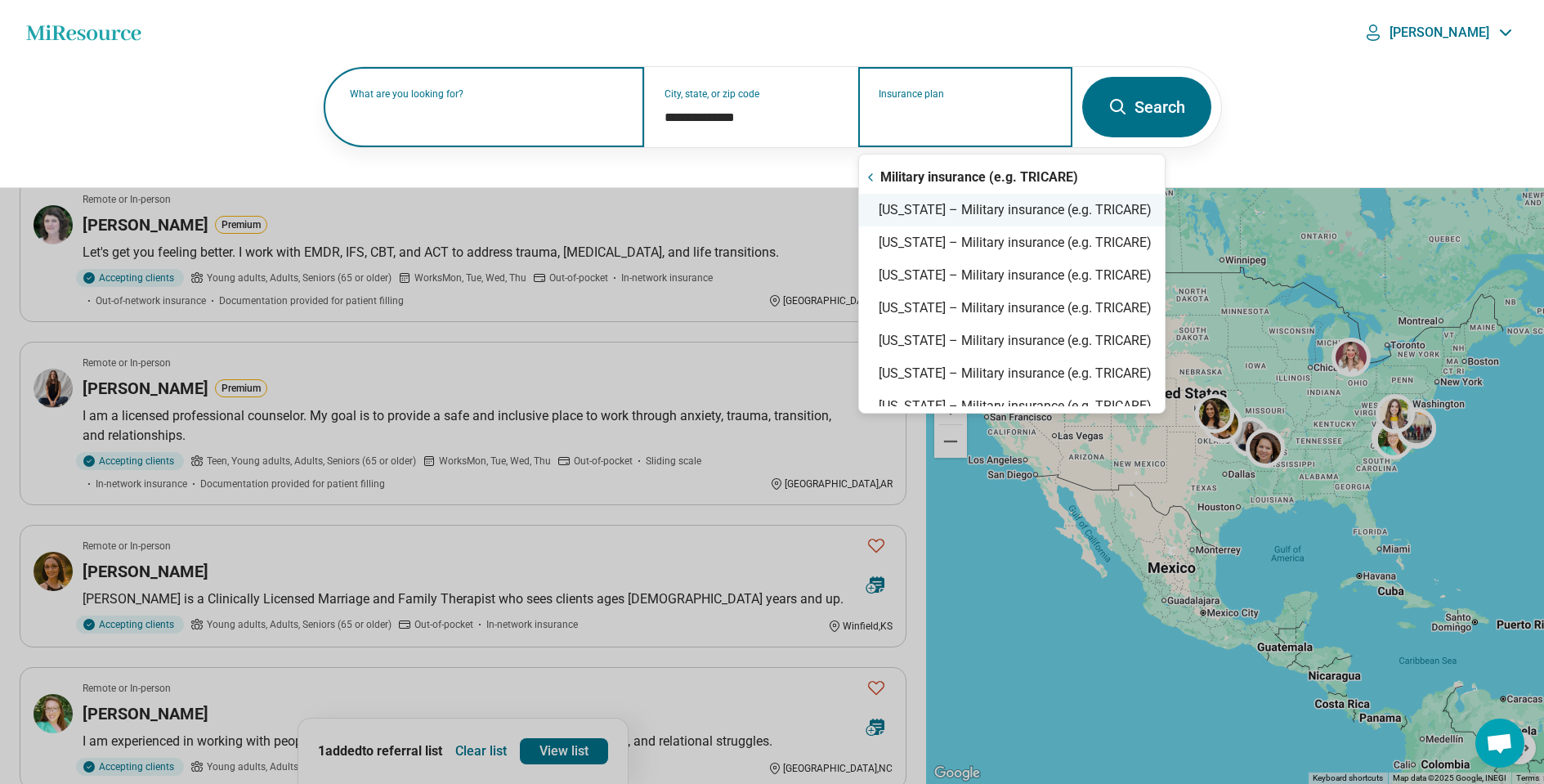
click at [895, 222] on div "North Carolina – Military insurance (e.g. TRICARE)" at bounding box center [1012, 210] width 306 height 33
type input "**********"
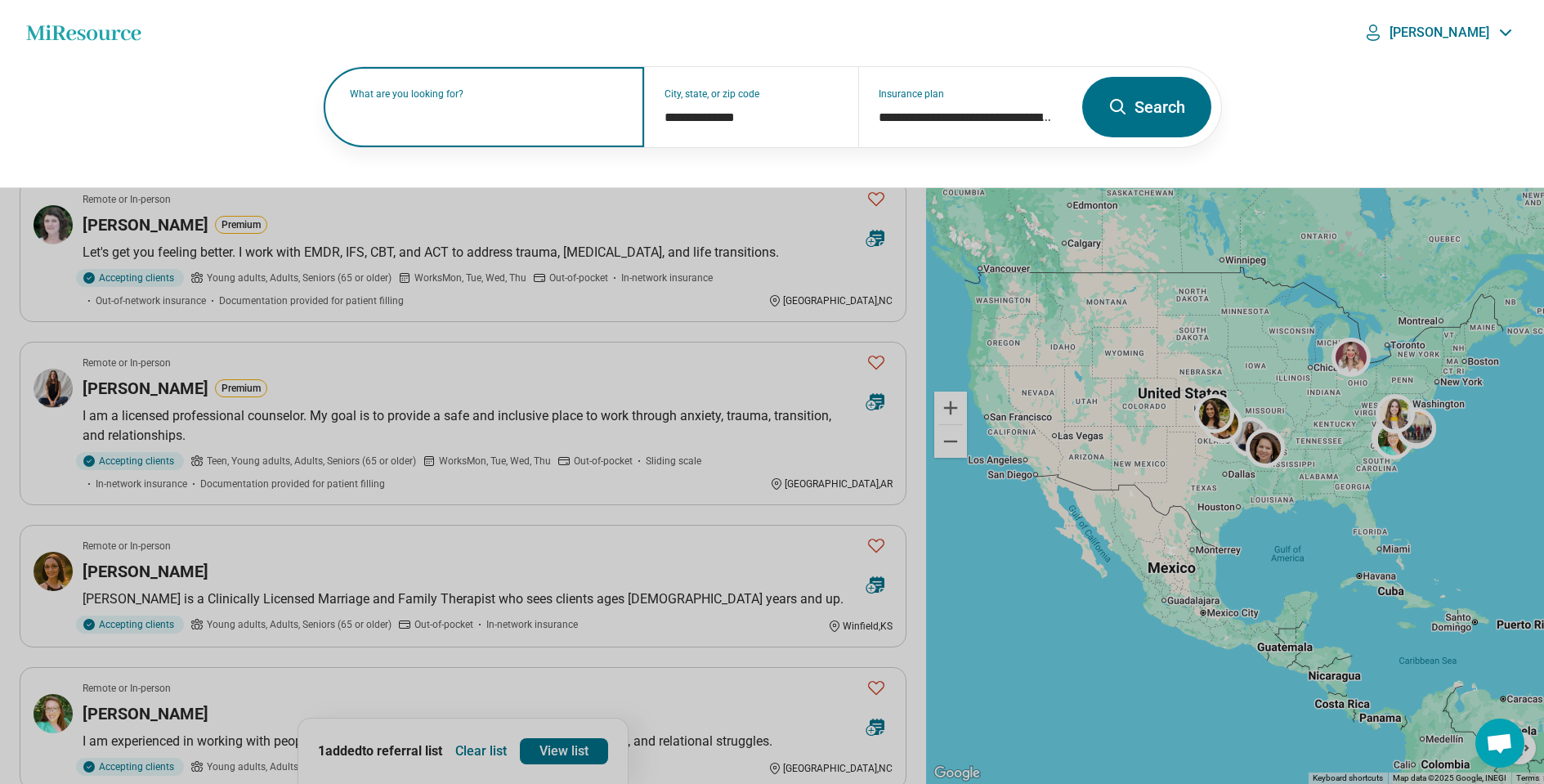
click at [1130, 102] on button "Search" at bounding box center [1147, 107] width 129 height 60
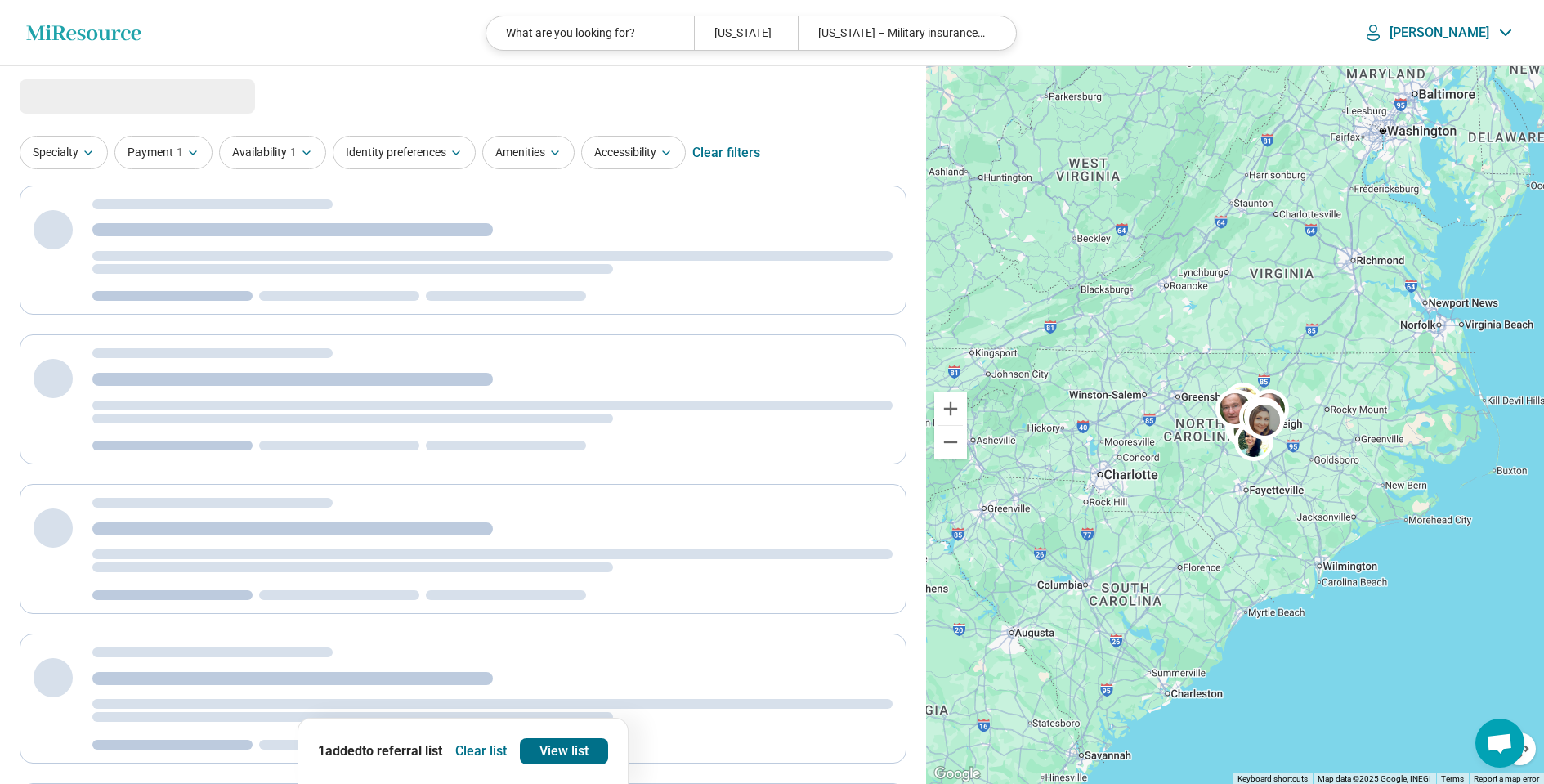
select select "***"
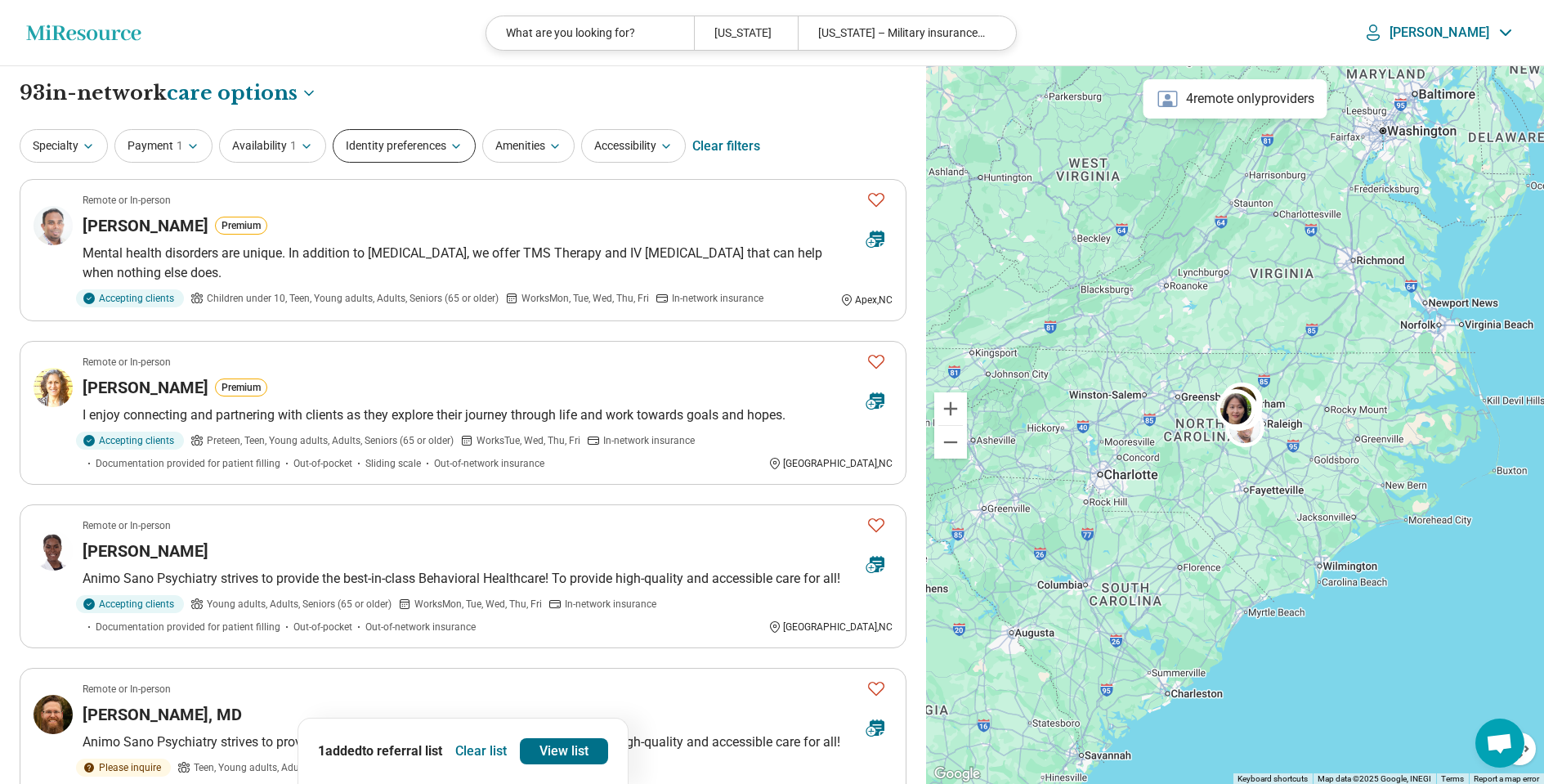
click at [454, 144] on icon "button" at bounding box center [456, 146] width 13 height 13
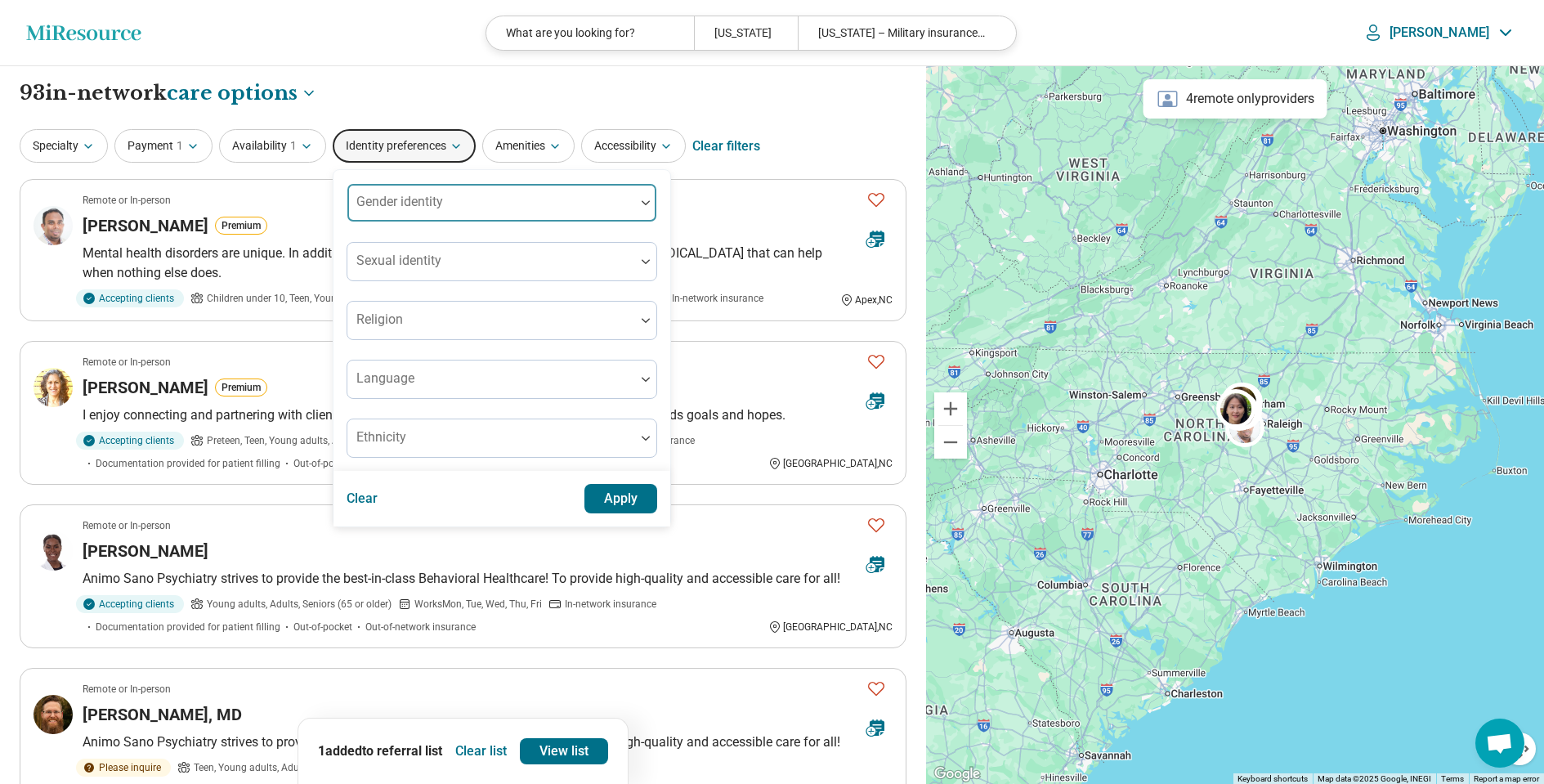
click at [448, 199] on div at bounding box center [491, 209] width 275 height 23
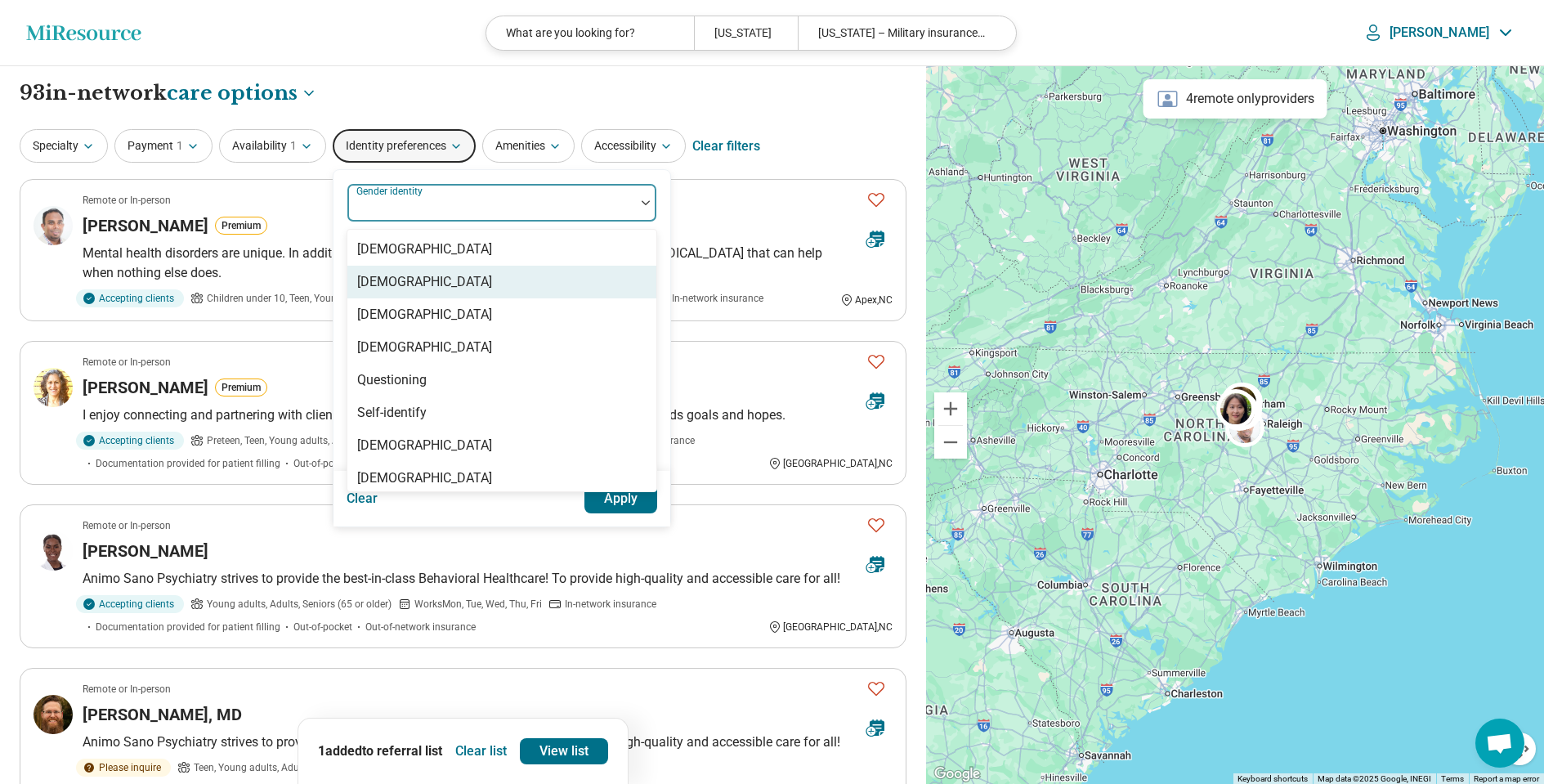
click at [437, 285] on div "[DEMOGRAPHIC_DATA]" at bounding box center [424, 281] width 135 height 19
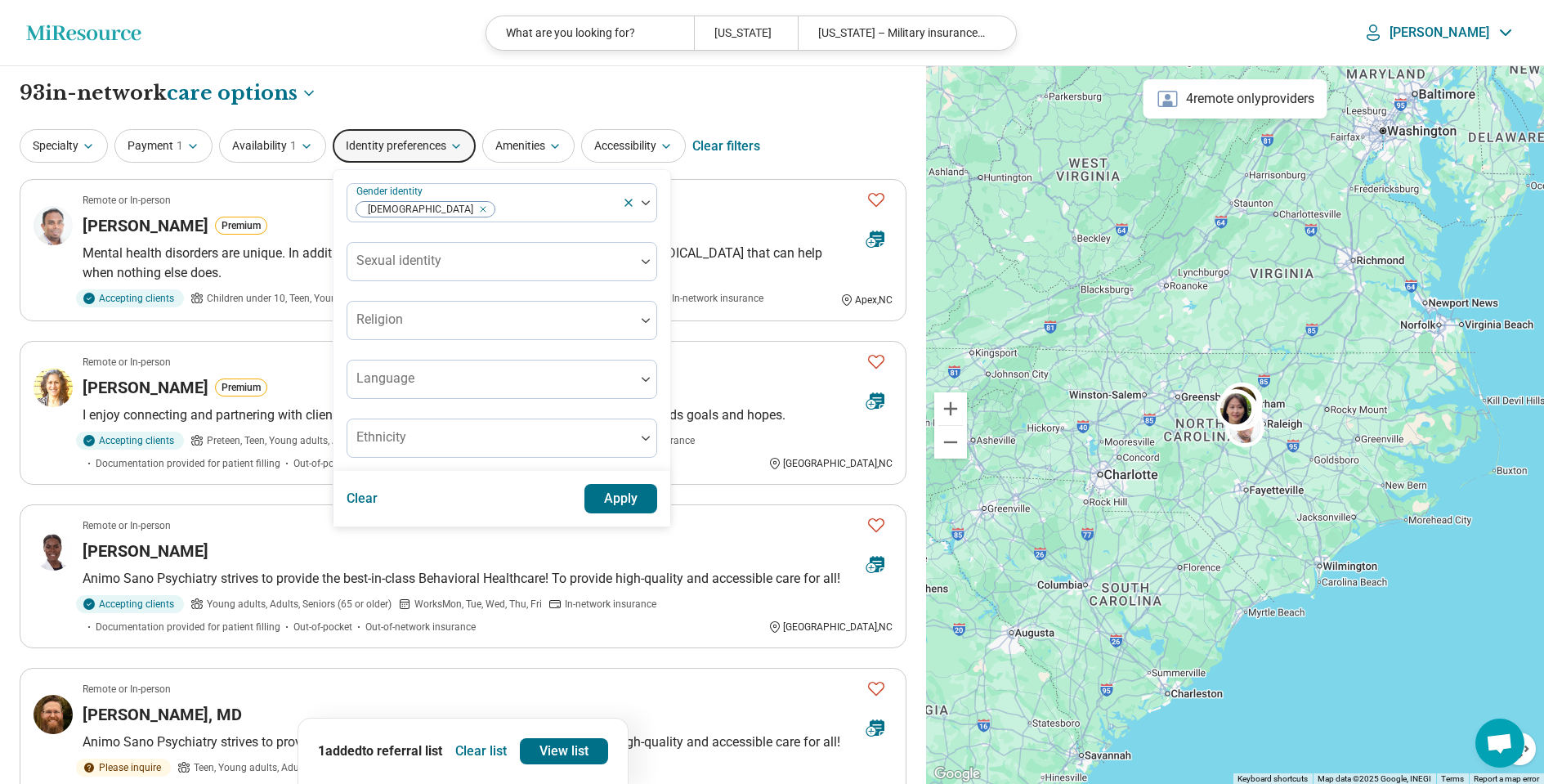
click at [627, 500] on button "Apply" at bounding box center [621, 498] width 74 height 29
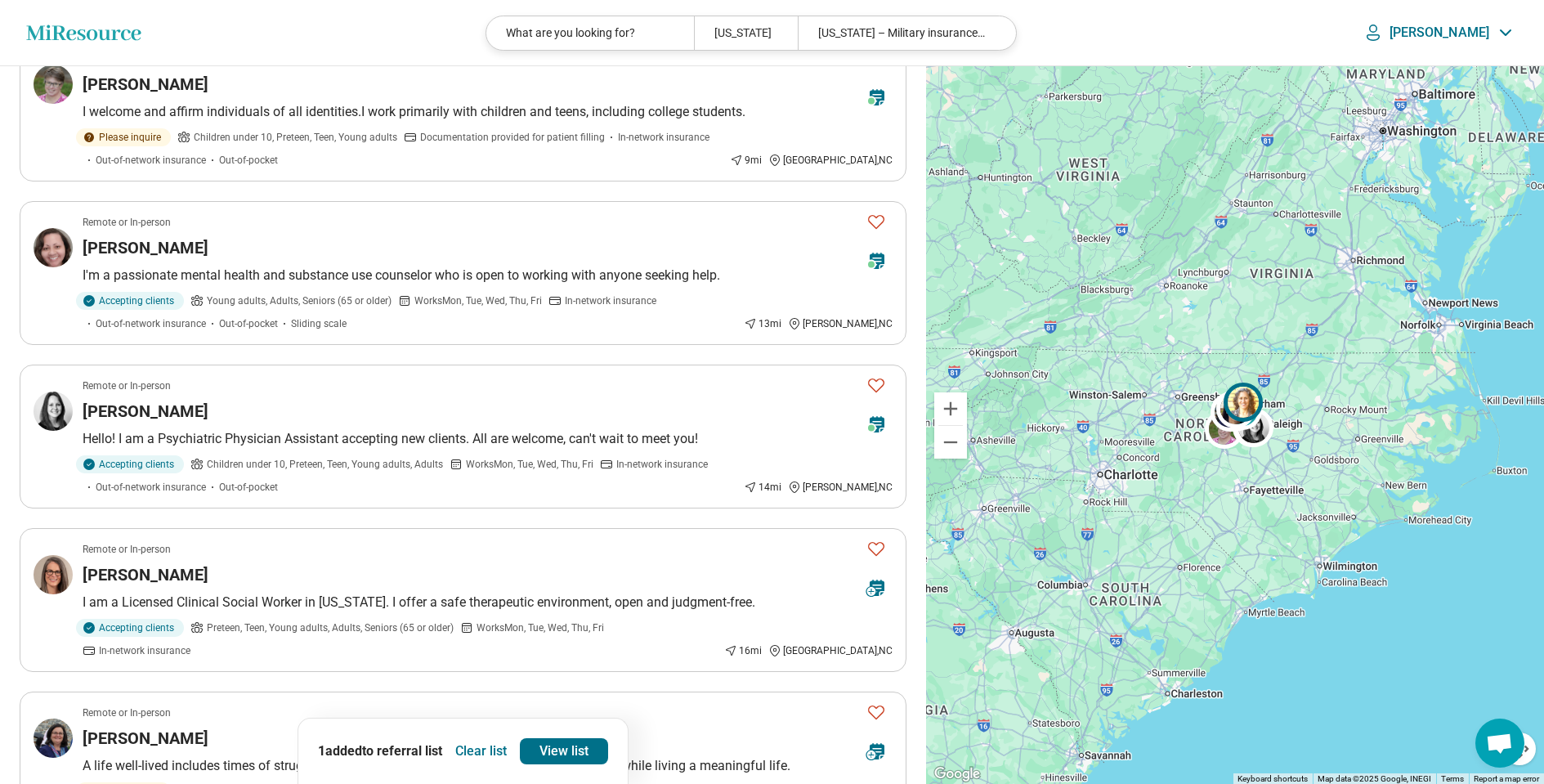
scroll to position [446, 0]
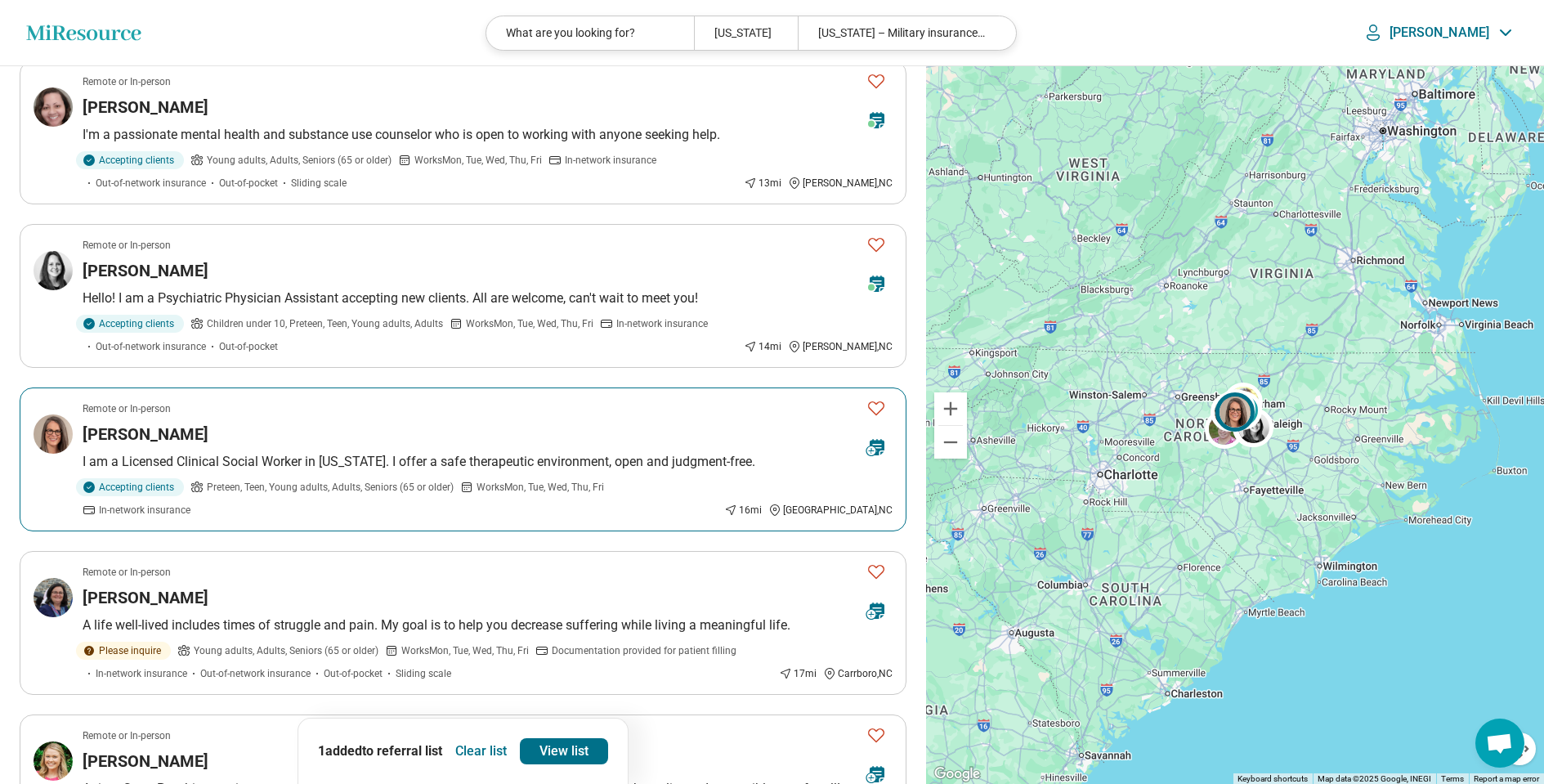
click at [251, 427] on div "Cortlin Polo" at bounding box center [468, 433] width 771 height 23
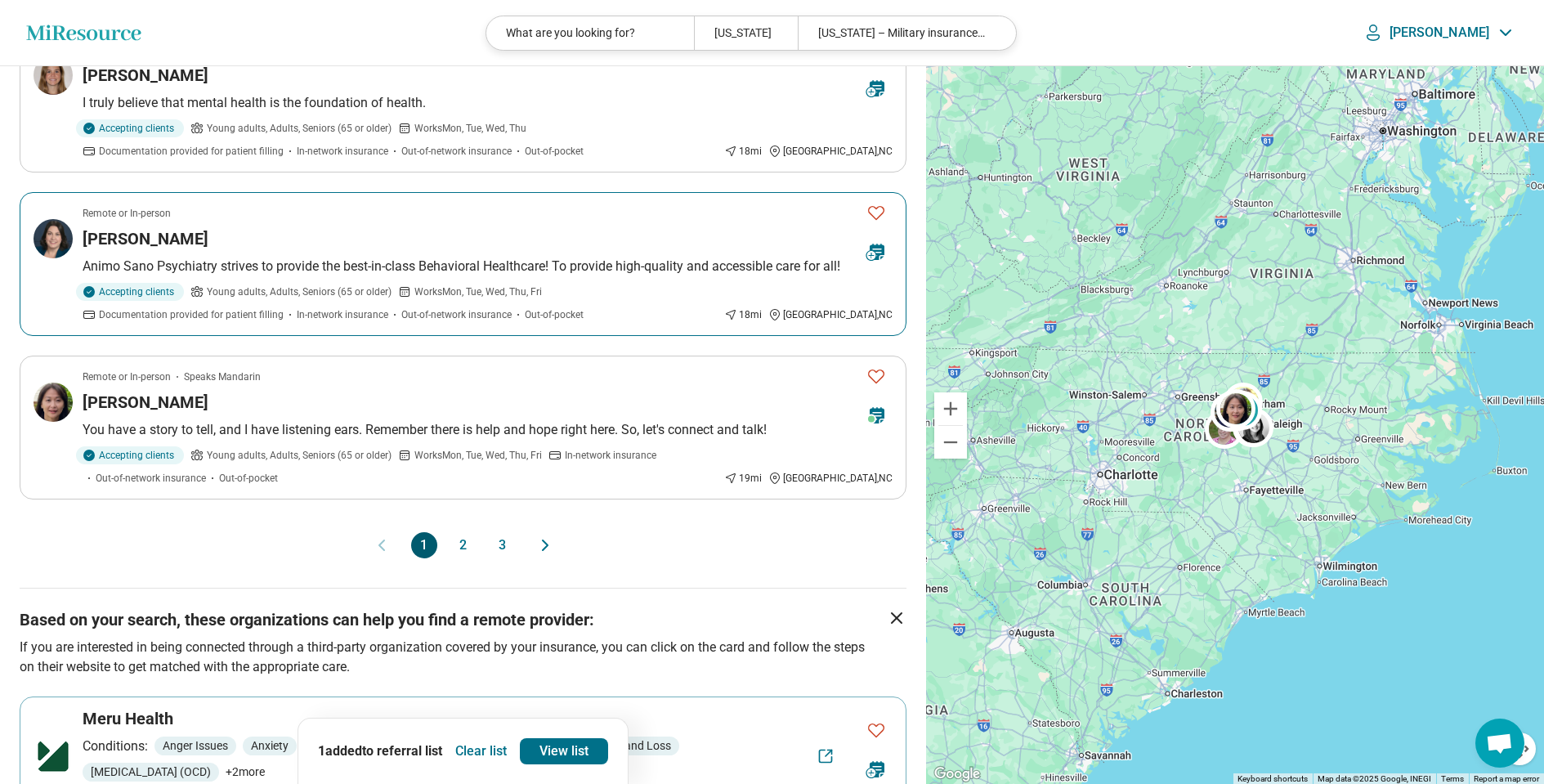
scroll to position [1296, 0]
click at [463, 531] on button "2" at bounding box center [463, 543] width 26 height 26
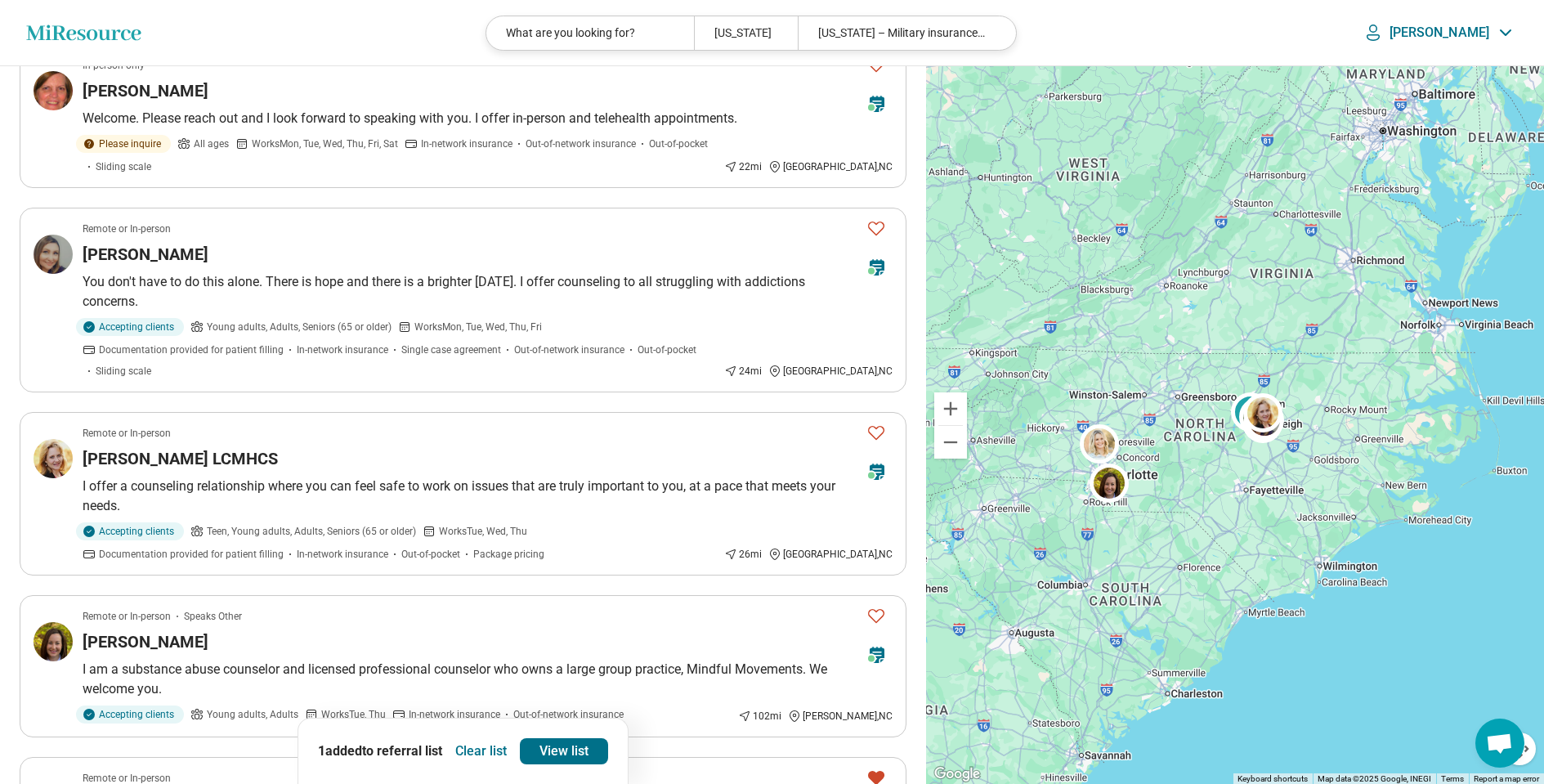
scroll to position [910, 0]
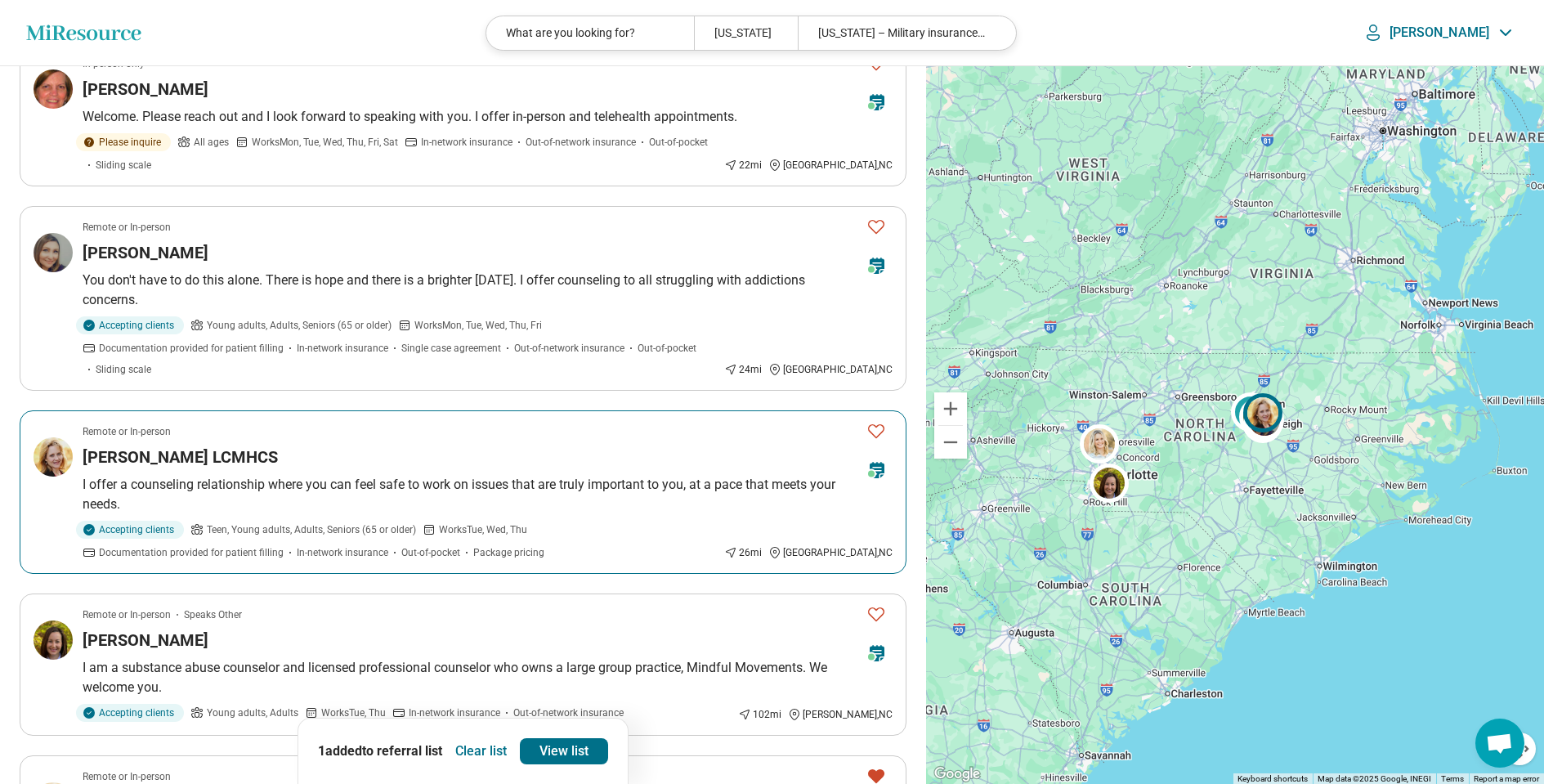
click at [243, 456] on h3 "[PERSON_NAME] LCMHCS" at bounding box center [180, 457] width 196 height 23
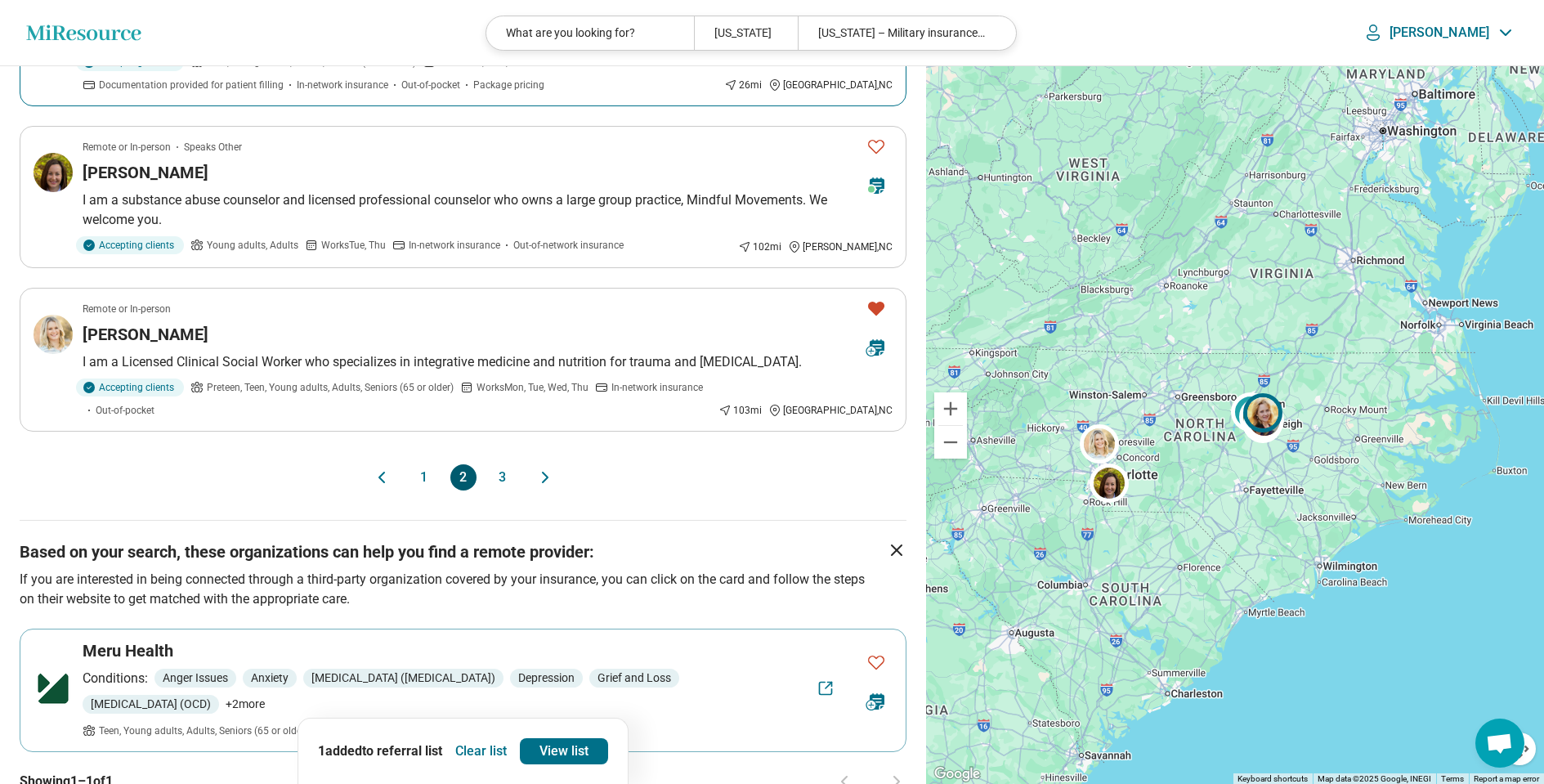
scroll to position [1419, 0]
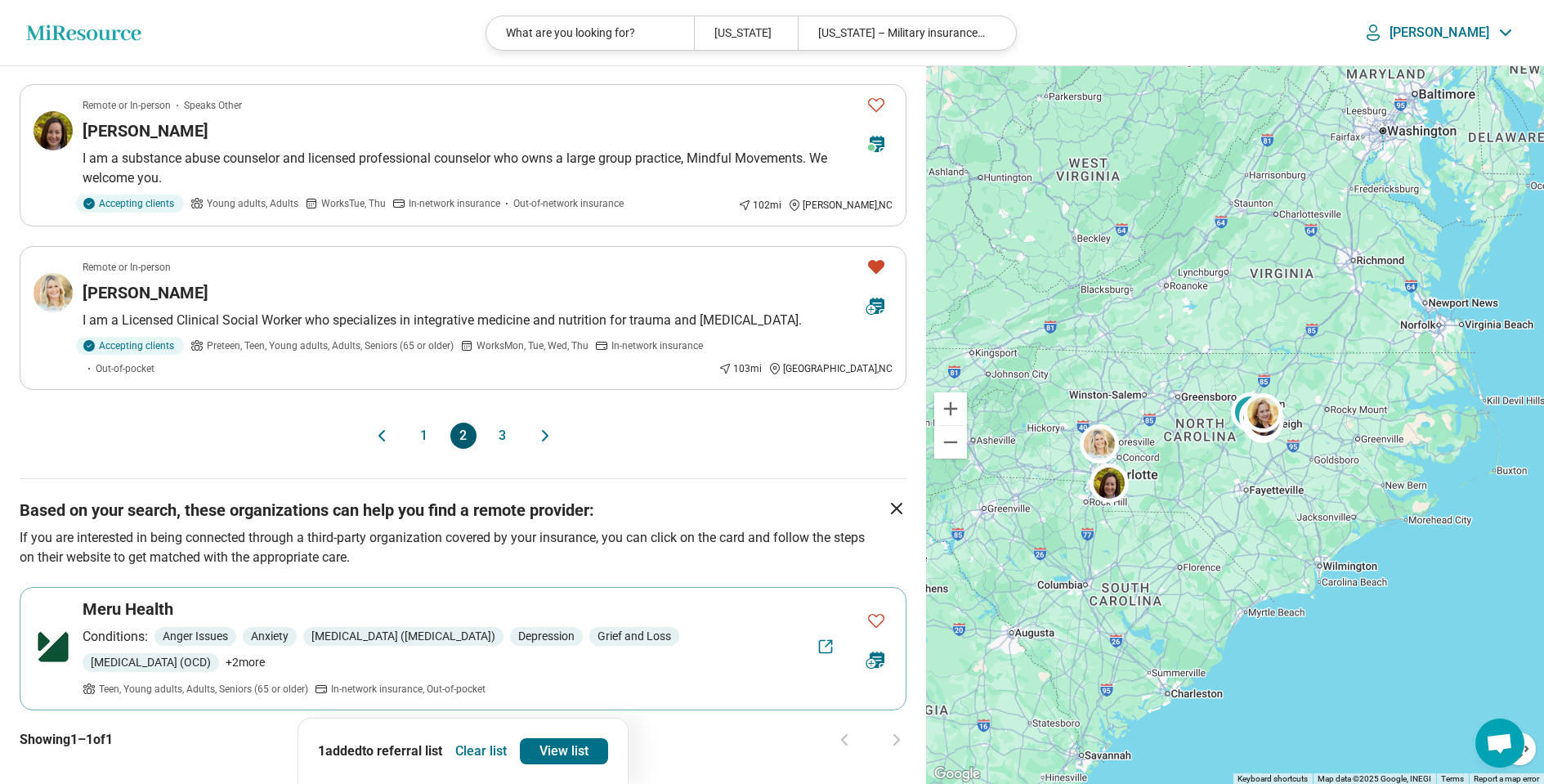
click at [502, 435] on button "3" at bounding box center [502, 435] width 26 height 26
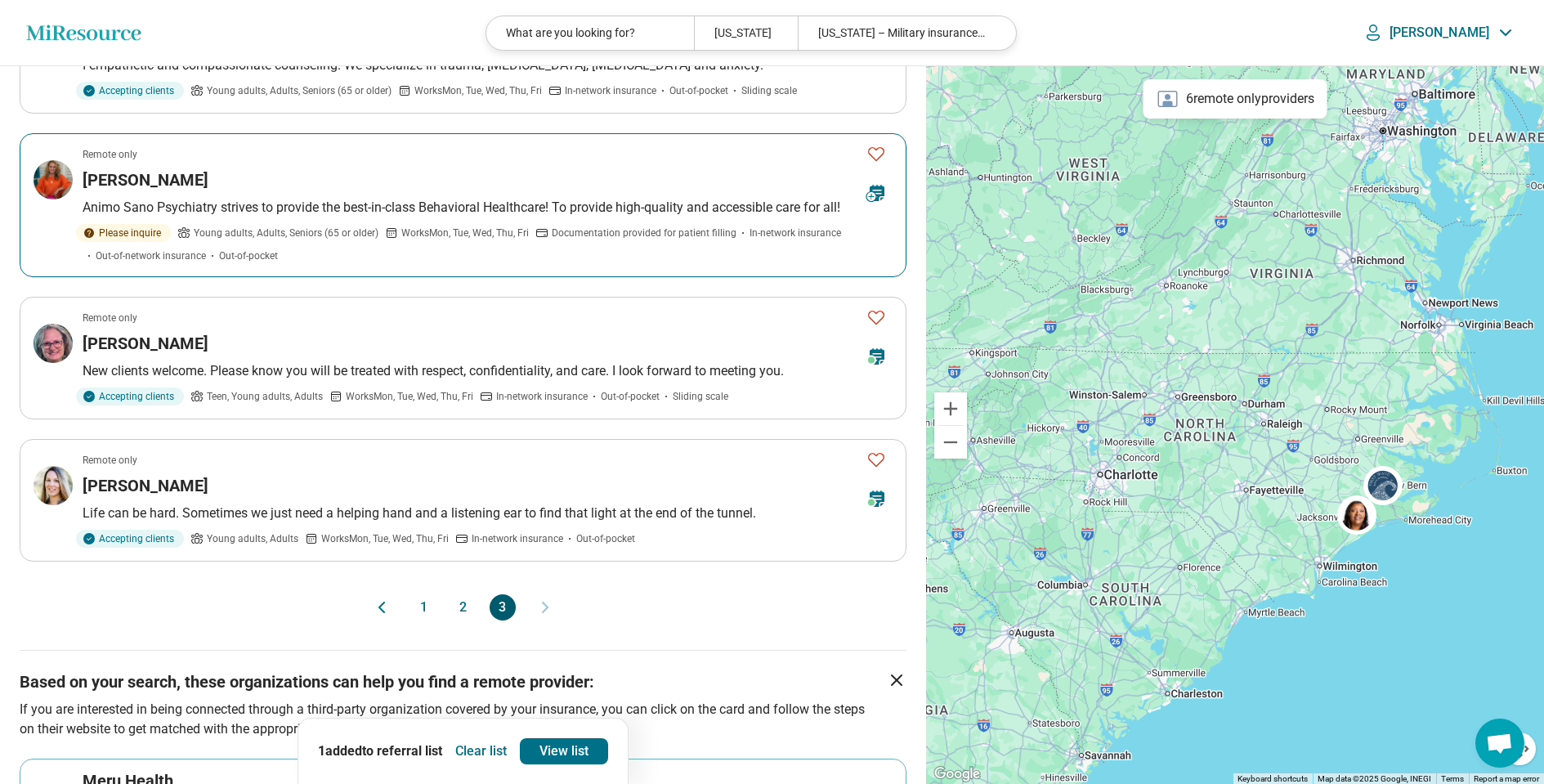
scroll to position [861, 0]
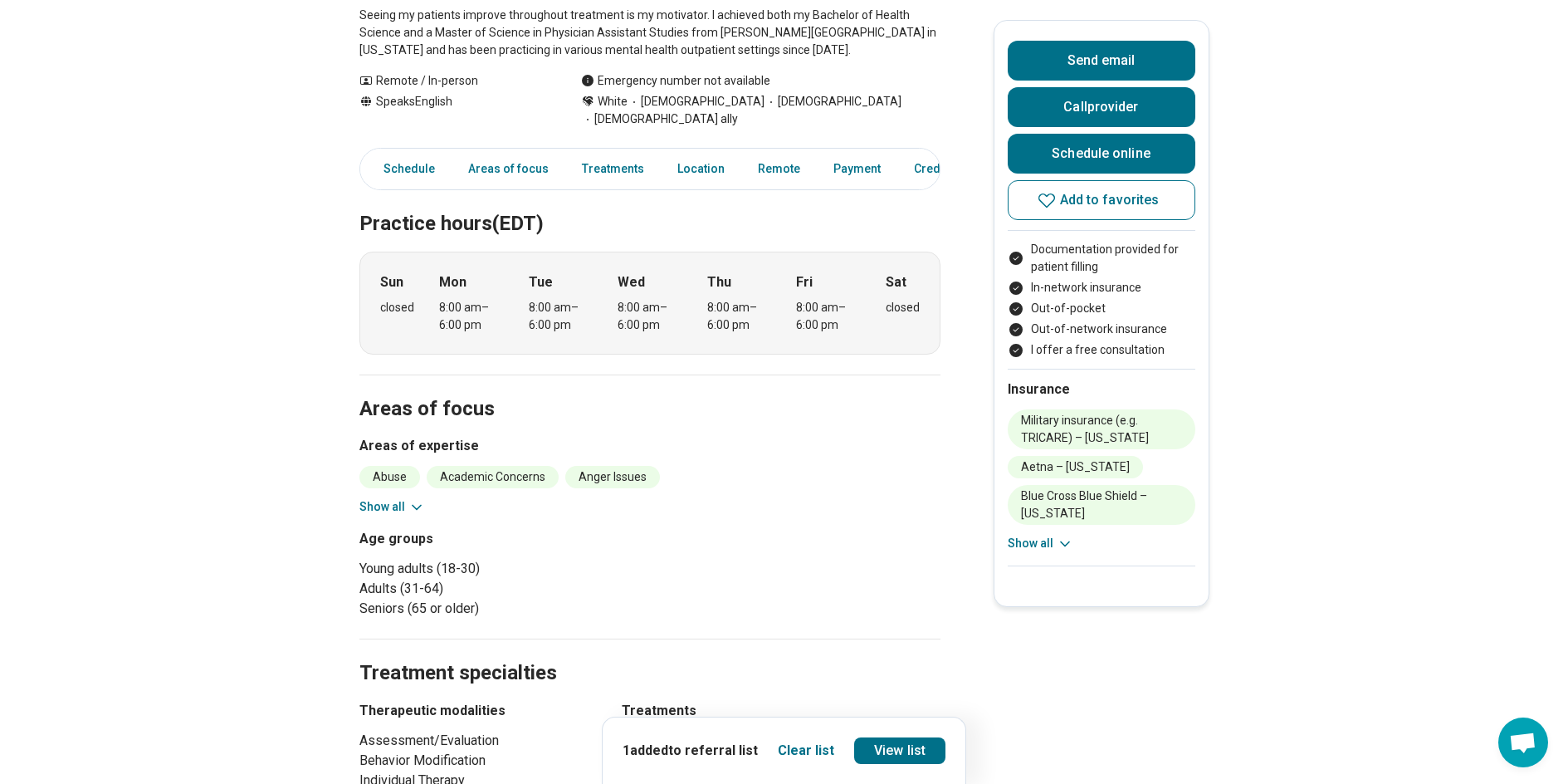
scroll to position [302, 0]
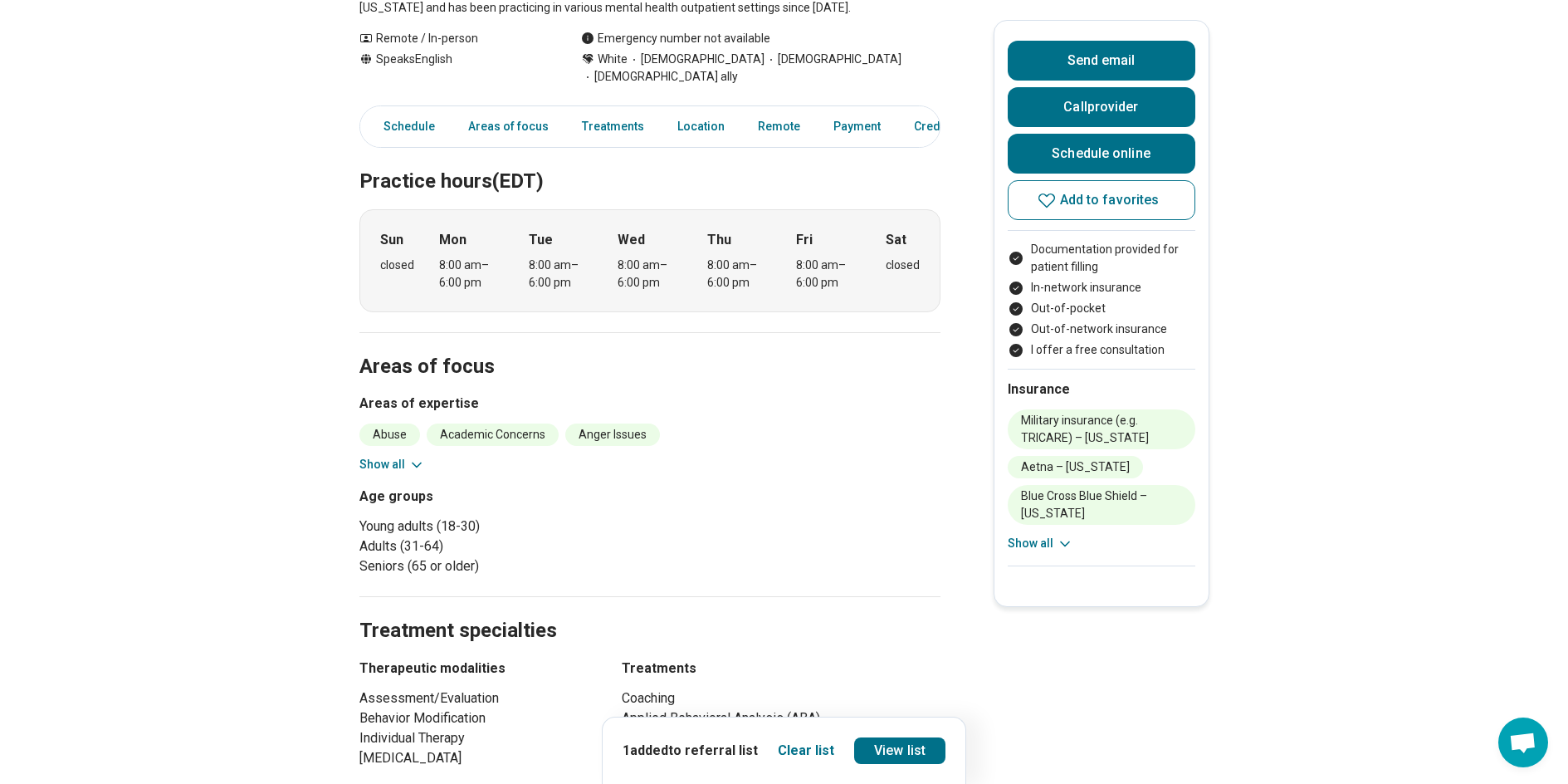
click at [421, 456] on icon at bounding box center [416, 464] width 16 height 16
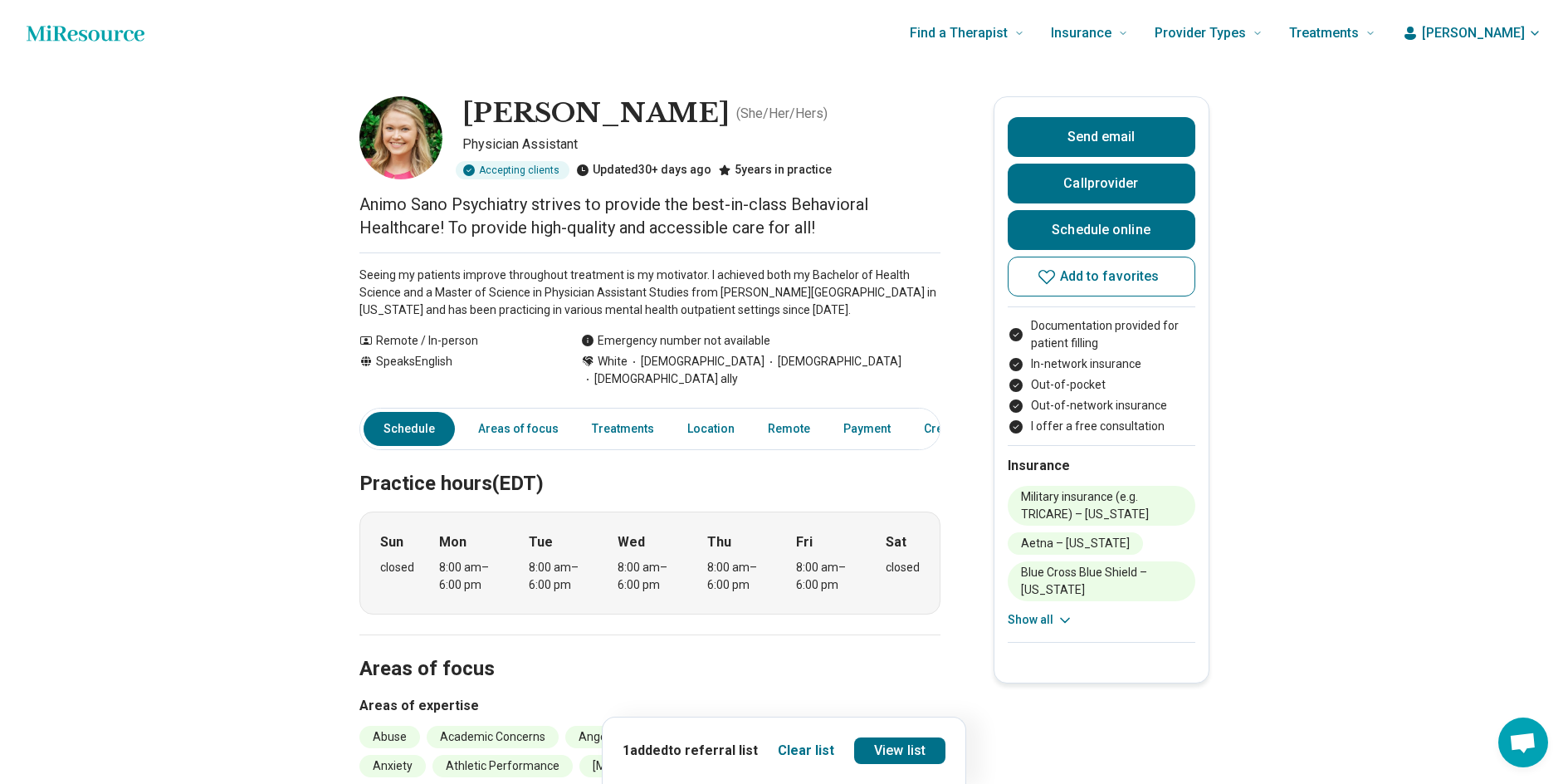
scroll to position [0, 0]
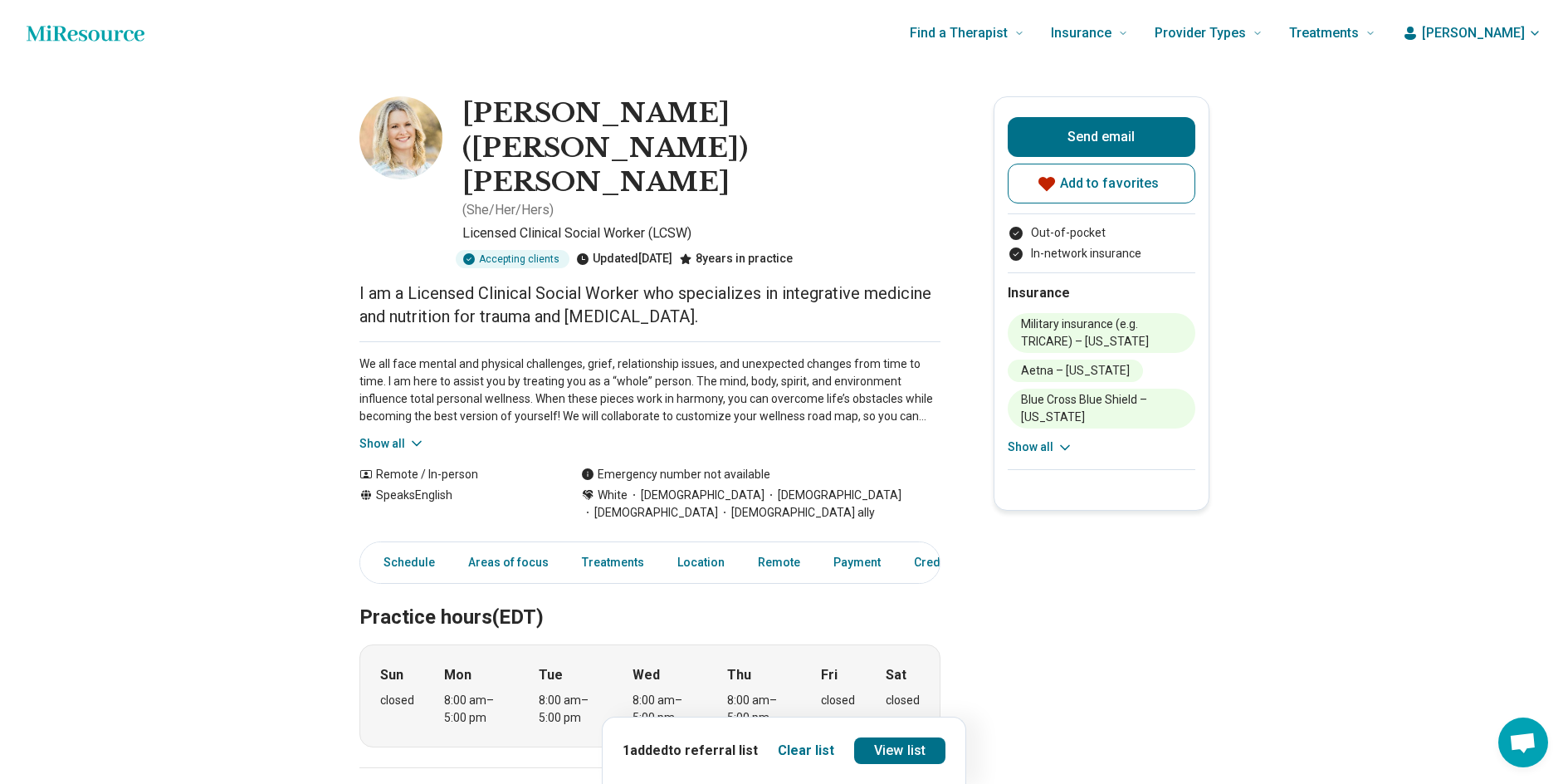
scroll to position [0, 10]
click at [398, 435] on button "Show all" at bounding box center [392, 444] width 66 height 17
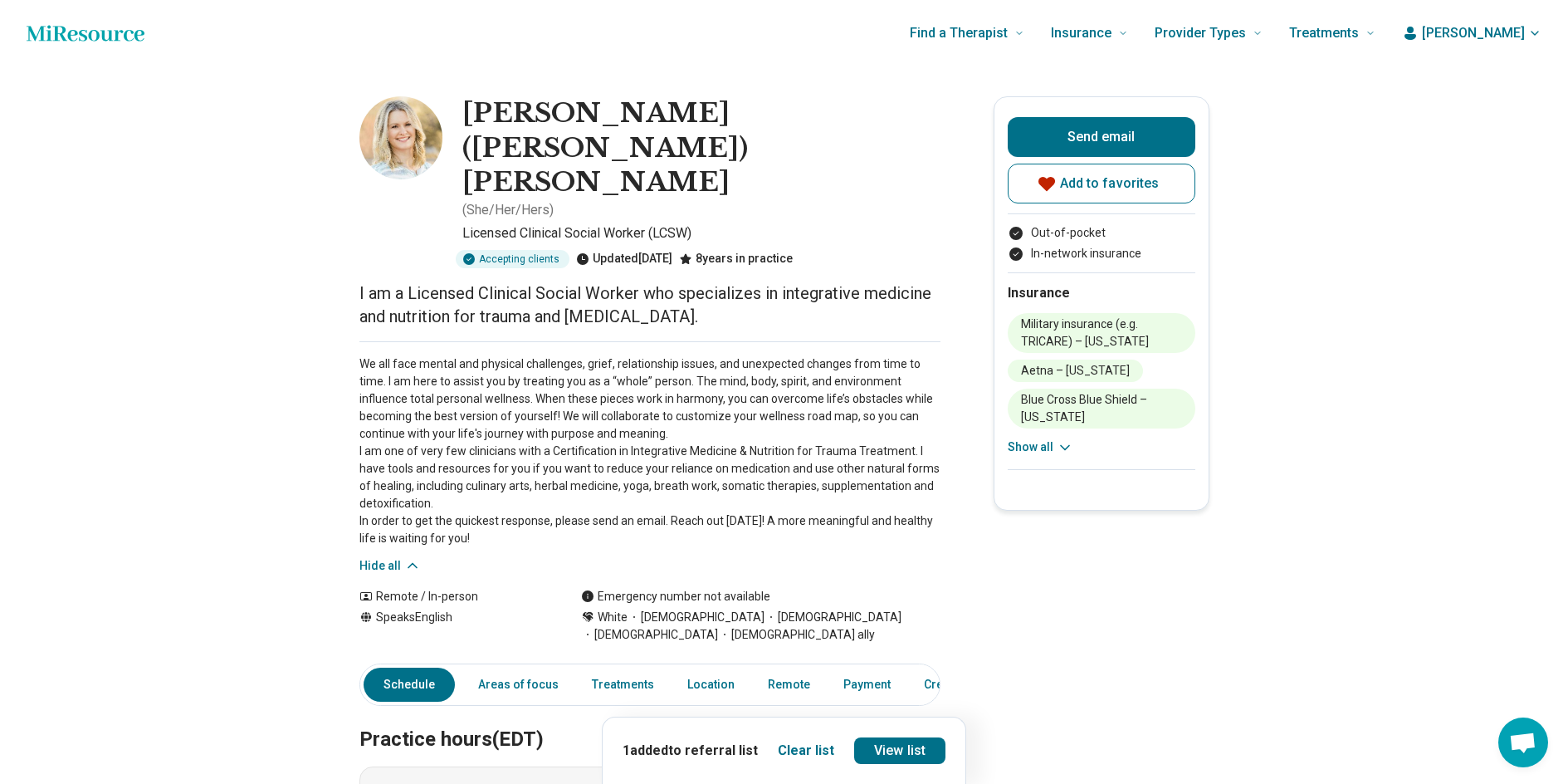
scroll to position [0, 0]
